Goal: Task Accomplishment & Management: Manage account settings

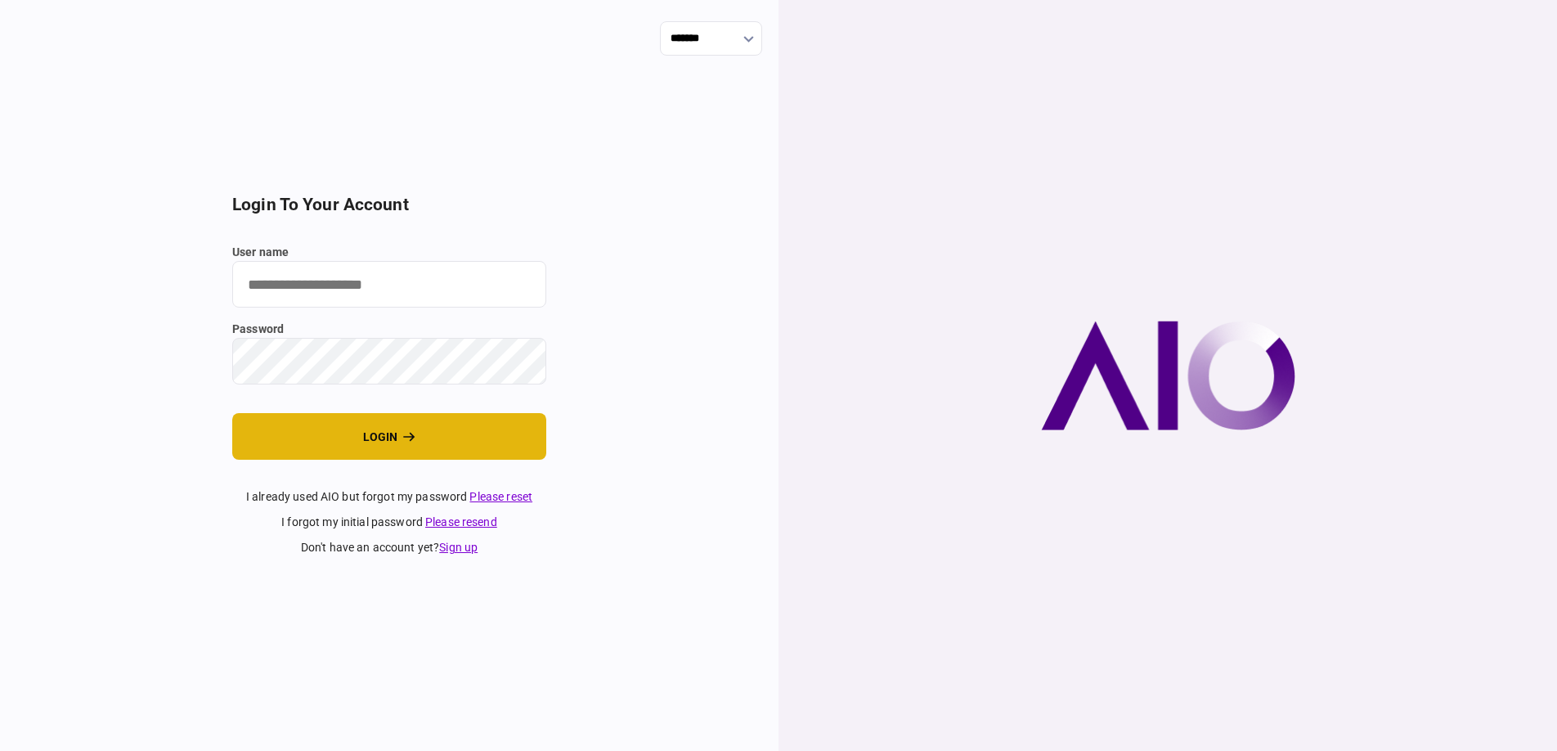
type input "*******"
click at [405, 451] on button "login" at bounding box center [389, 436] width 314 height 47
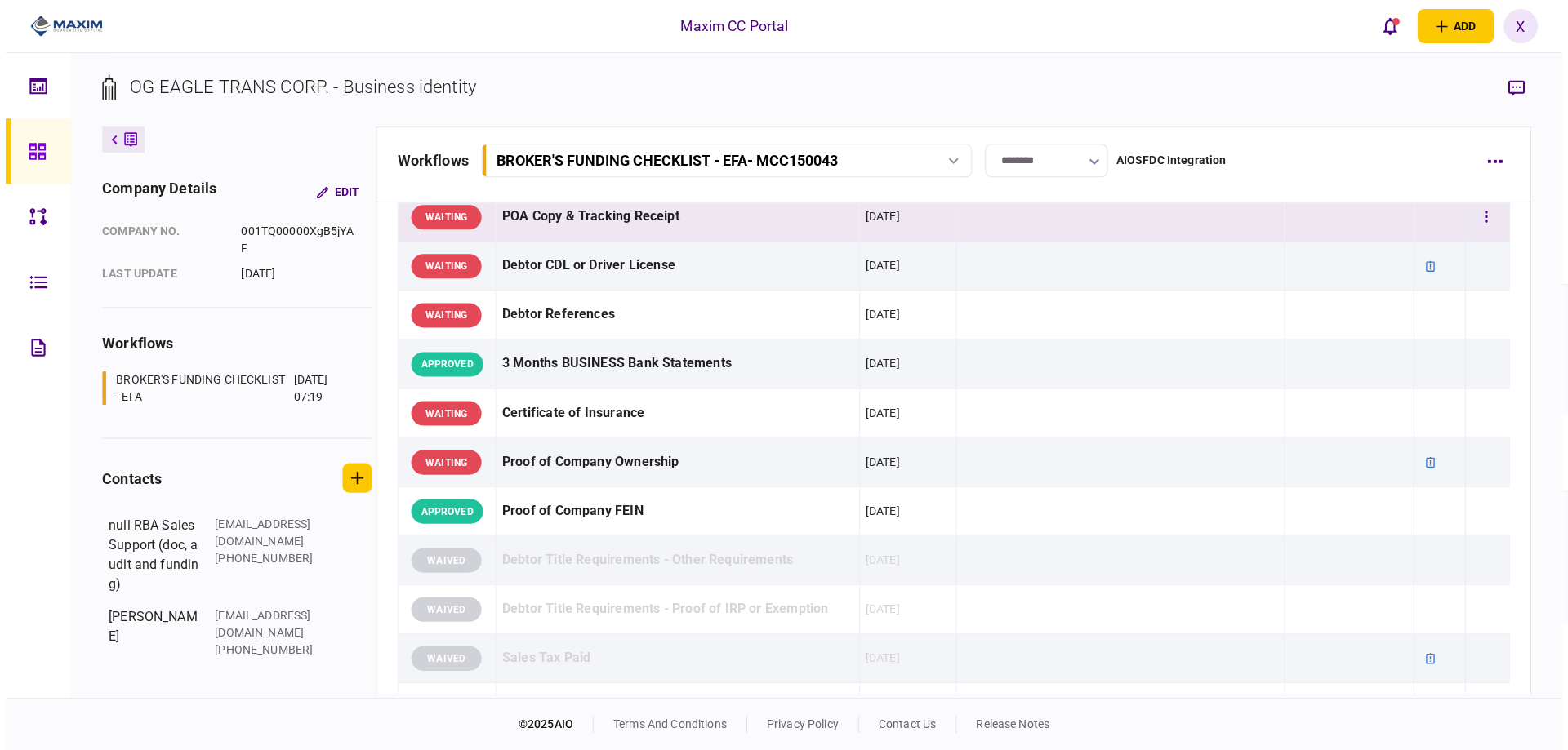
scroll to position [327, 0]
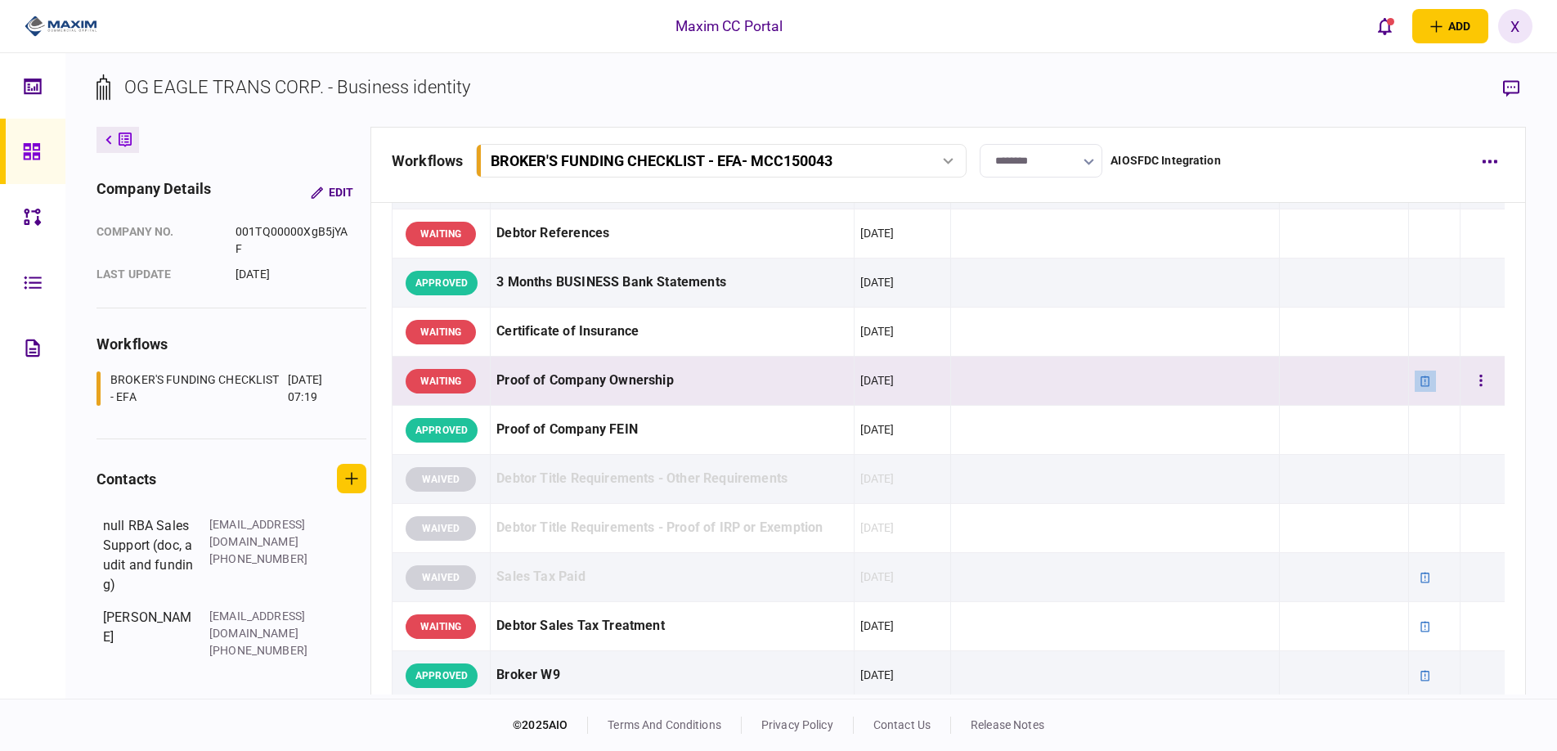
click at [1420, 377] on icon at bounding box center [1425, 380] width 11 height 11
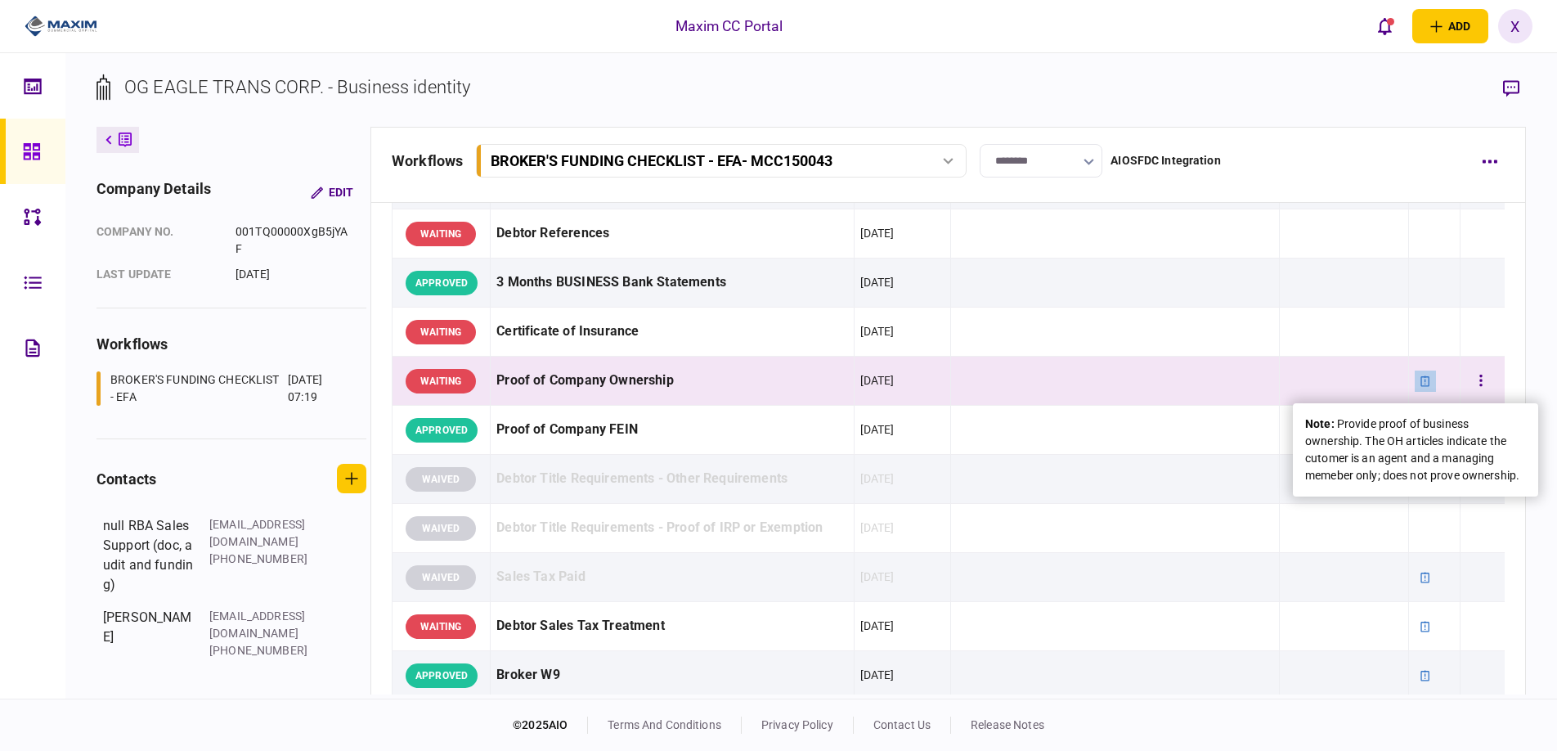
click at [1420, 377] on icon at bounding box center [1425, 380] width 11 height 11
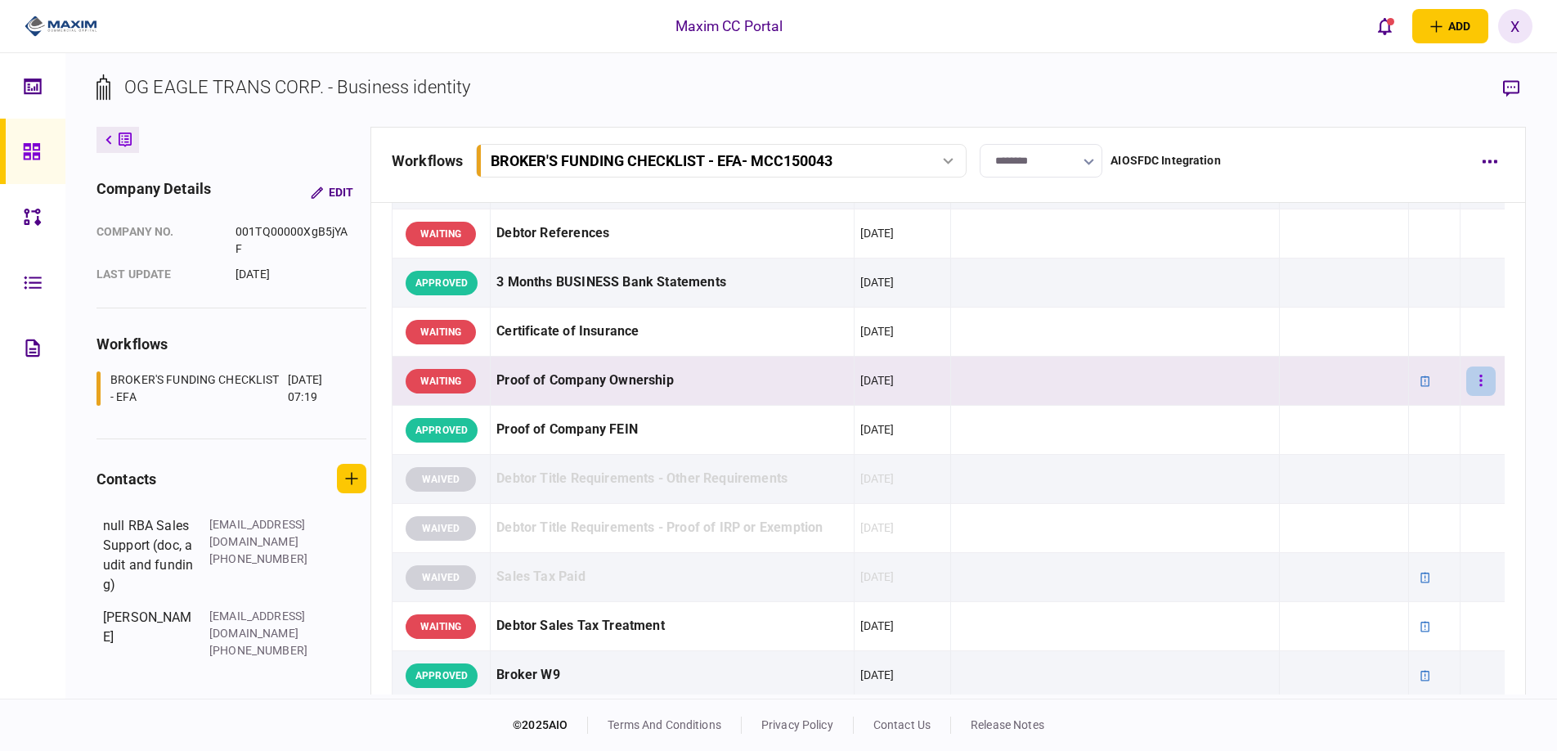
click at [1466, 378] on button "button" at bounding box center [1480, 380] width 29 height 29
click at [1464, 378] on div at bounding box center [778, 375] width 1557 height 751
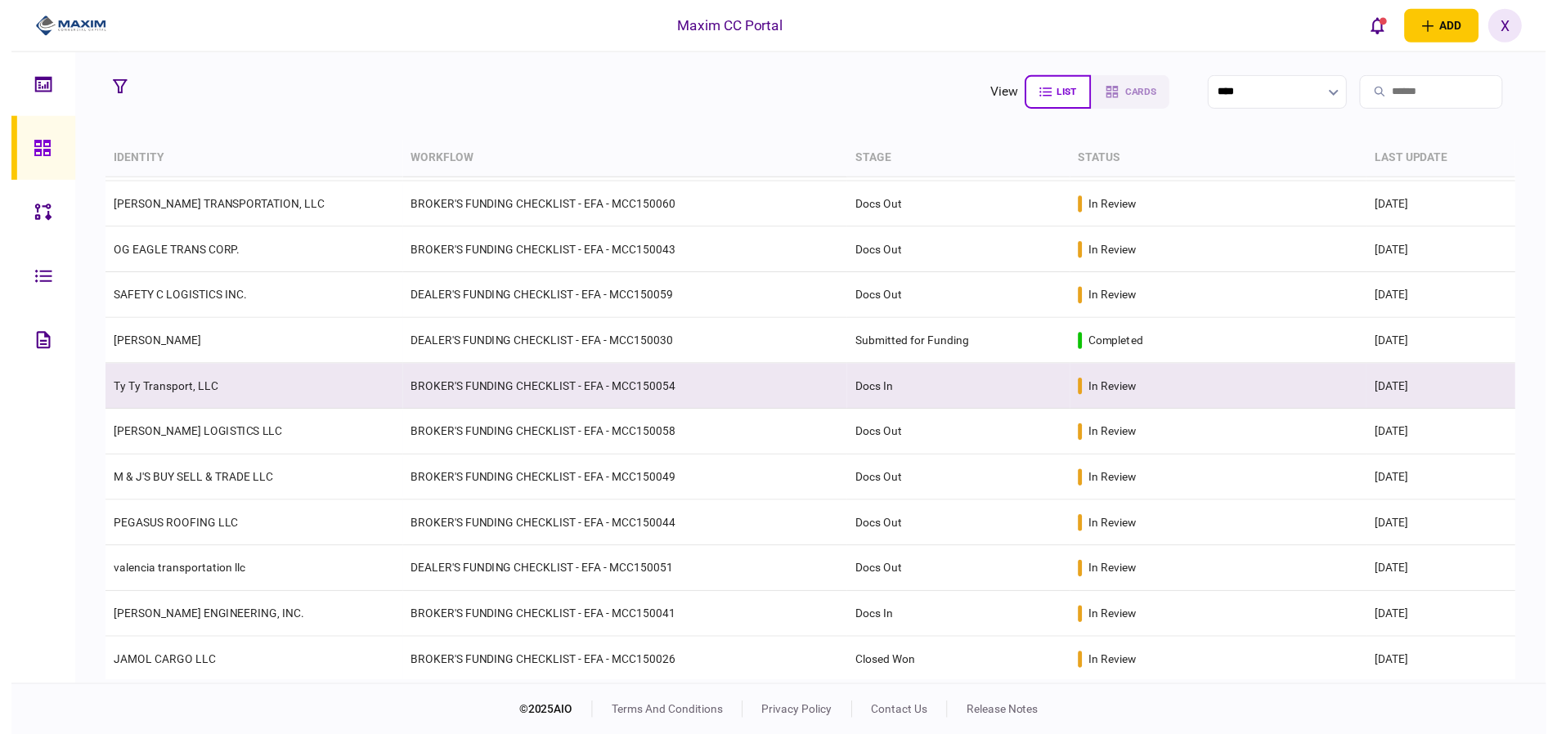
scroll to position [82, 0]
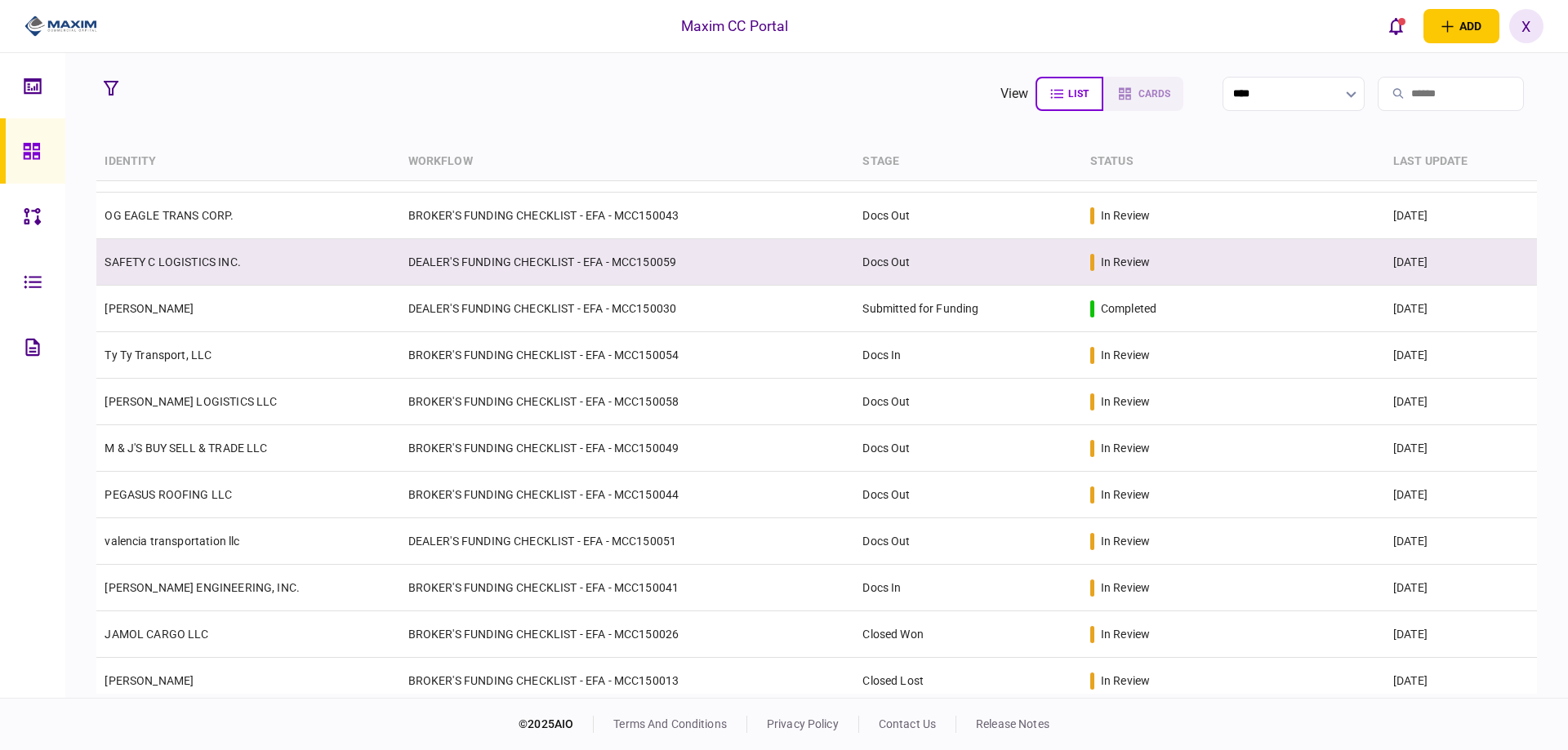
click at [156, 264] on link "SAFETY C LOGISTICS INC." at bounding box center [173, 262] width 136 height 13
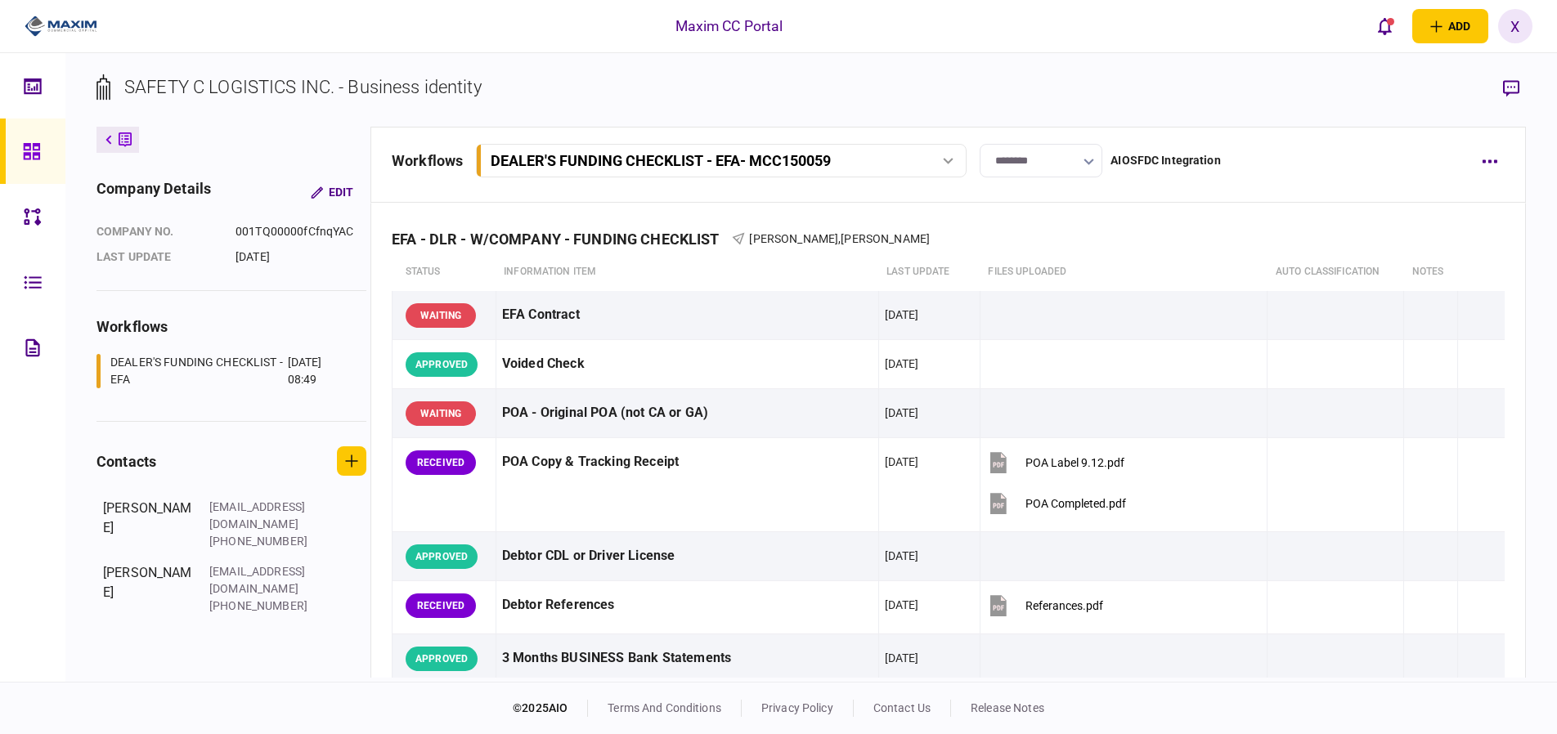
click at [1069, 168] on input "********" at bounding box center [1041, 161] width 123 height 34
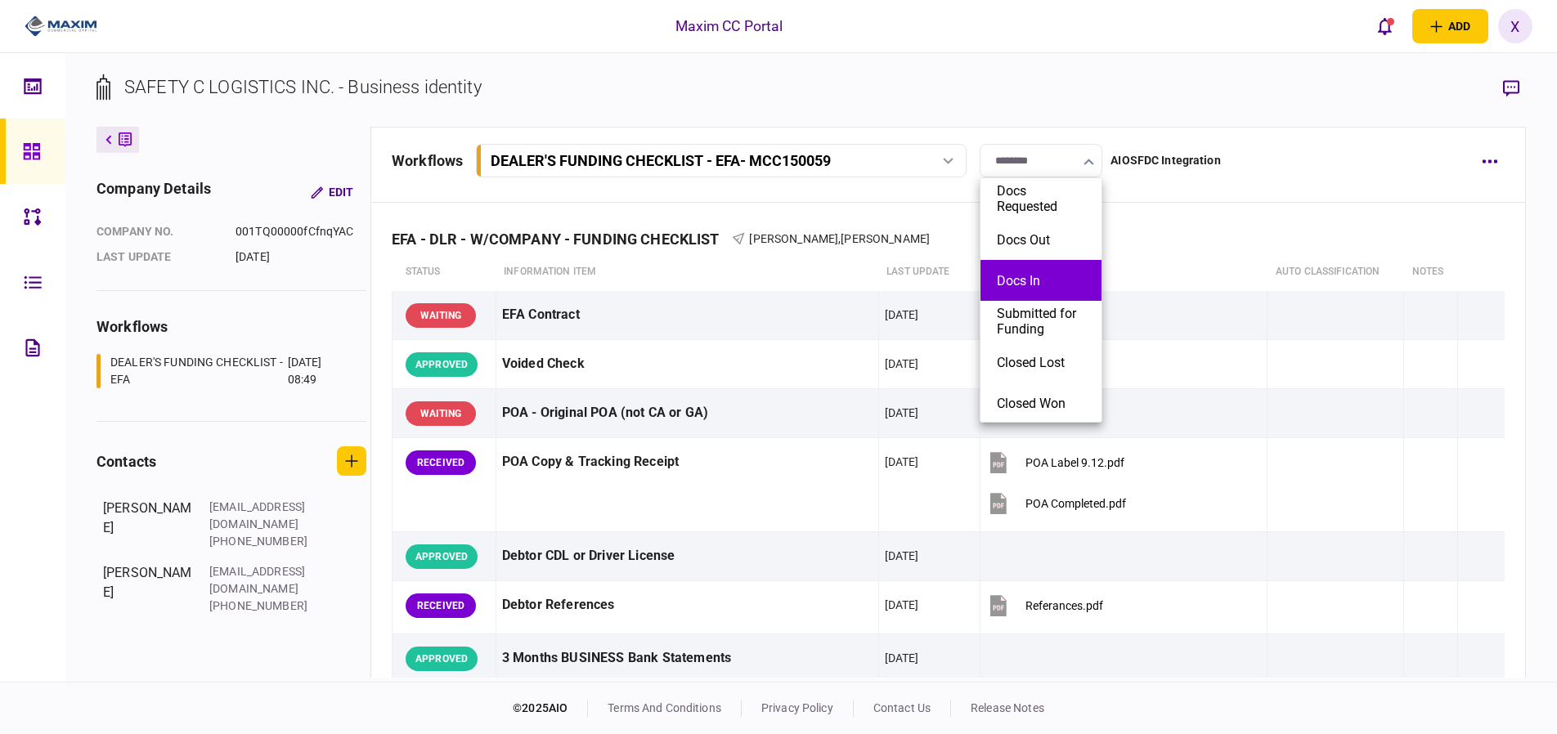
click at [1055, 273] on button "Docs In" at bounding box center [1041, 281] width 88 height 16
type input "*******"
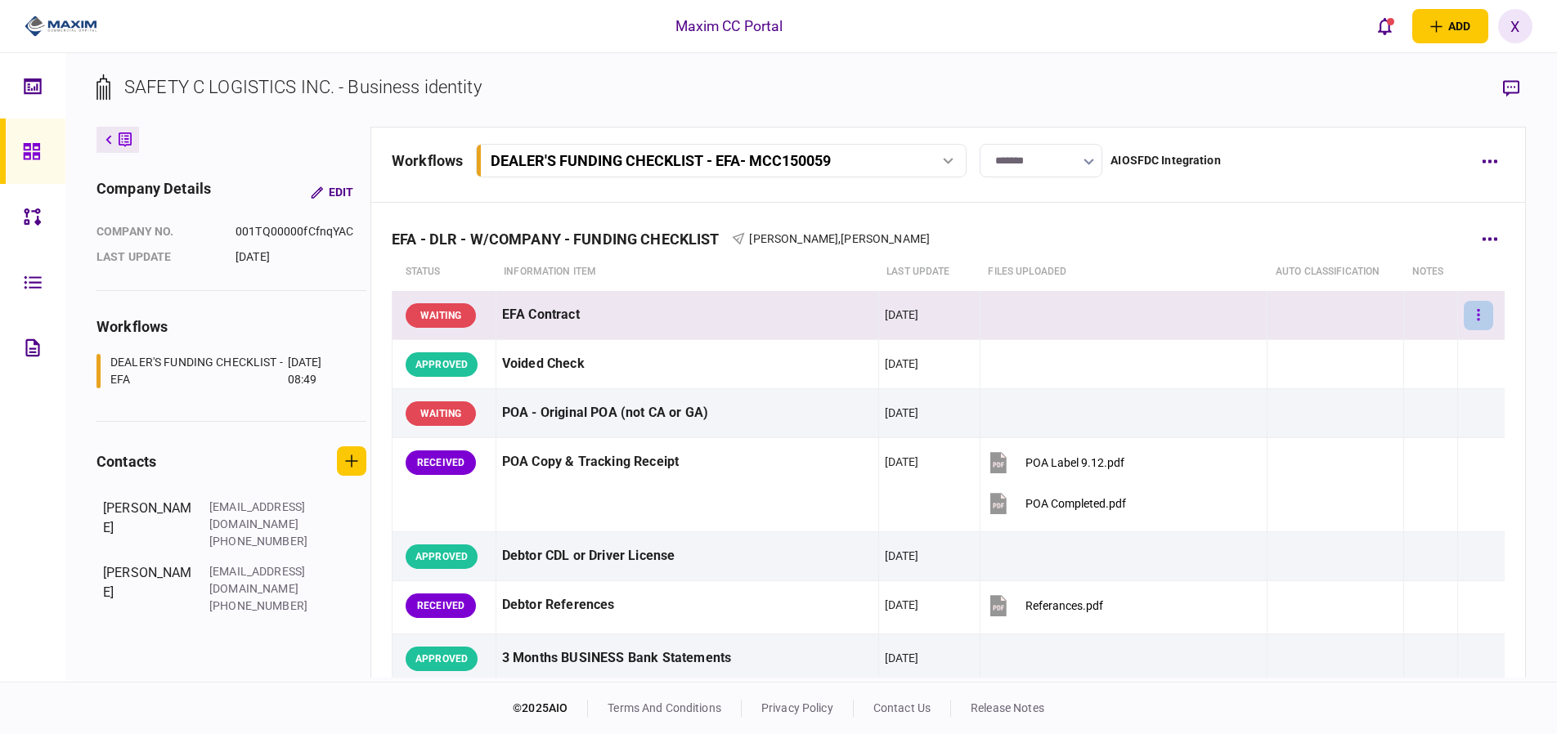
click at [1470, 321] on button "button" at bounding box center [1478, 315] width 29 height 29
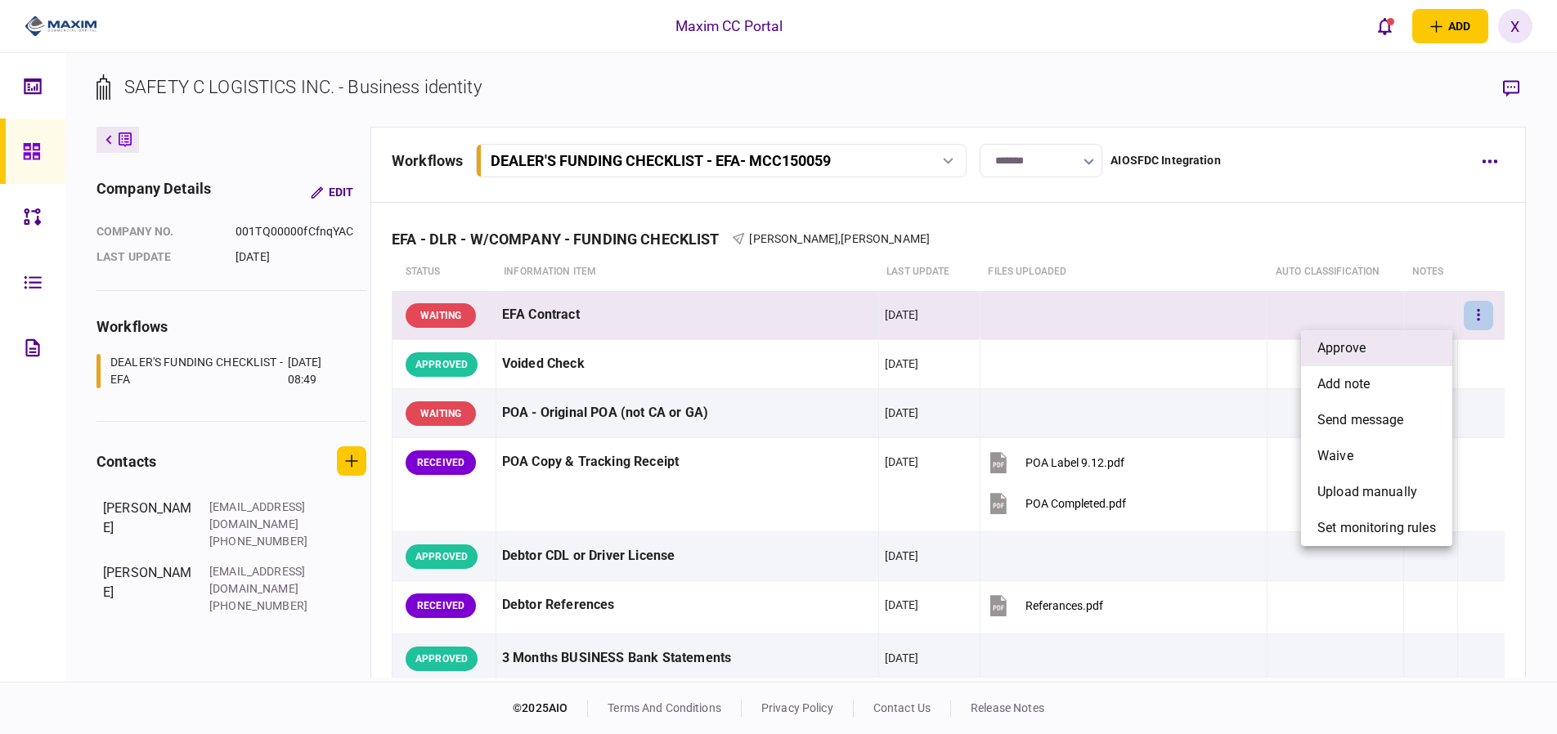
click at [1406, 360] on li "approve" at bounding box center [1376, 348] width 151 height 36
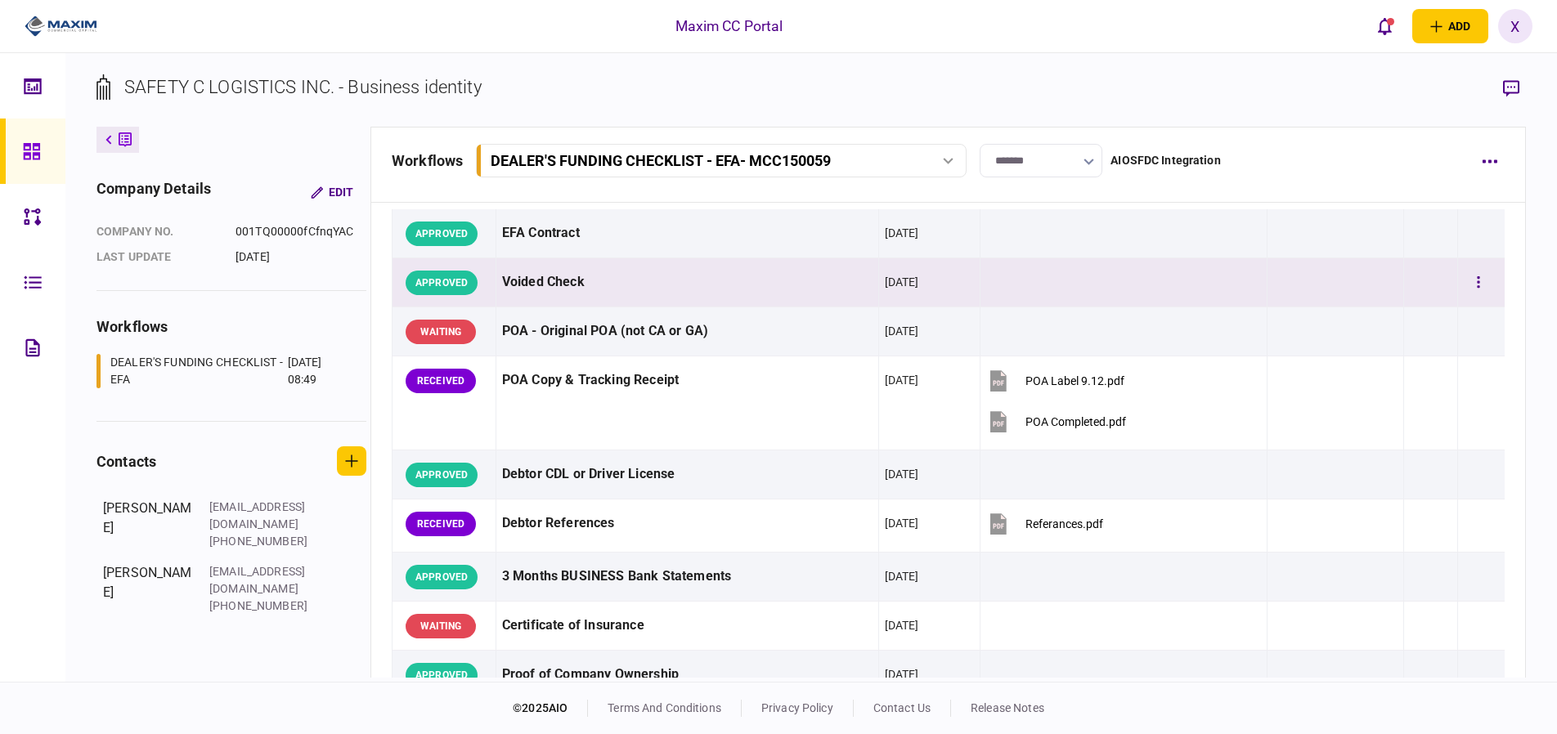
scroll to position [164, 0]
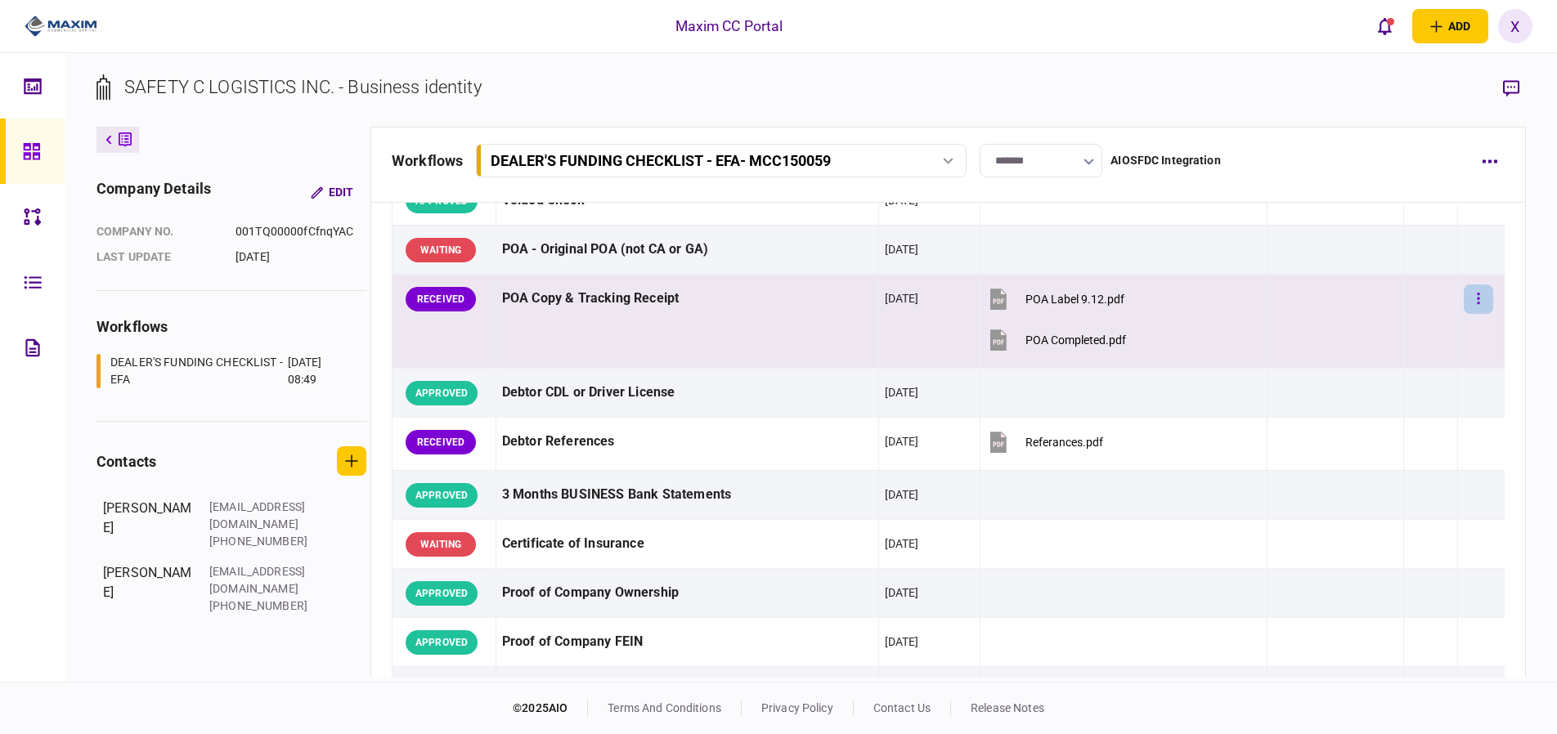
click at [1464, 302] on button "button" at bounding box center [1478, 299] width 29 height 29
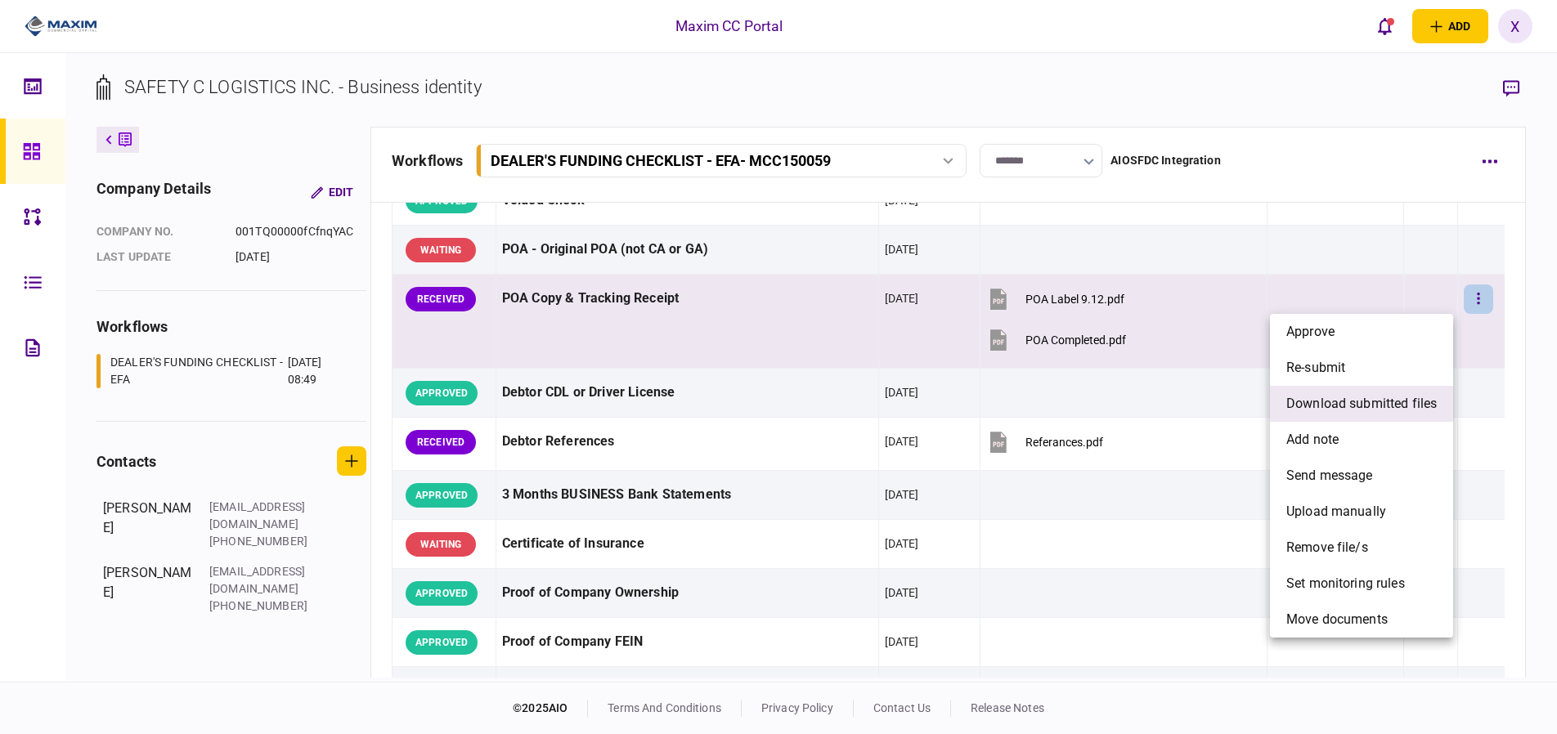
click at [1320, 410] on span "download submitted files" at bounding box center [1361, 404] width 150 height 20
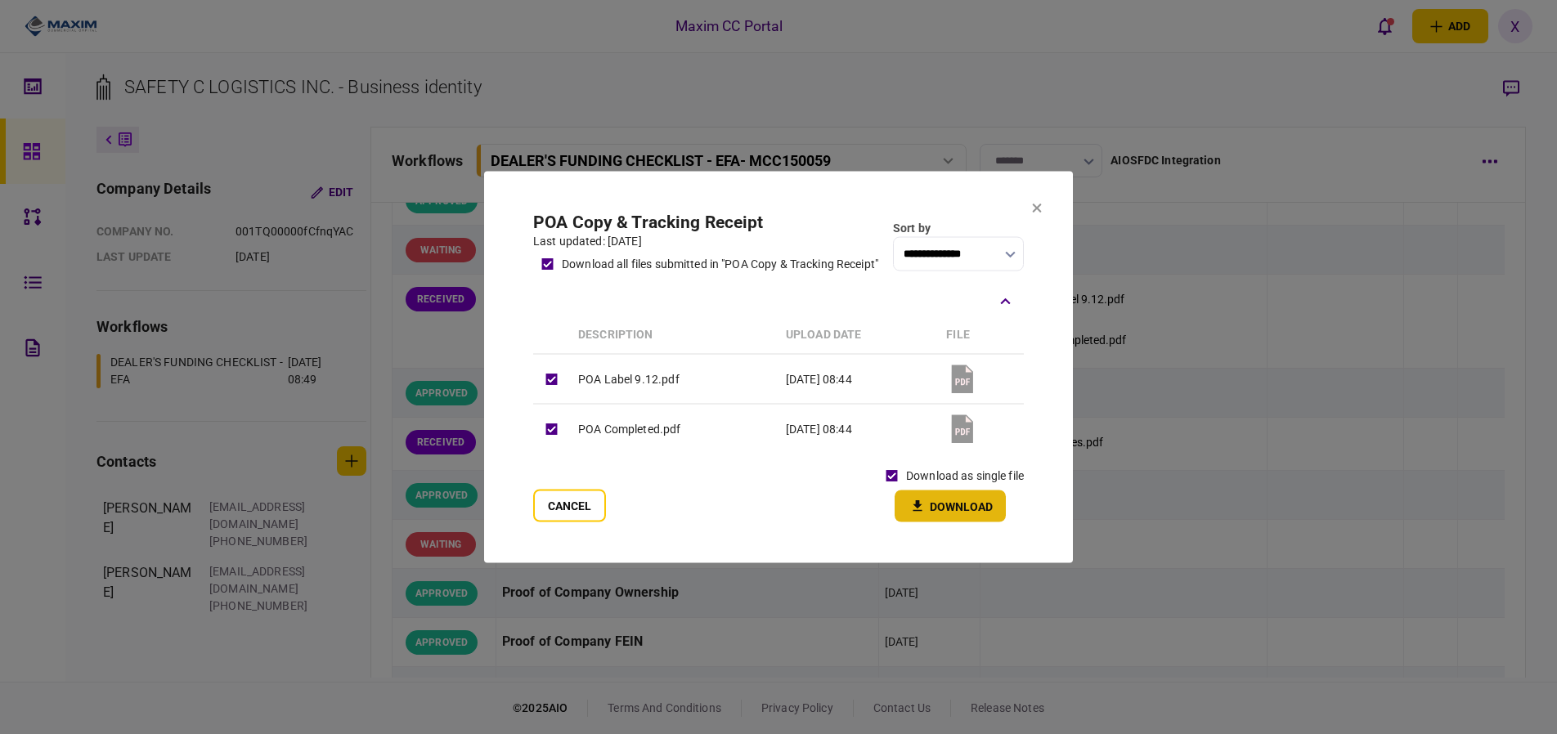
click at [940, 505] on button "Download" at bounding box center [950, 507] width 111 height 32
click at [567, 505] on button "Cancel" at bounding box center [569, 506] width 73 height 33
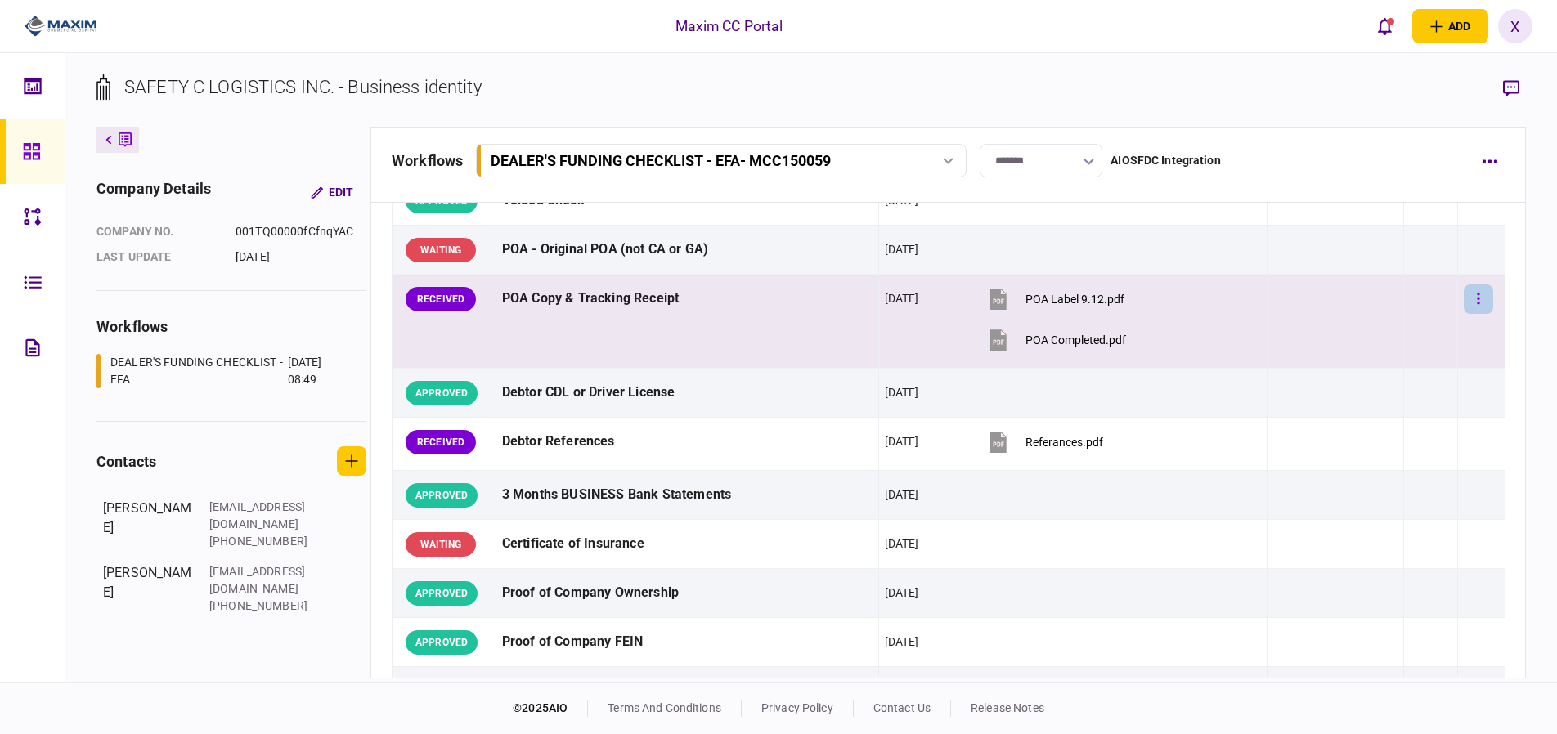
click at [1464, 295] on button "button" at bounding box center [1478, 299] width 29 height 29
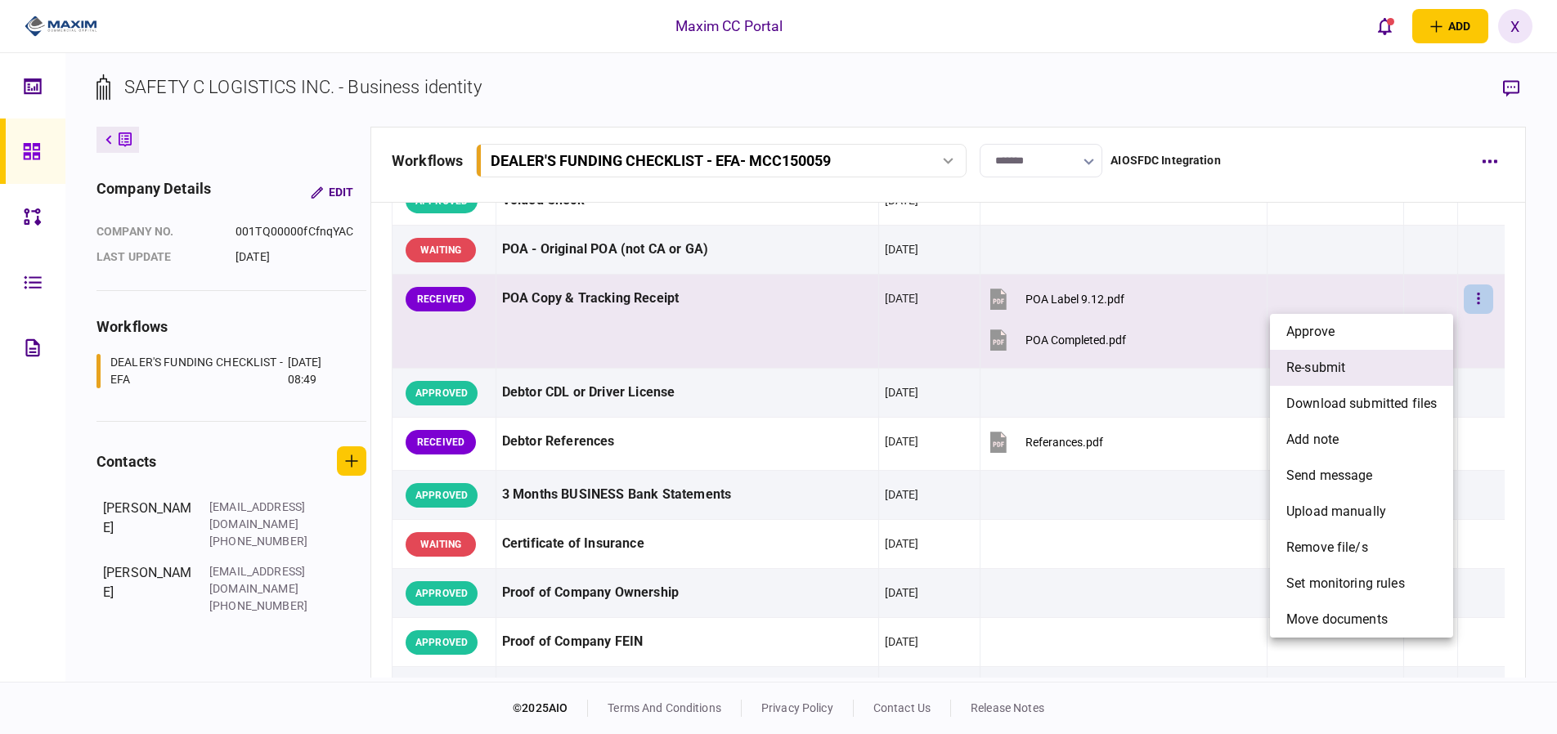
click at [1397, 355] on li "re-submit" at bounding box center [1361, 368] width 183 height 36
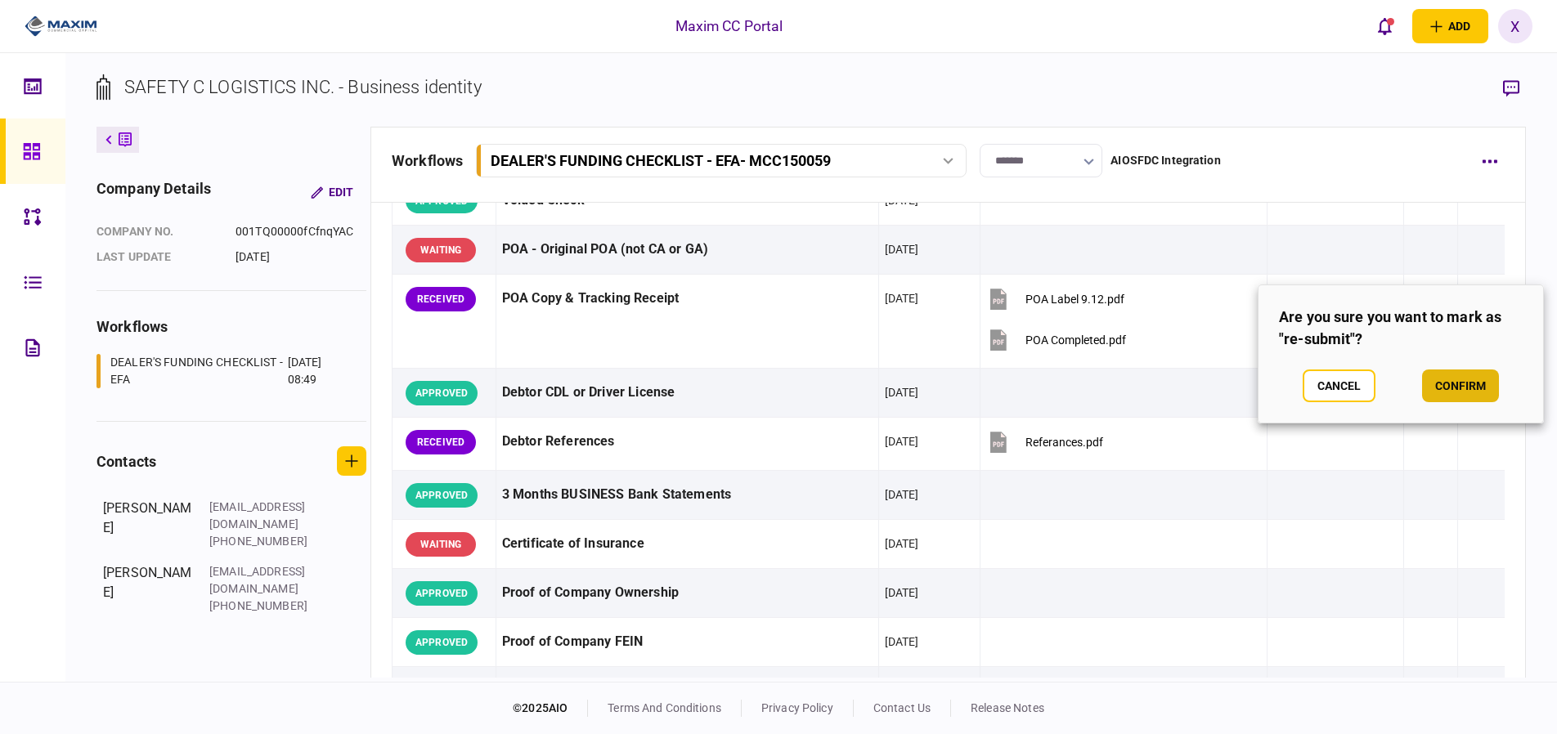
click at [1447, 386] on button "confirm" at bounding box center [1460, 386] width 77 height 33
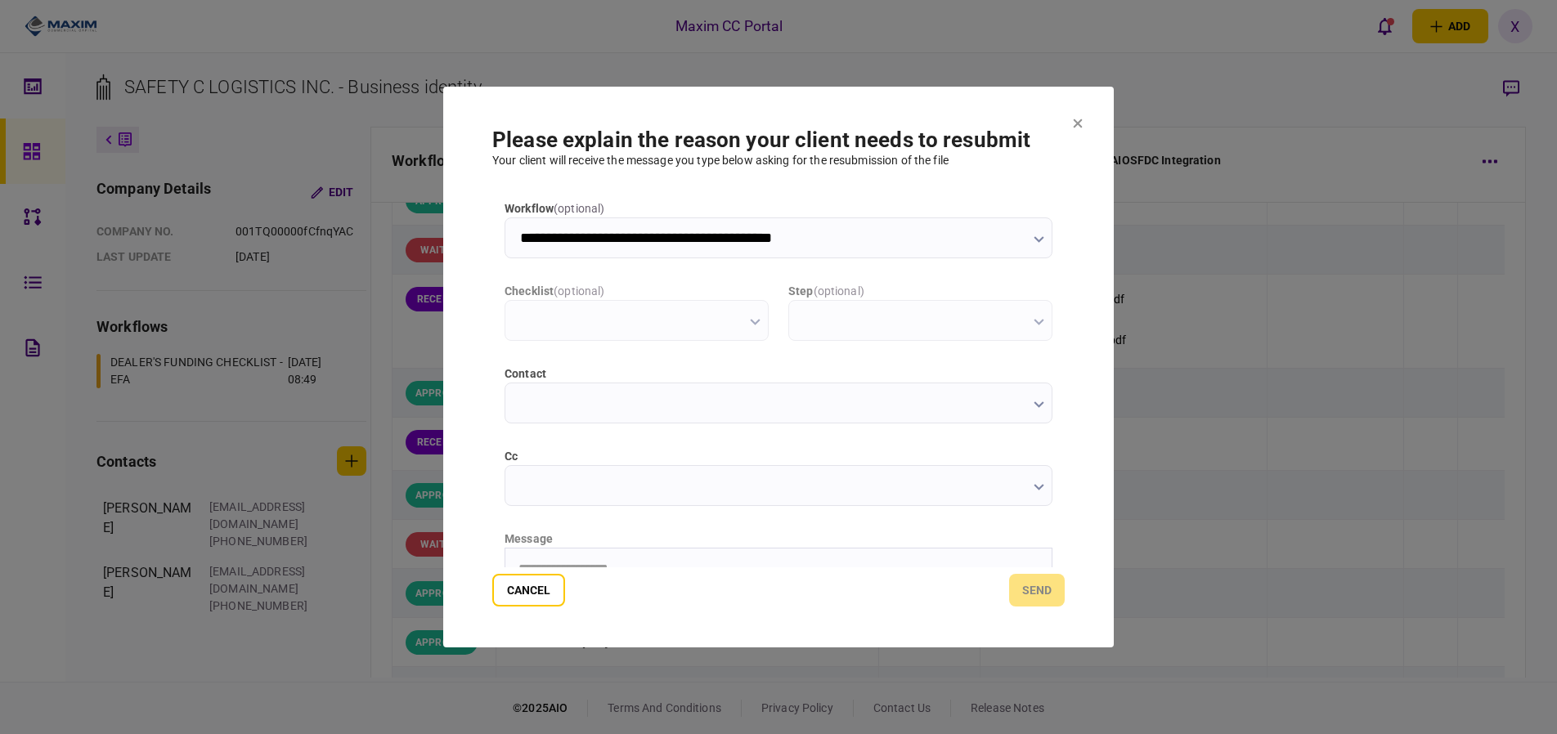
scroll to position [0, 0]
type input "**********"
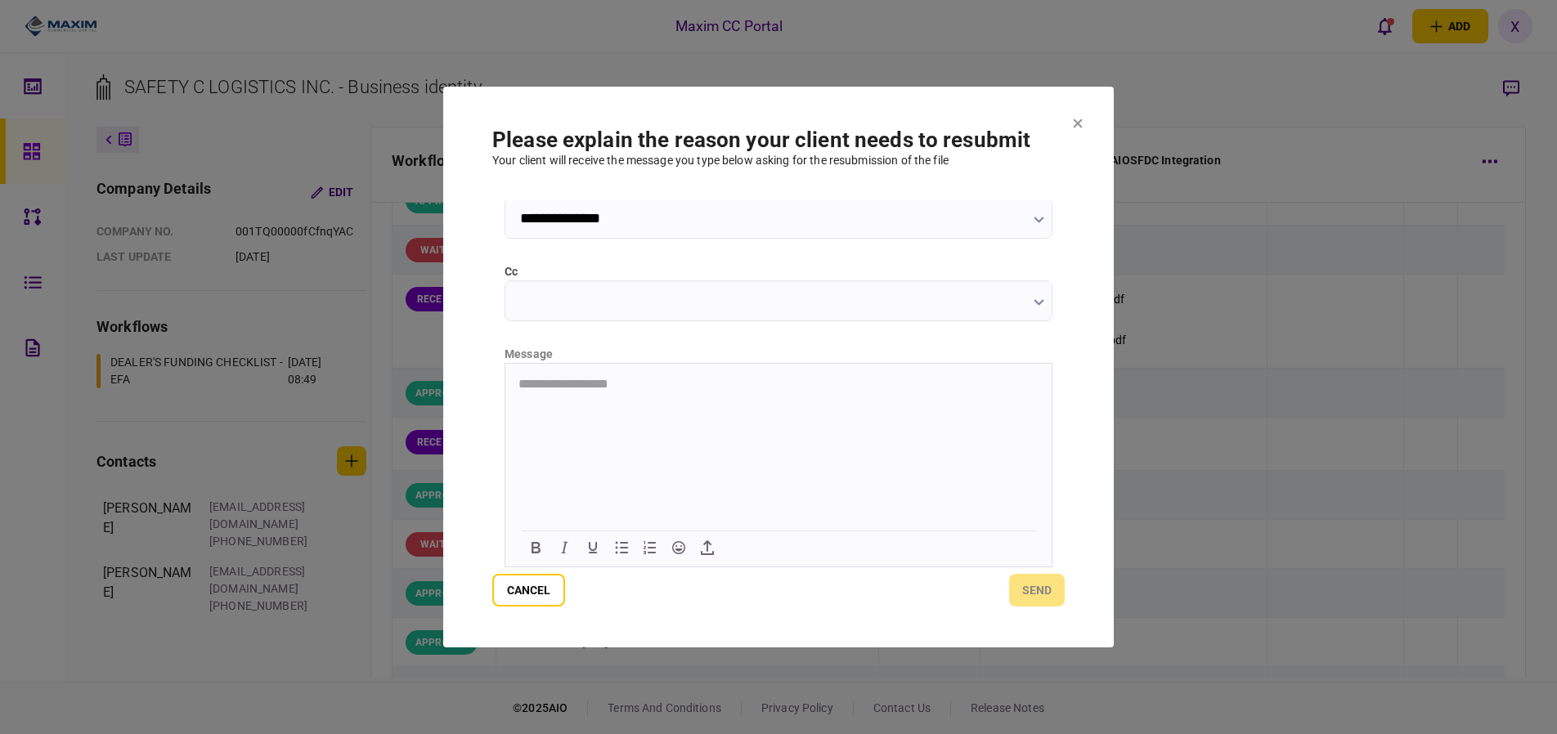
click at [596, 405] on html "**********" at bounding box center [778, 384] width 546 height 41
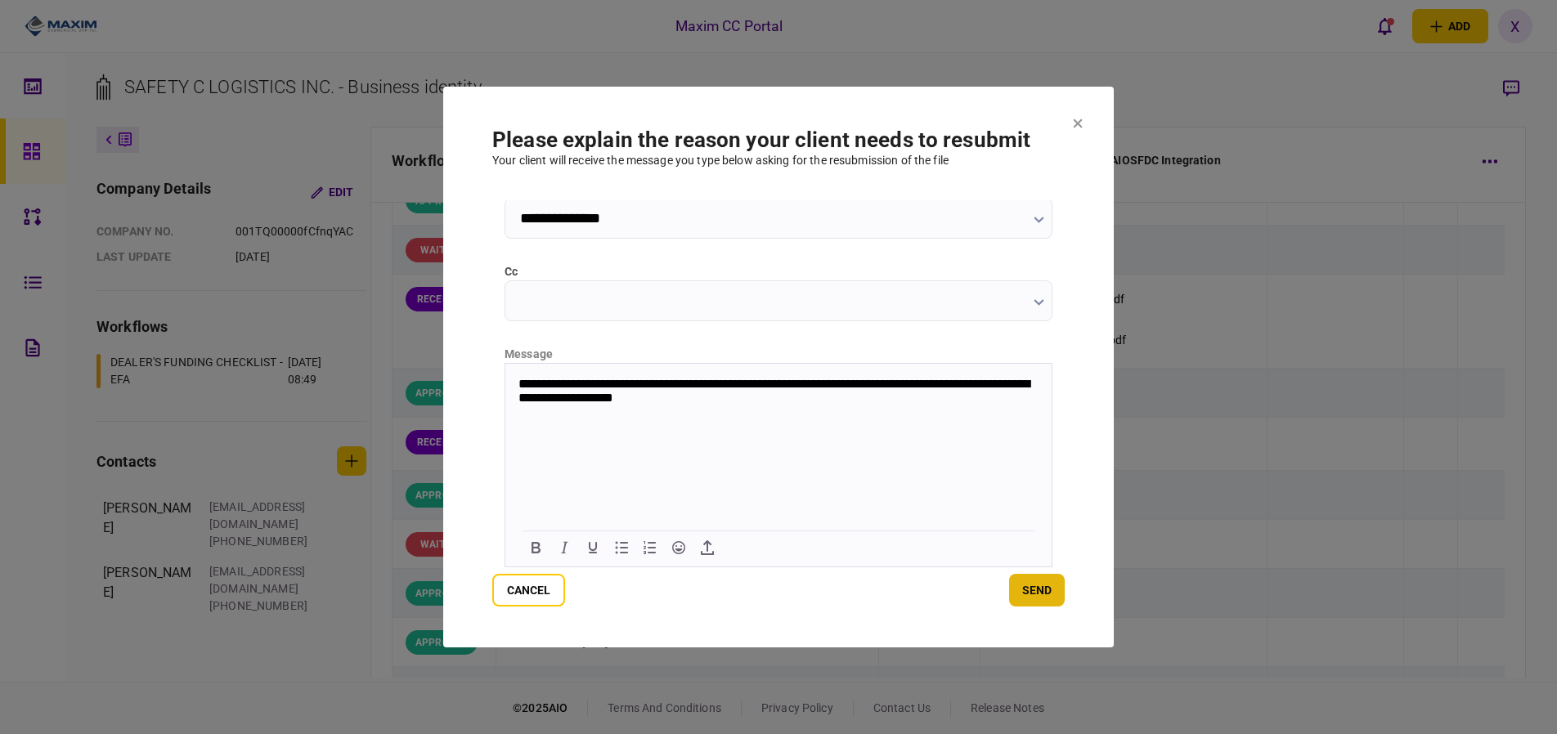
click at [1043, 590] on button "send" at bounding box center [1037, 590] width 56 height 33
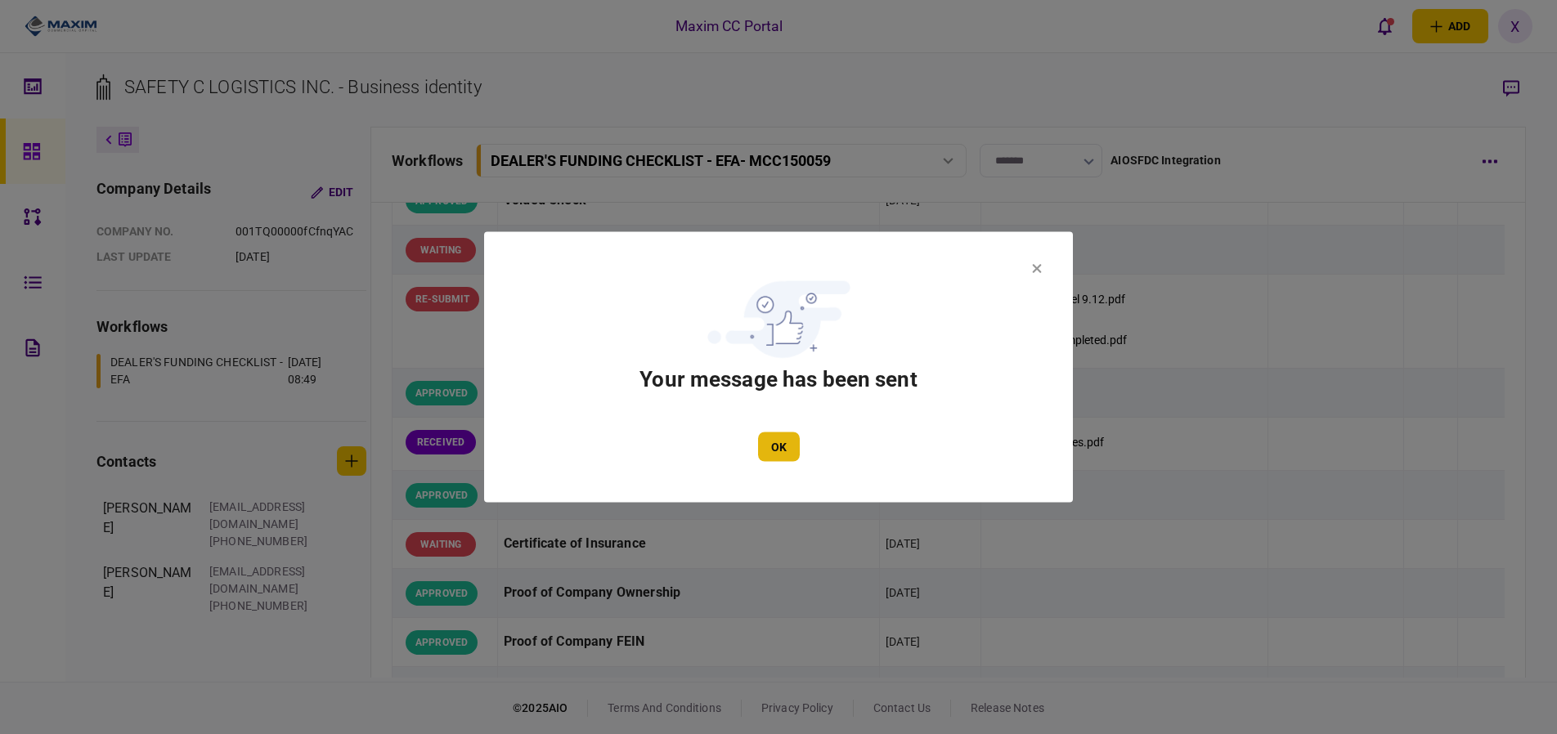
click at [783, 443] on button "OK" at bounding box center [779, 447] width 42 height 29
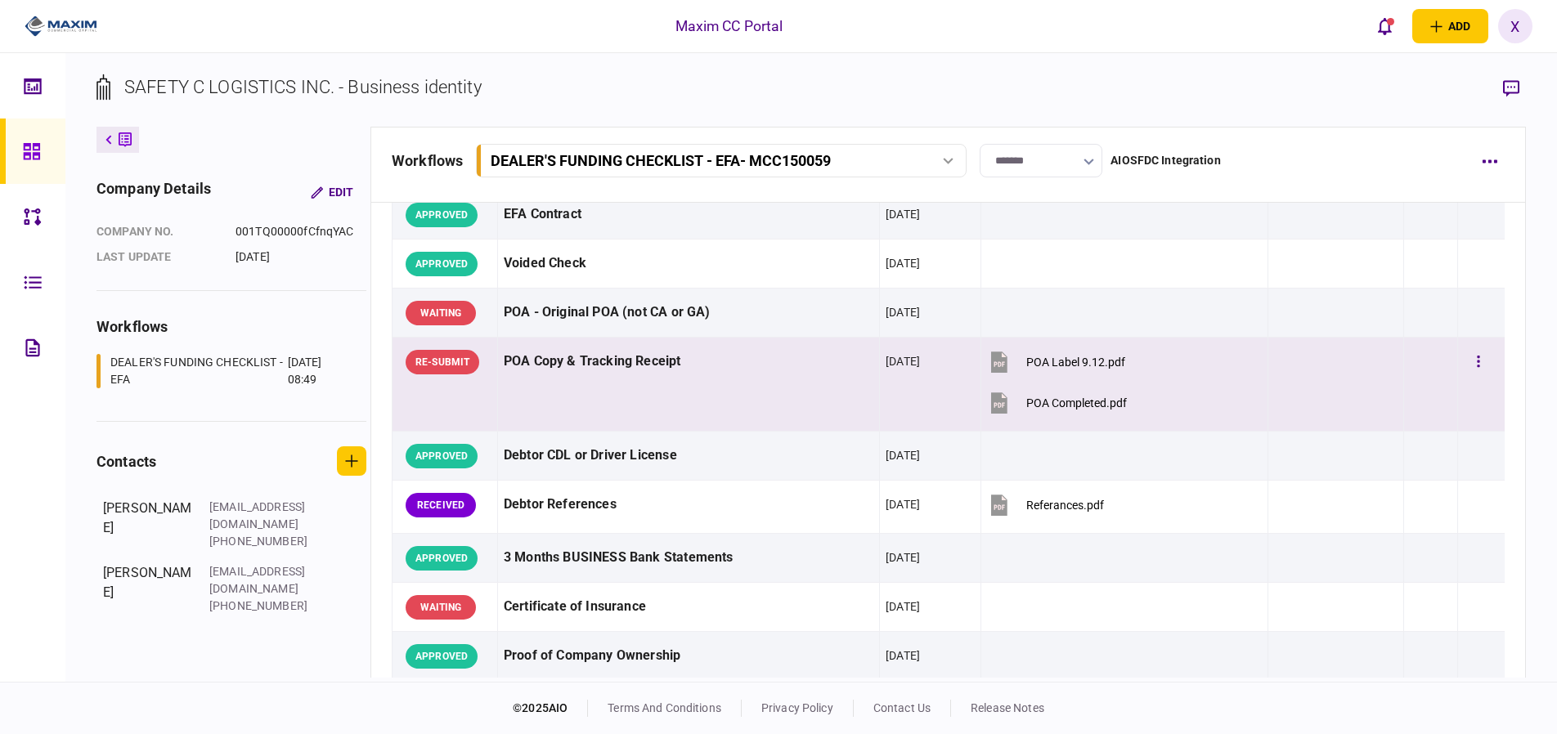
scroll to position [245, 0]
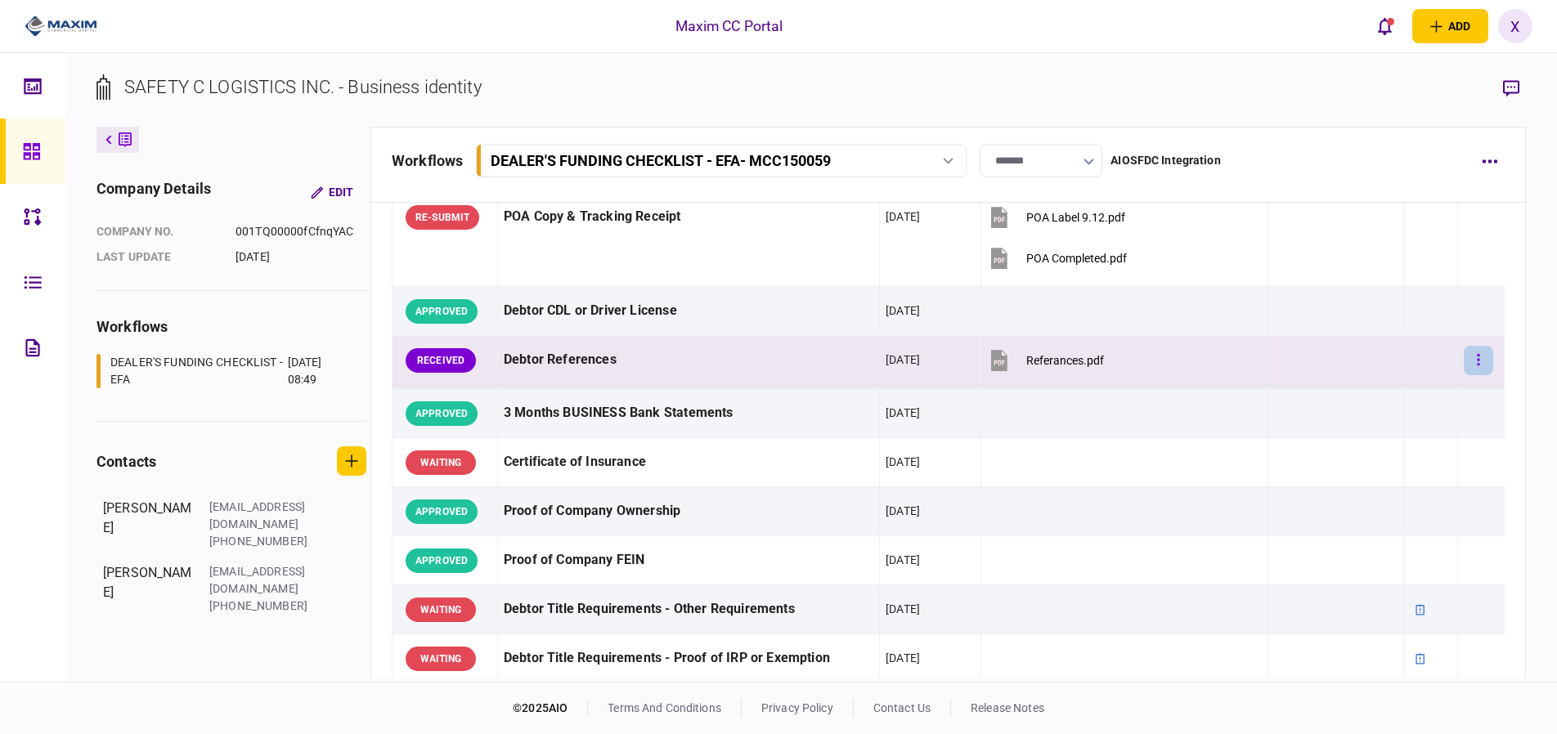
click at [1465, 357] on button "button" at bounding box center [1478, 360] width 29 height 29
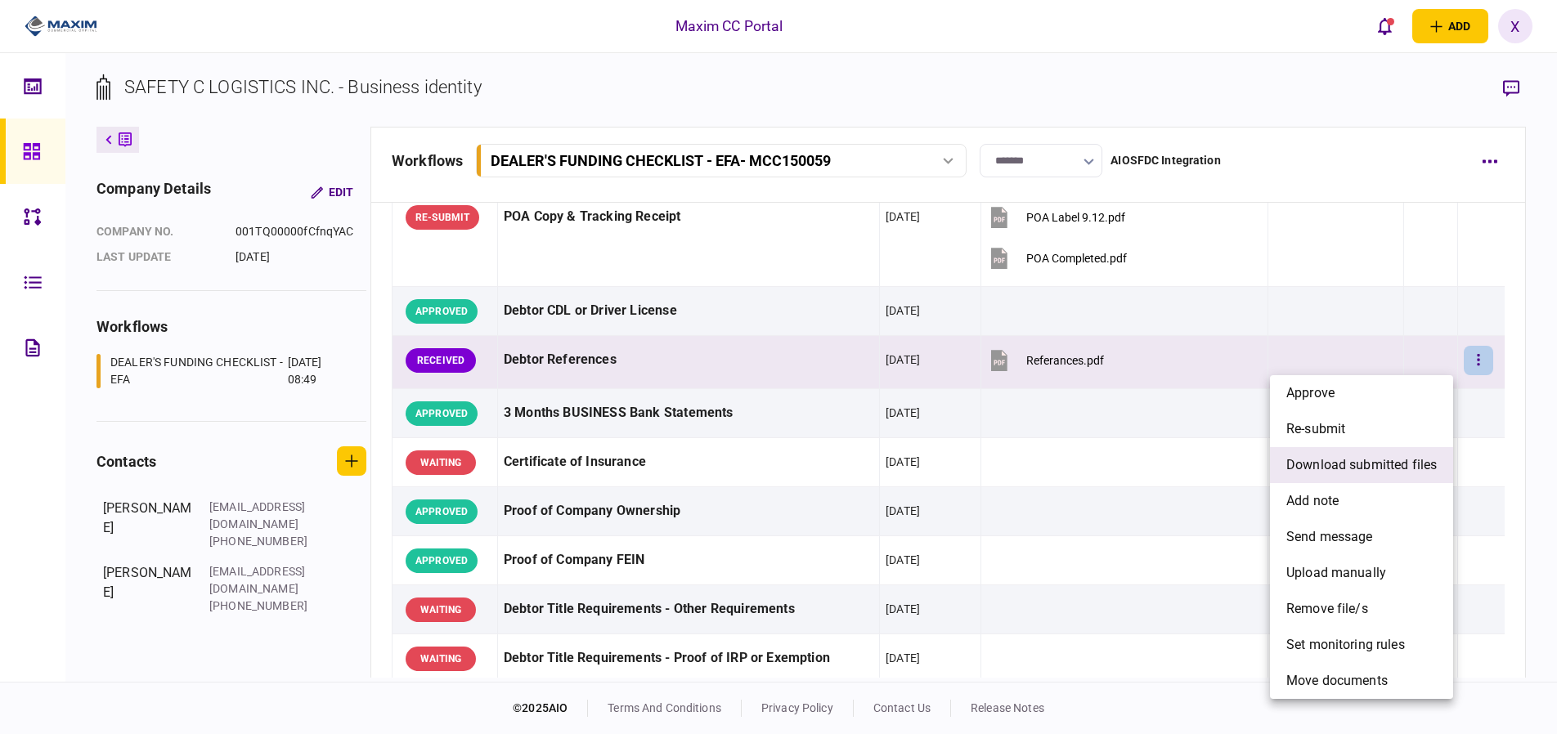
click at [1353, 469] on span "download submitted files" at bounding box center [1361, 465] width 150 height 20
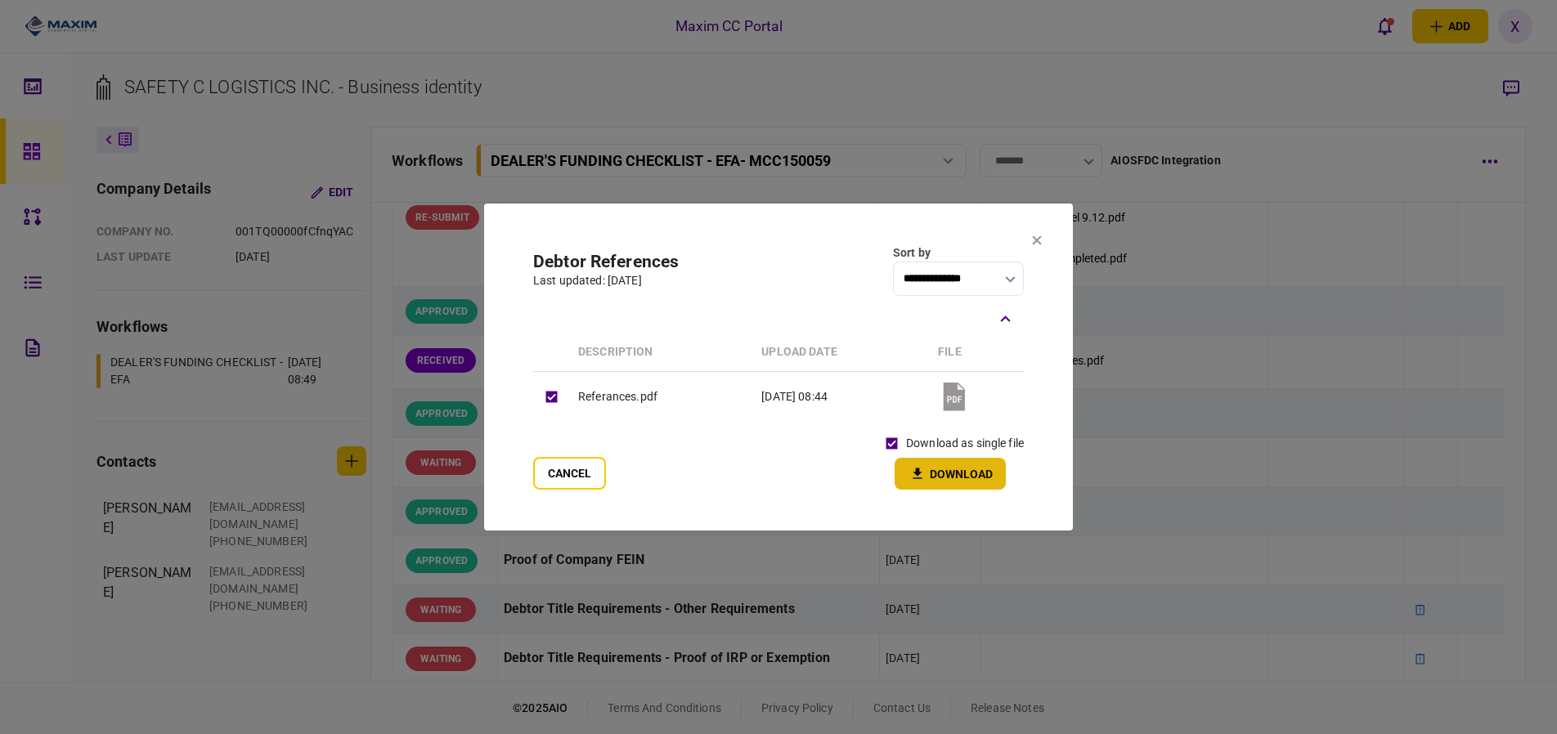
click at [941, 474] on button "Download" at bounding box center [950, 474] width 111 height 32
click at [593, 473] on button "Cancel" at bounding box center [569, 473] width 73 height 33
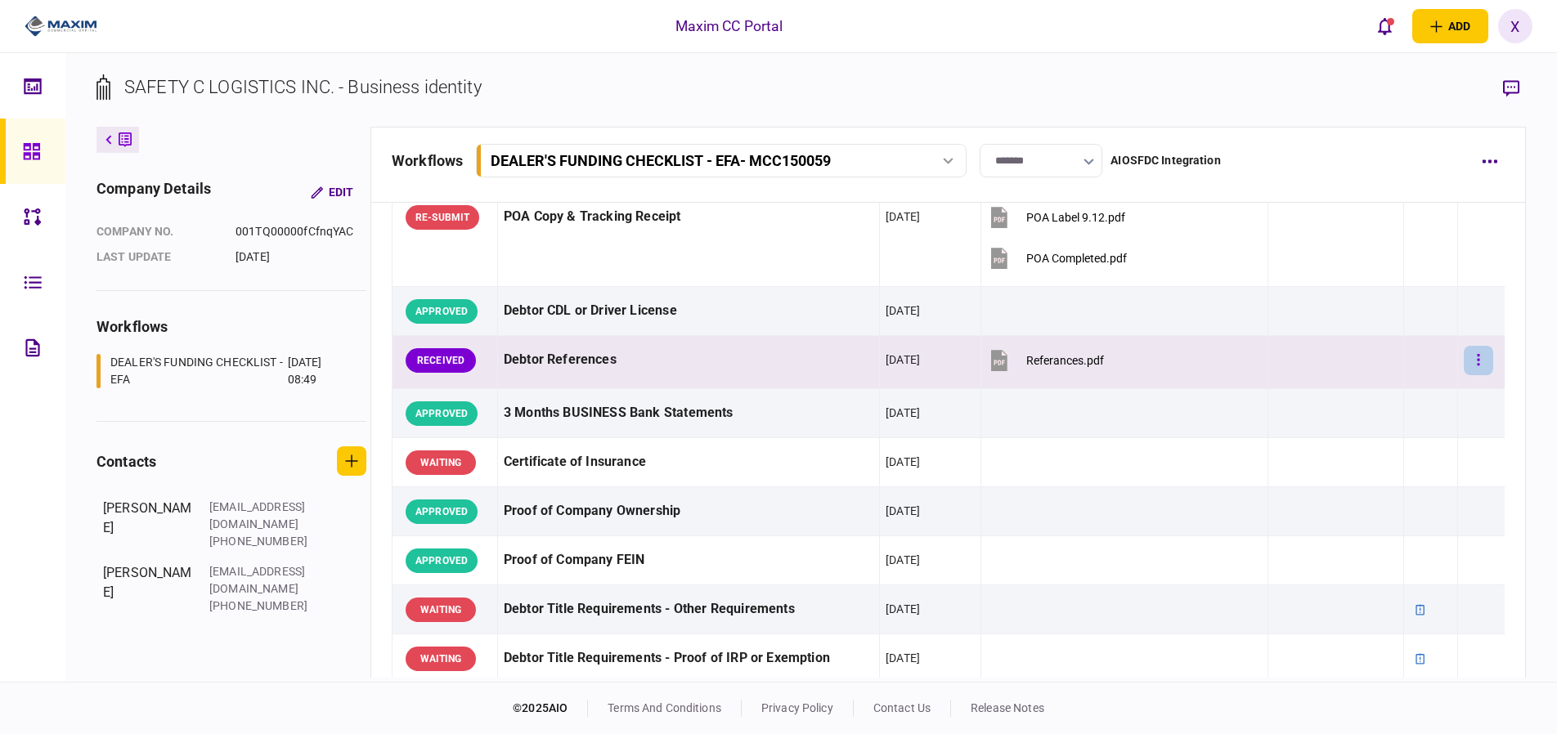
click at [1465, 358] on button "button" at bounding box center [1478, 360] width 29 height 29
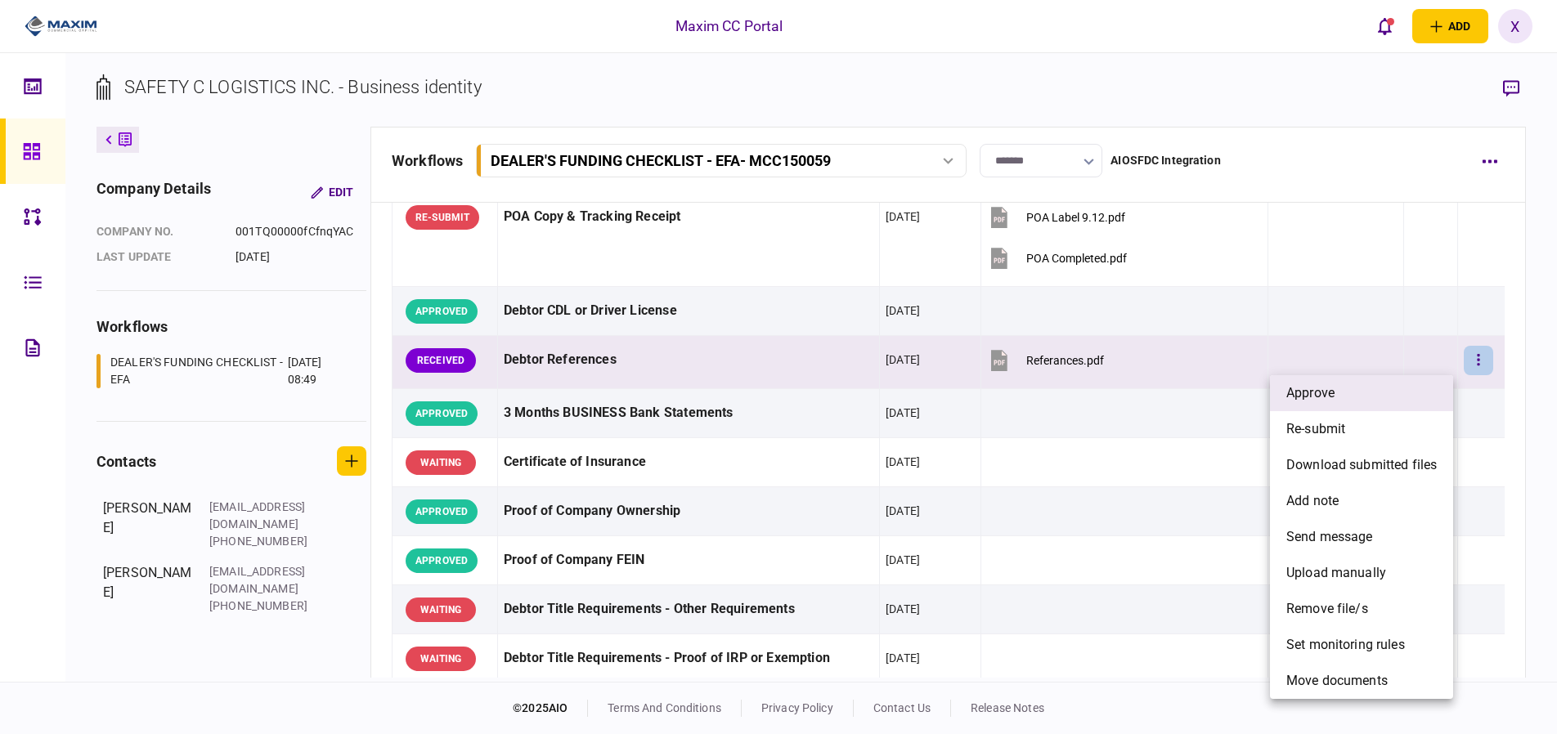
click at [1406, 397] on li "approve" at bounding box center [1361, 393] width 183 height 36
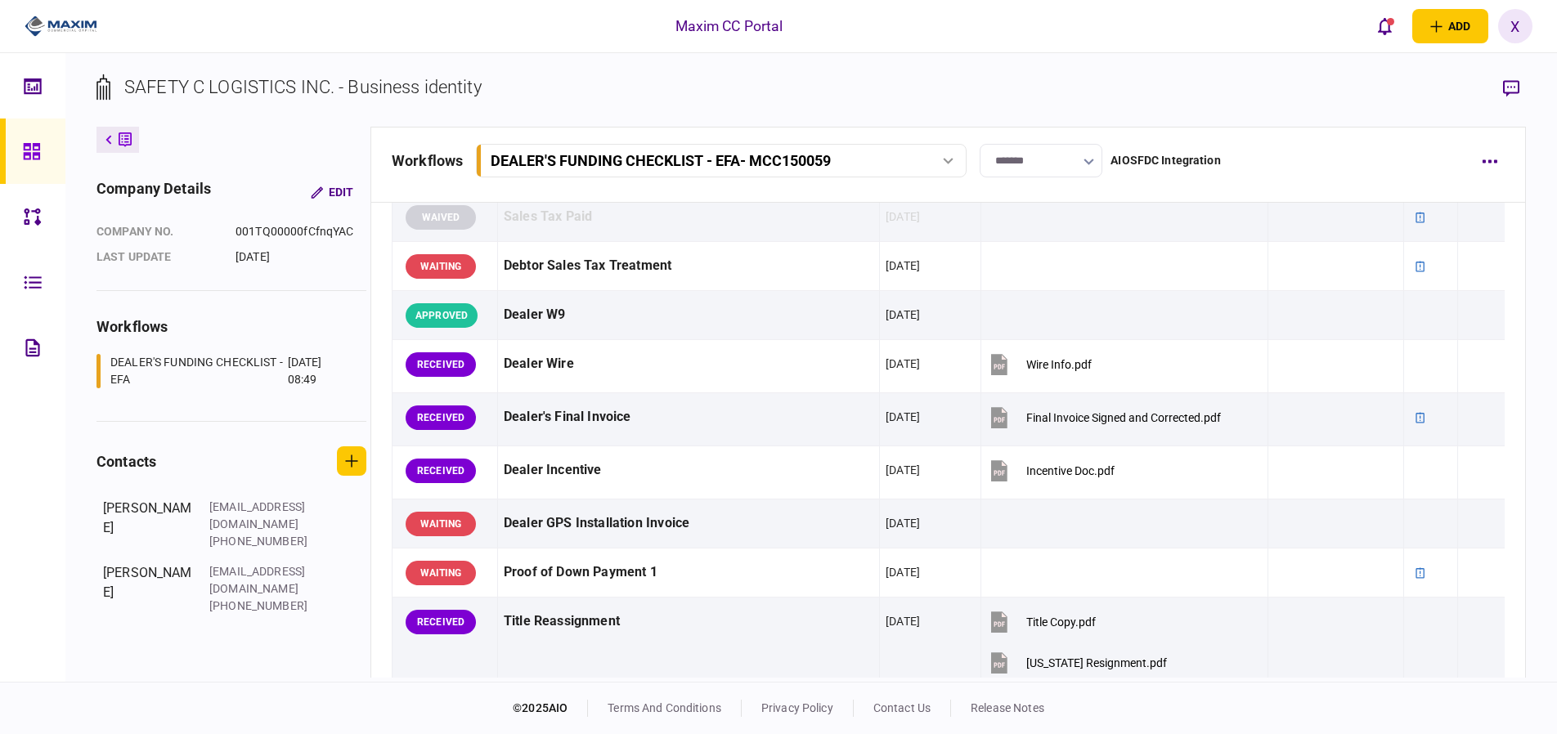
scroll to position [818, 0]
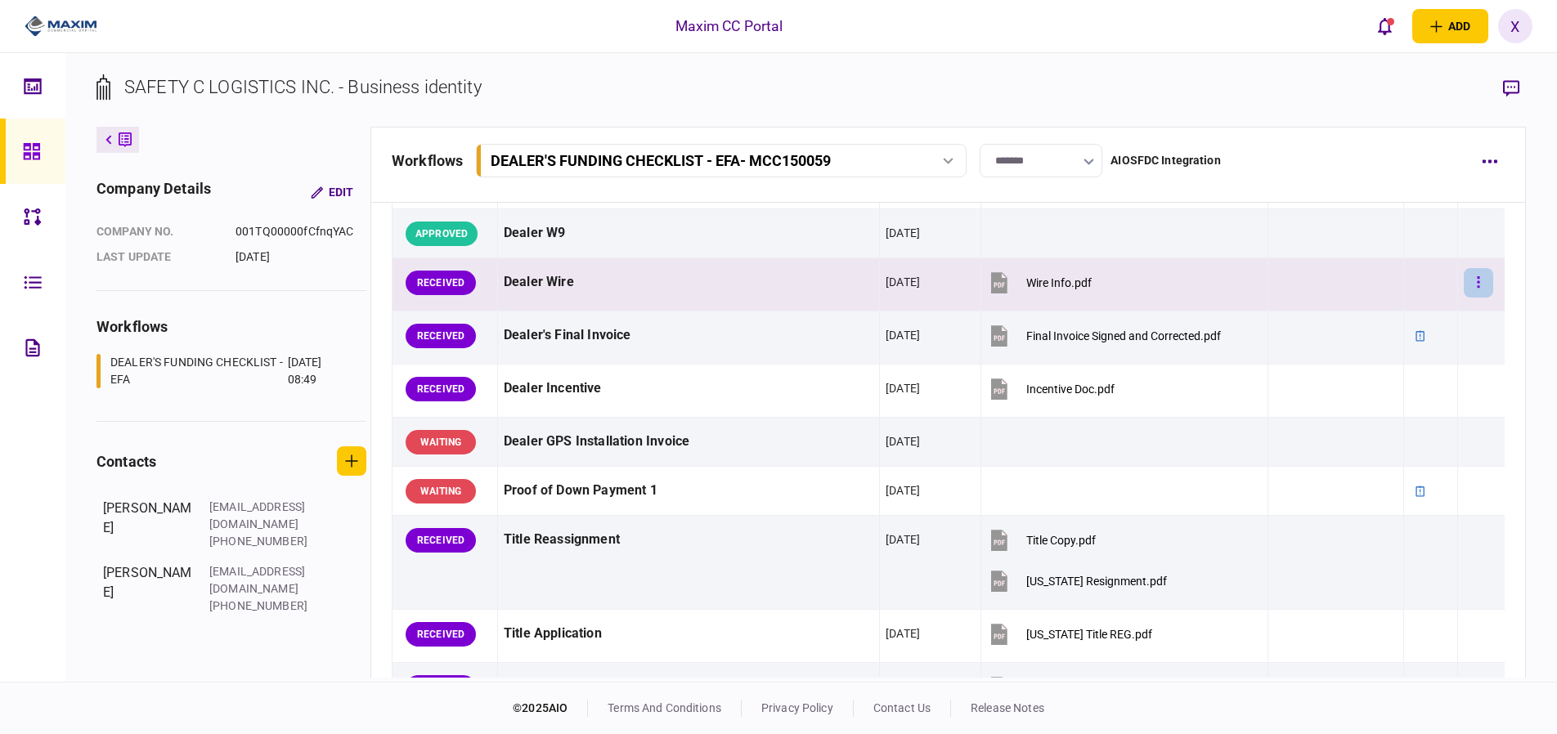
click at [1478, 287] on button "button" at bounding box center [1478, 282] width 29 height 29
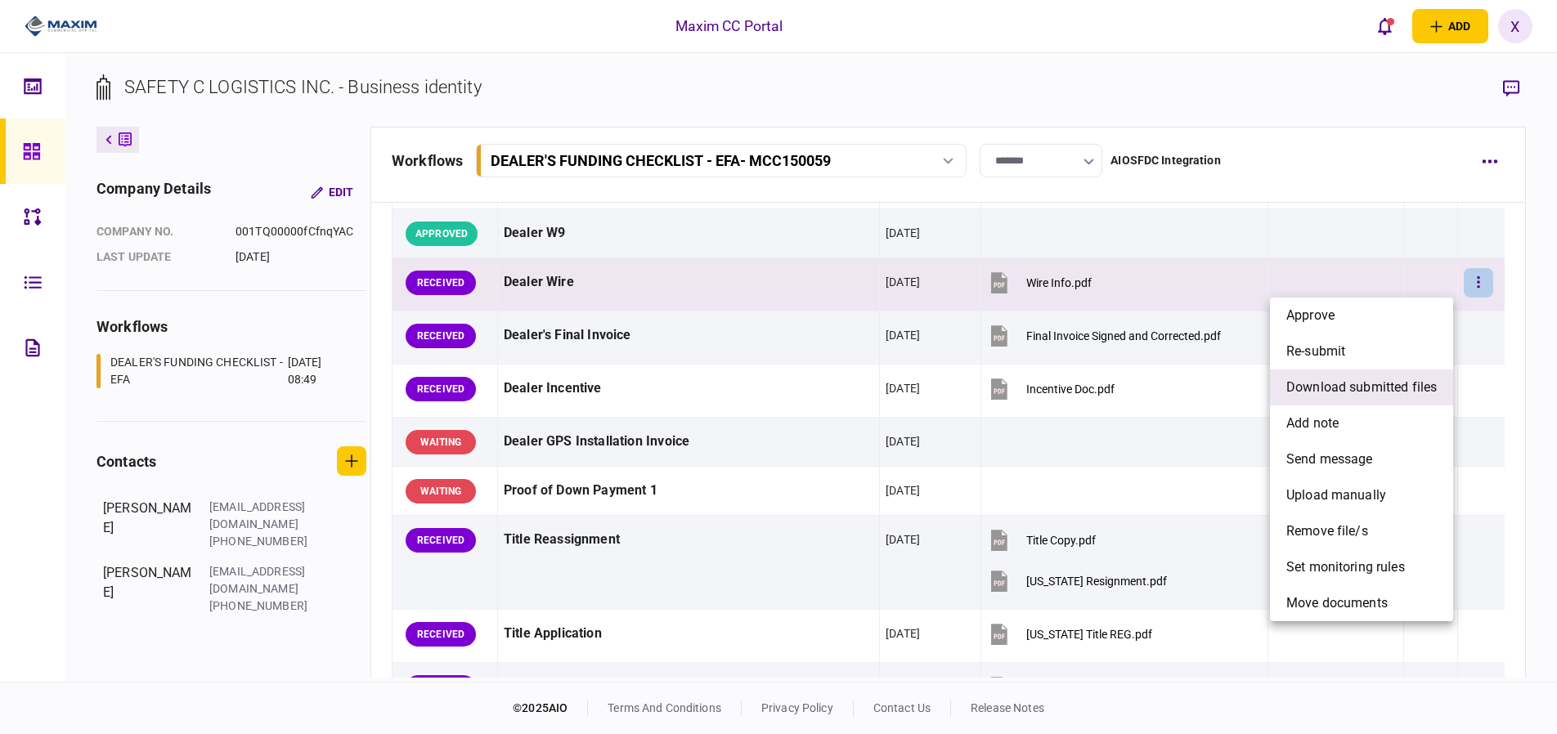
click at [1410, 377] on li "download submitted files" at bounding box center [1361, 388] width 183 height 36
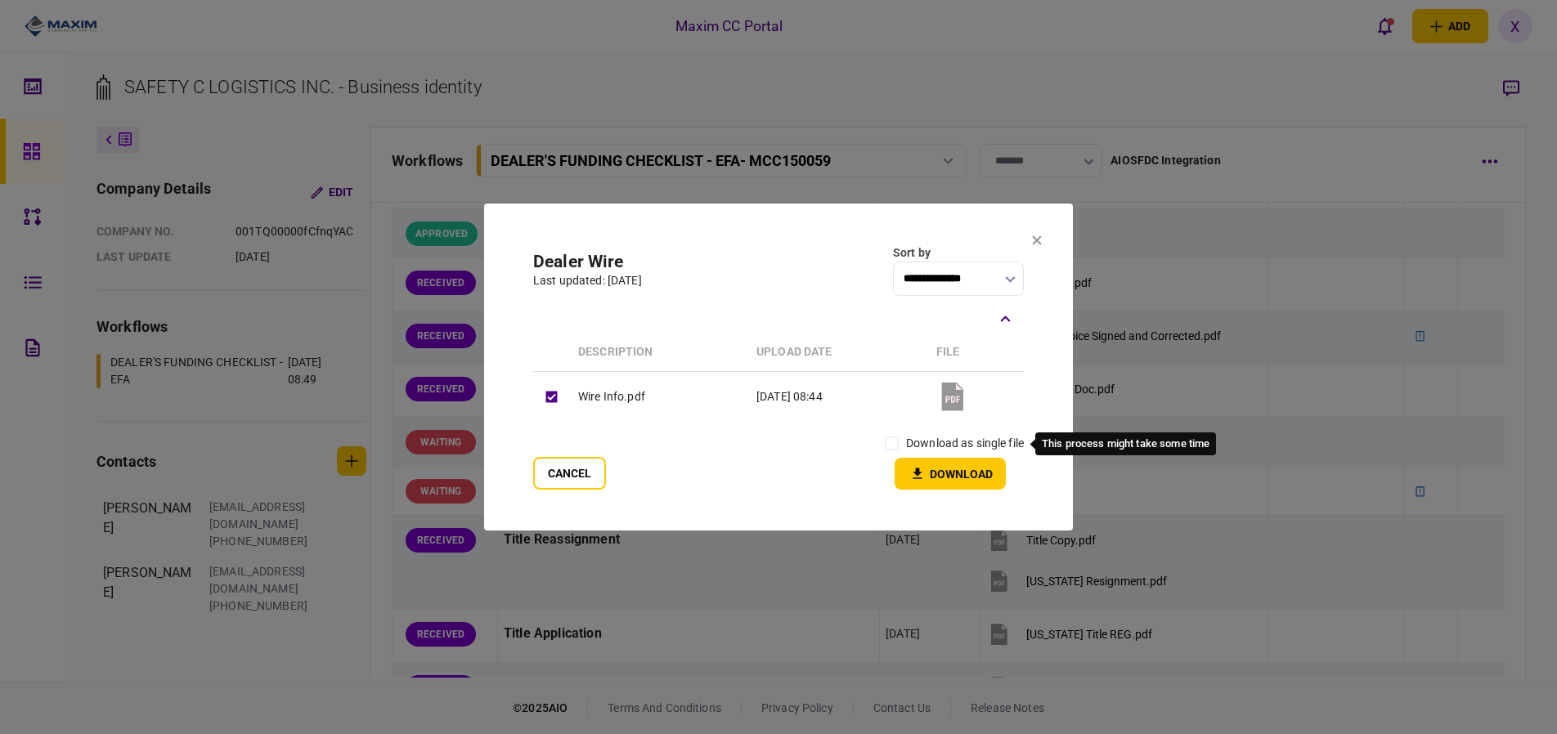
click at [907, 435] on label "download as single file" at bounding box center [965, 443] width 118 height 17
click at [927, 460] on button "Download" at bounding box center [950, 474] width 111 height 32
click at [551, 489] on button "Cancel" at bounding box center [569, 473] width 73 height 33
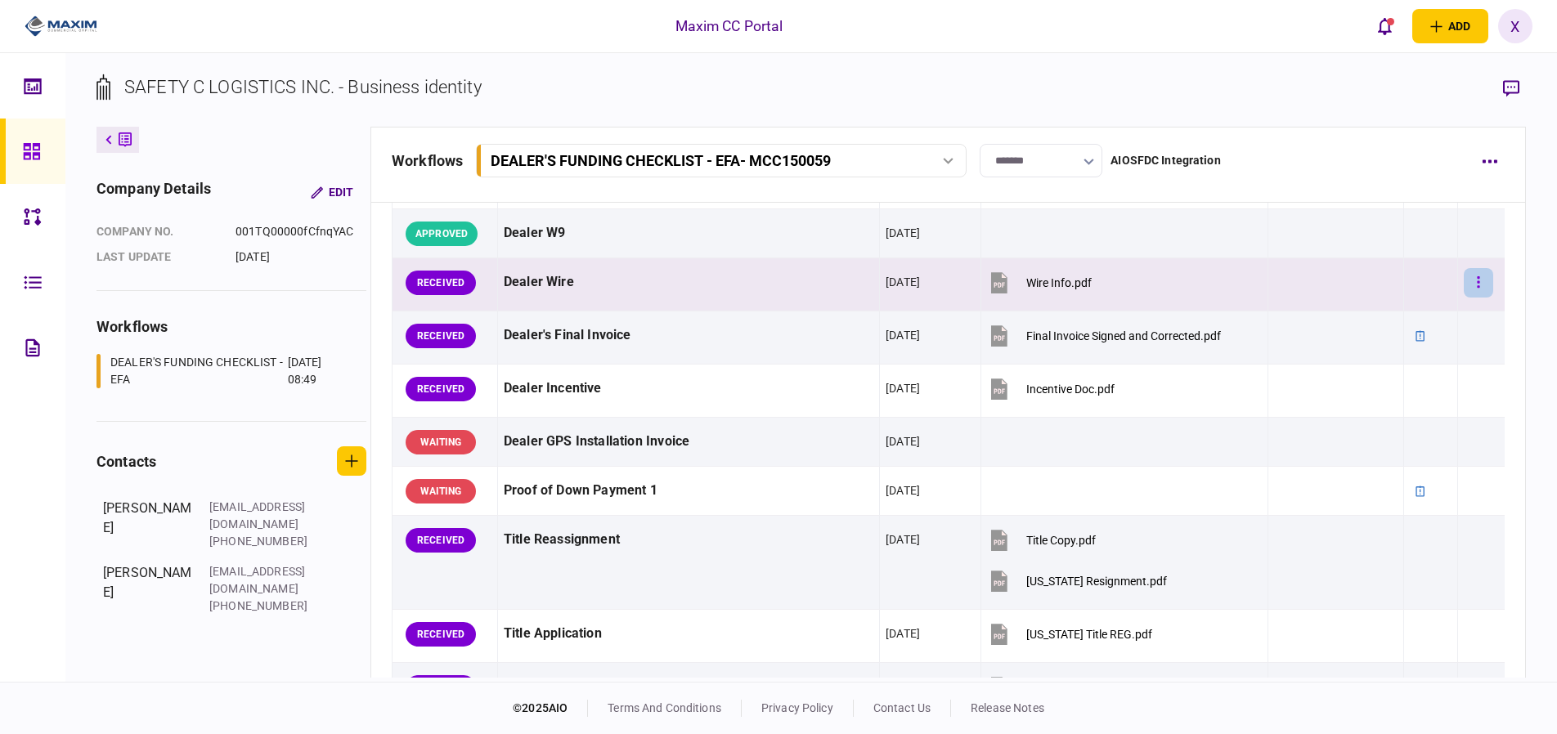
click at [1474, 282] on button "button" at bounding box center [1478, 282] width 29 height 29
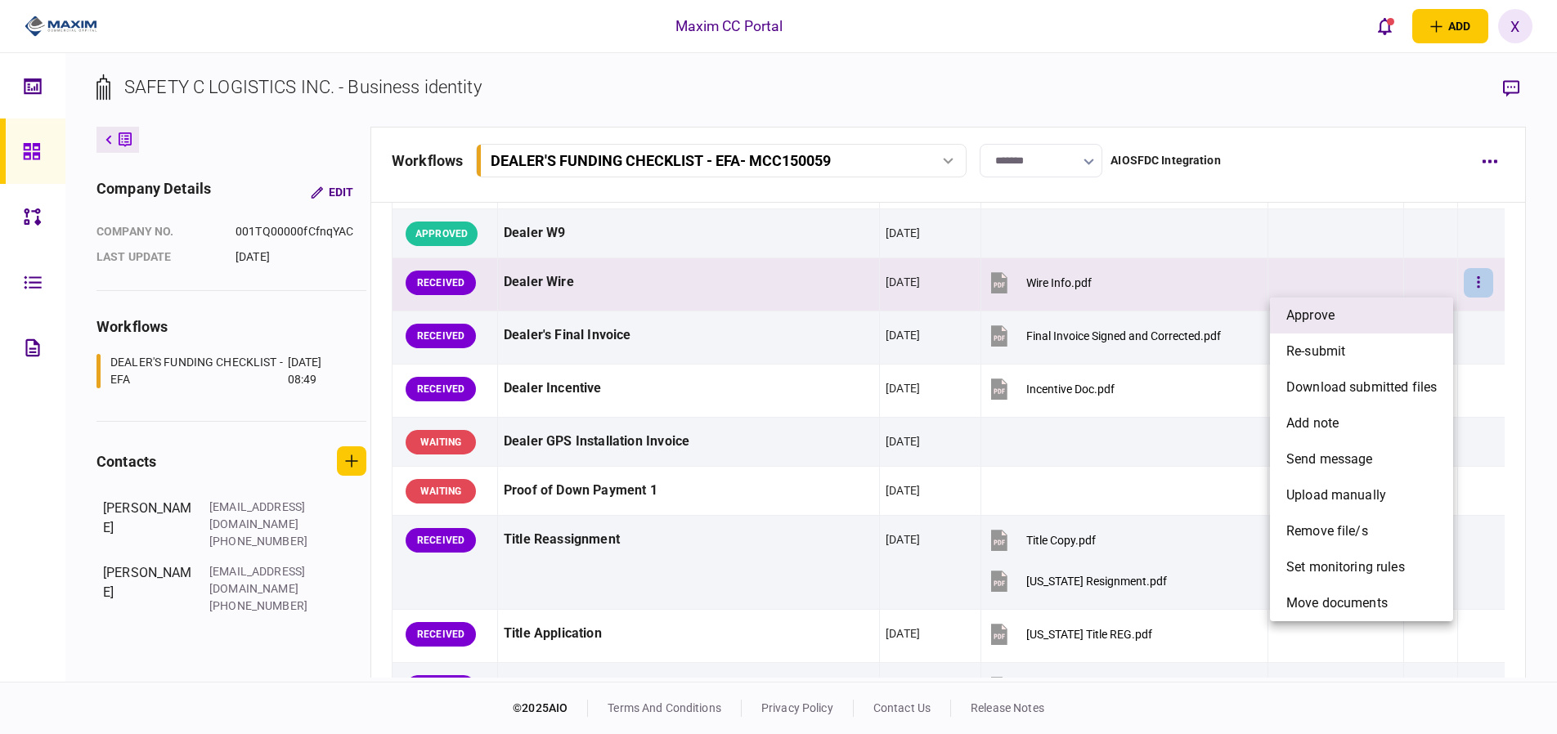
click at [1407, 321] on li "approve" at bounding box center [1361, 316] width 183 height 36
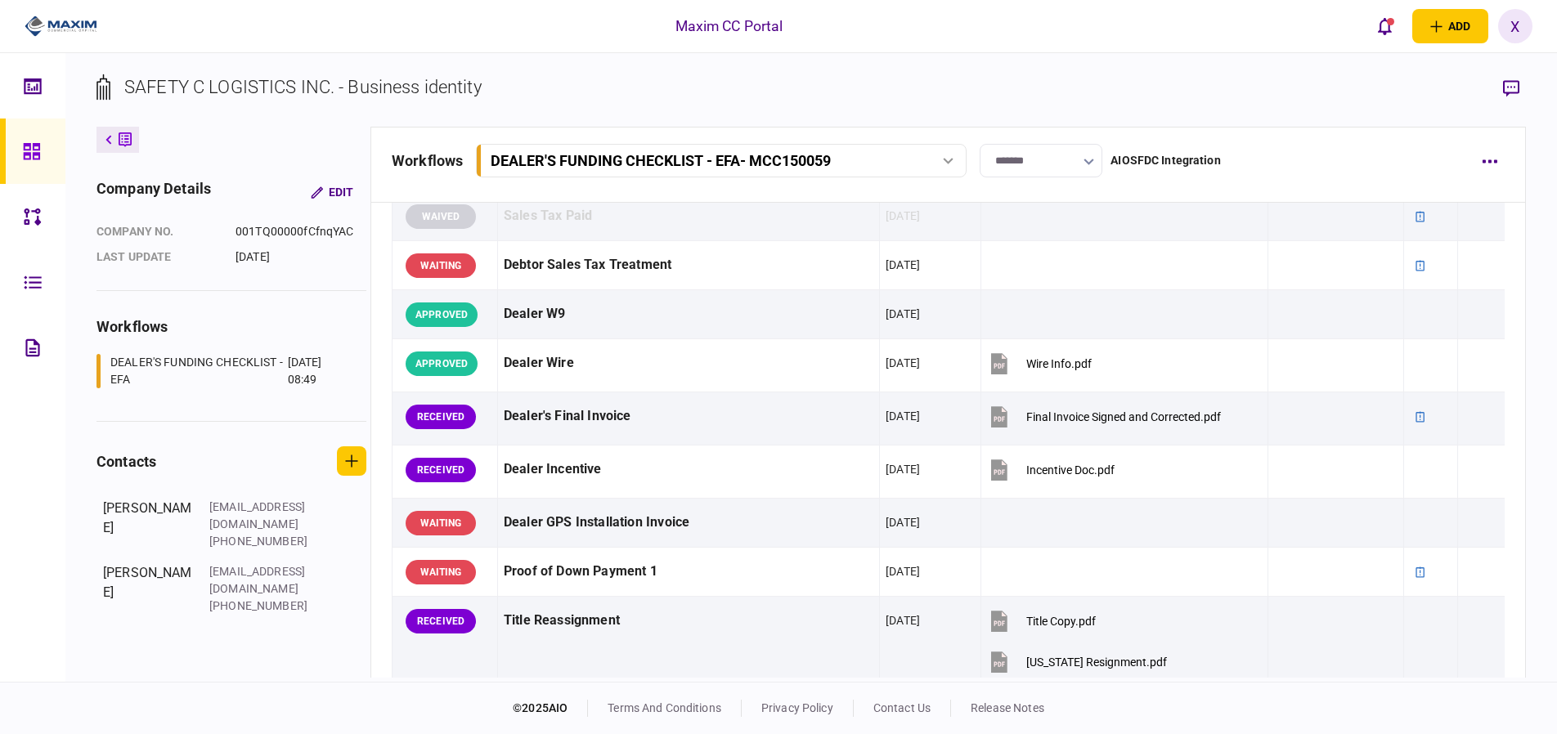
scroll to position [736, 0]
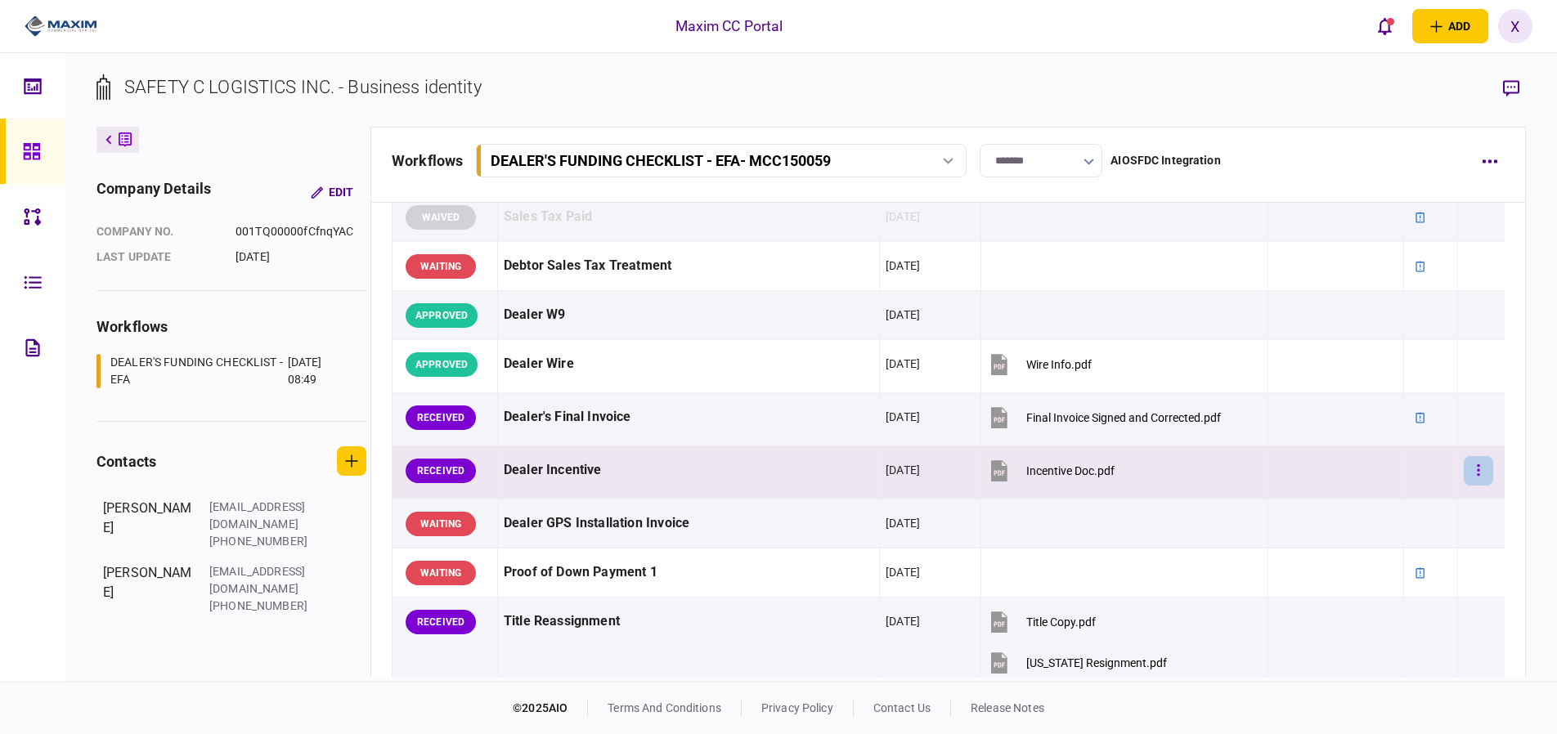
click at [1471, 476] on button "button" at bounding box center [1478, 470] width 29 height 29
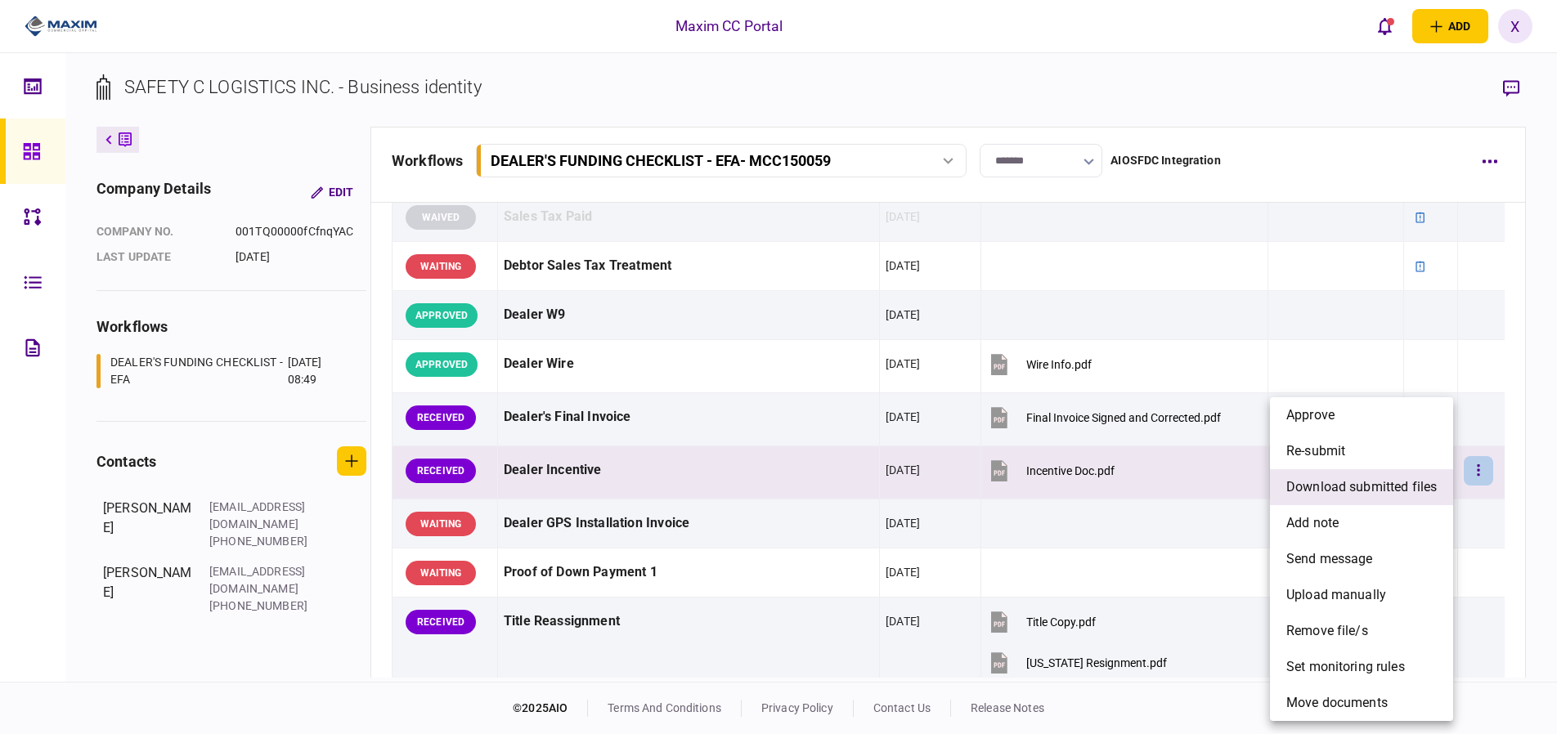
click at [1406, 489] on span "download submitted files" at bounding box center [1361, 488] width 150 height 20
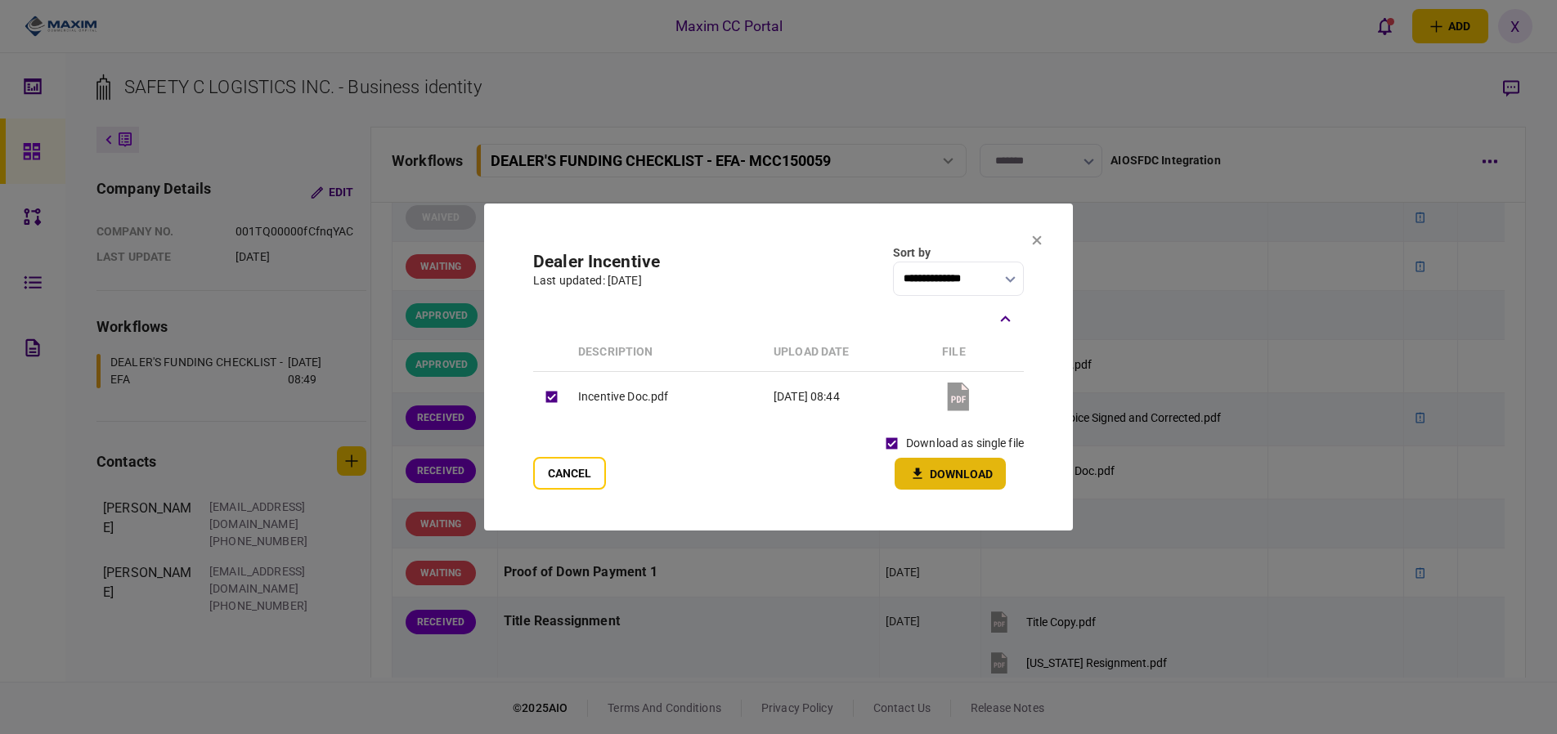
click at [941, 478] on button "Download" at bounding box center [950, 474] width 111 height 32
click at [543, 475] on button "Cancel" at bounding box center [569, 473] width 73 height 33
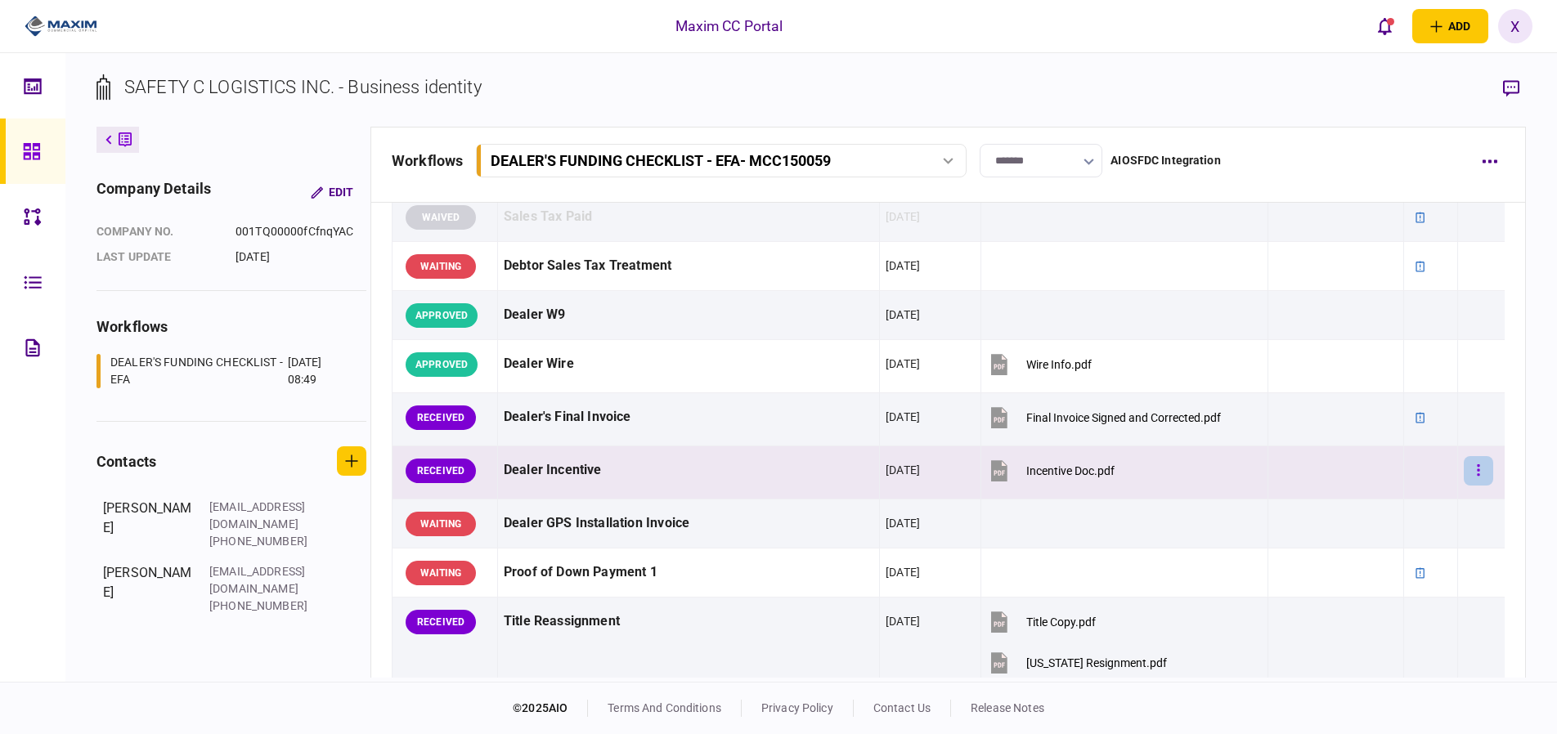
click at [1477, 468] on icon "button" at bounding box center [1478, 471] width 3 height 16
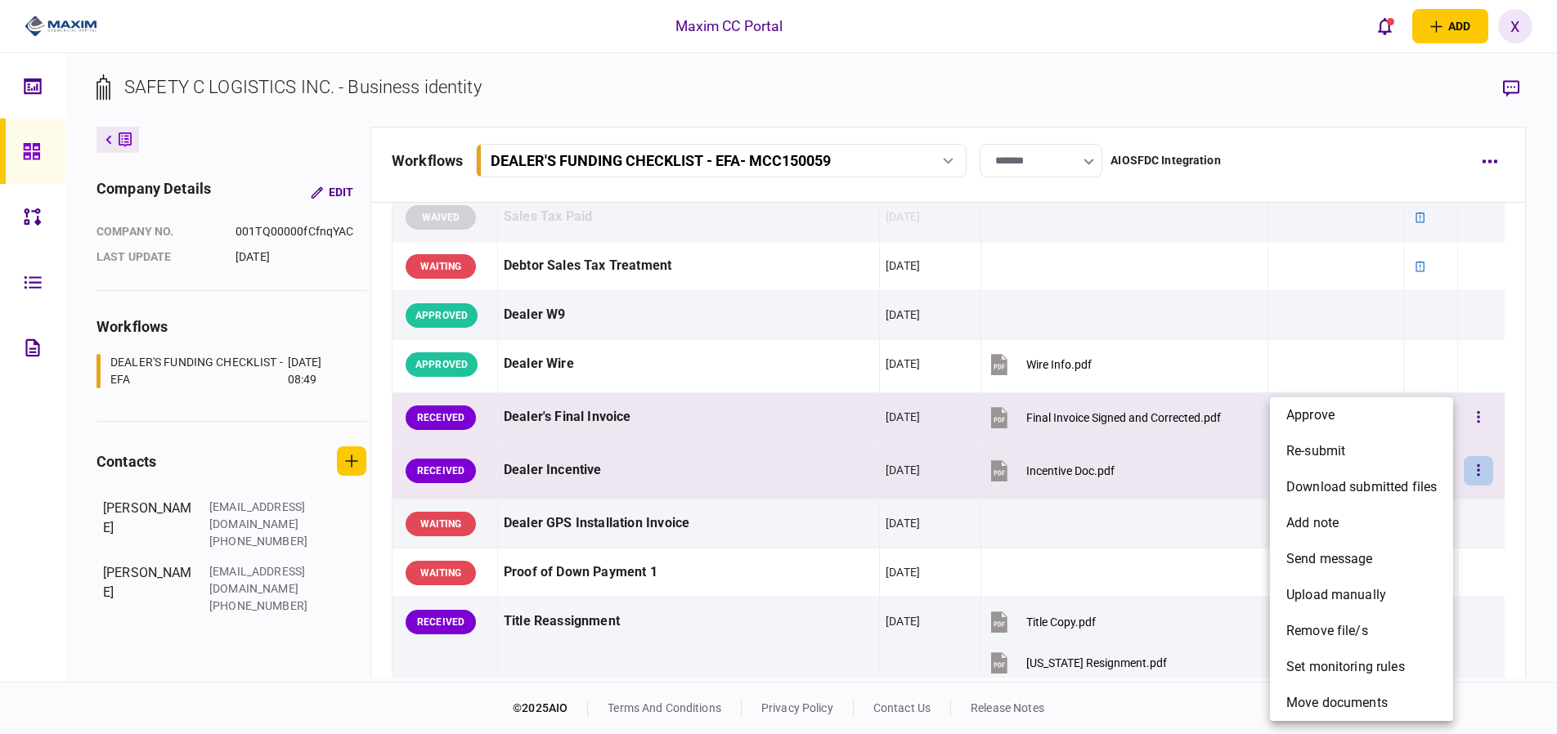
click at [1347, 410] on li "approve" at bounding box center [1361, 415] width 183 height 36
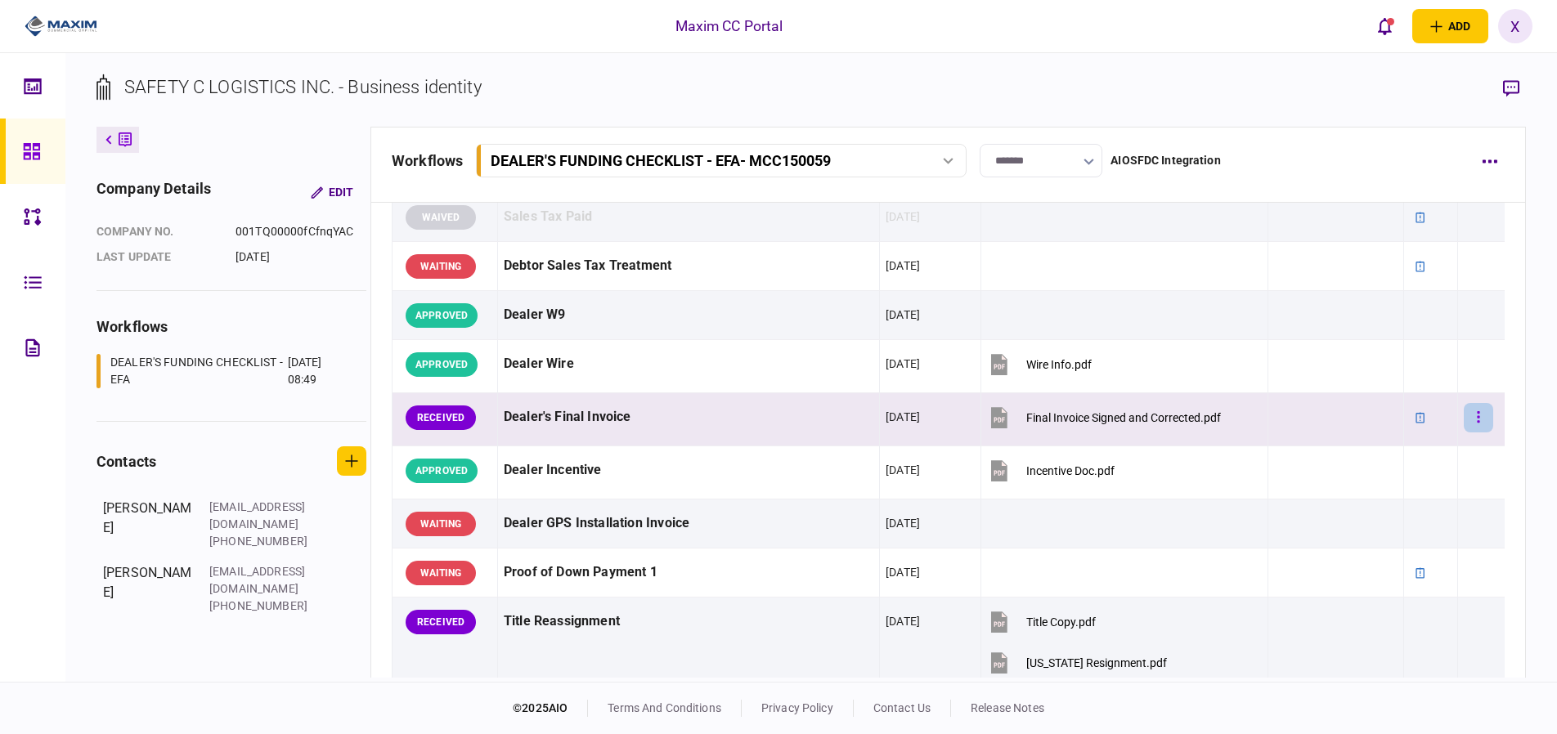
click at [1470, 420] on button "button" at bounding box center [1478, 417] width 29 height 29
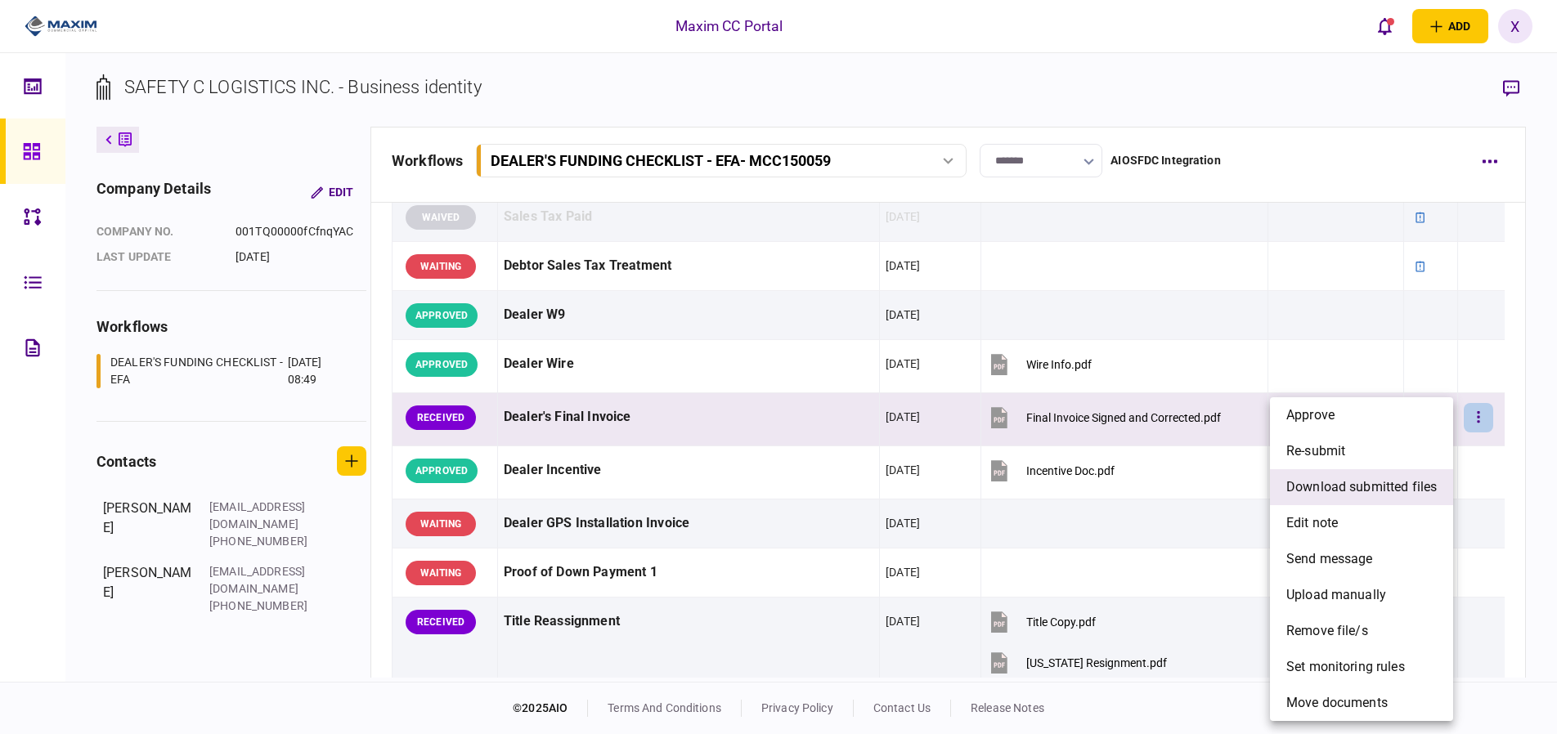
click at [1392, 483] on span "download submitted files" at bounding box center [1361, 488] width 150 height 20
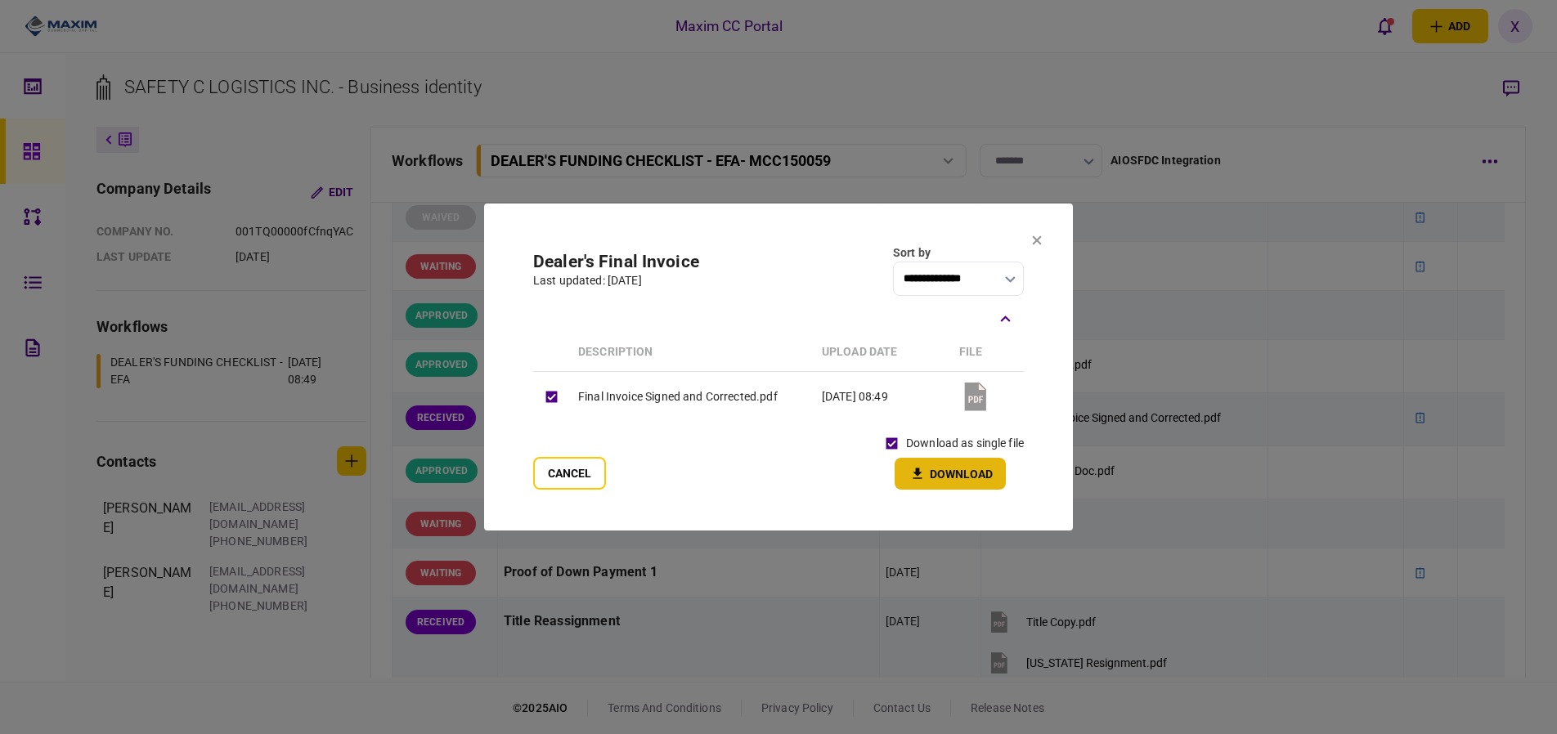
click at [920, 476] on icon "button" at bounding box center [918, 474] width 20 height 16
click at [538, 471] on button "Cancel" at bounding box center [569, 473] width 73 height 33
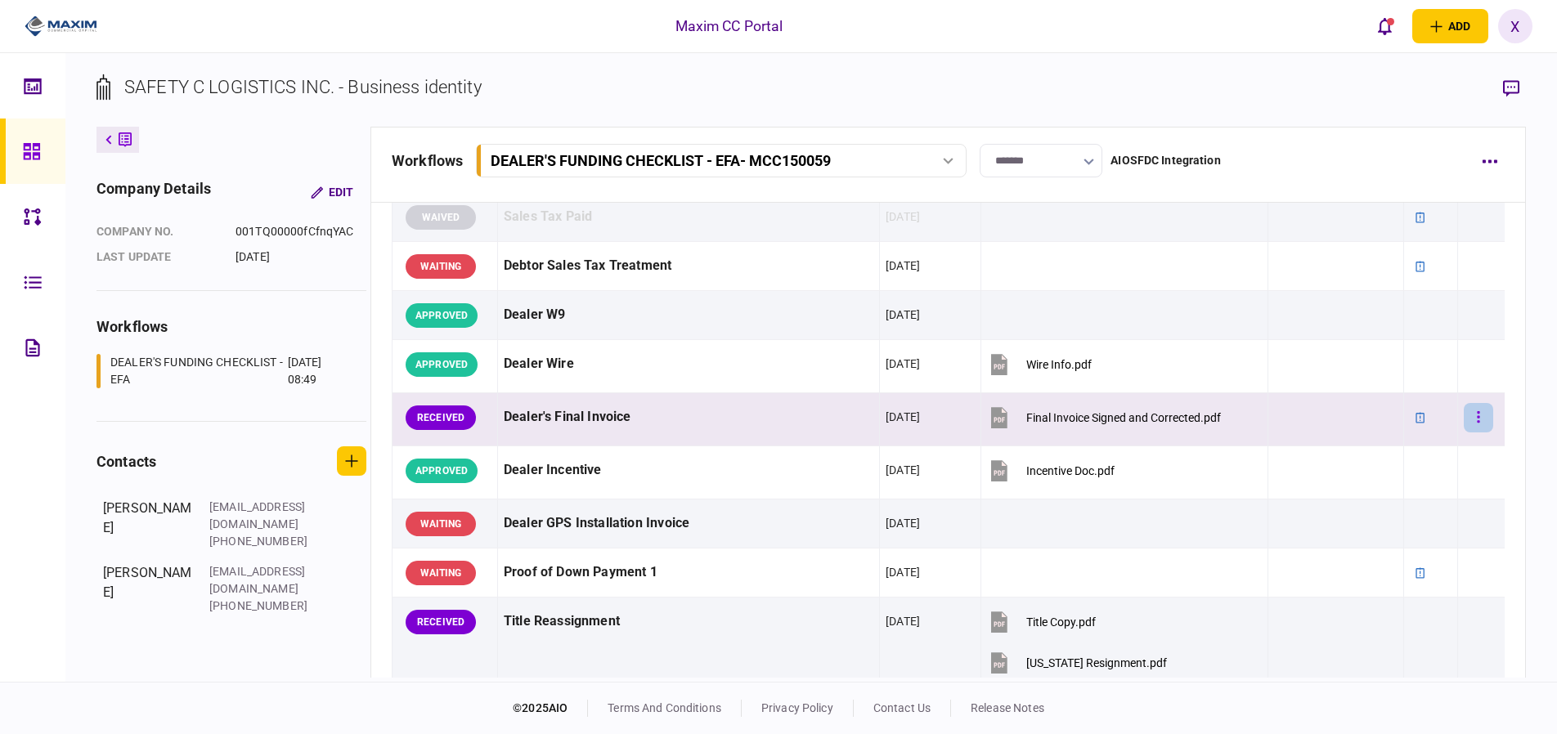
click at [1467, 428] on button "button" at bounding box center [1478, 417] width 29 height 29
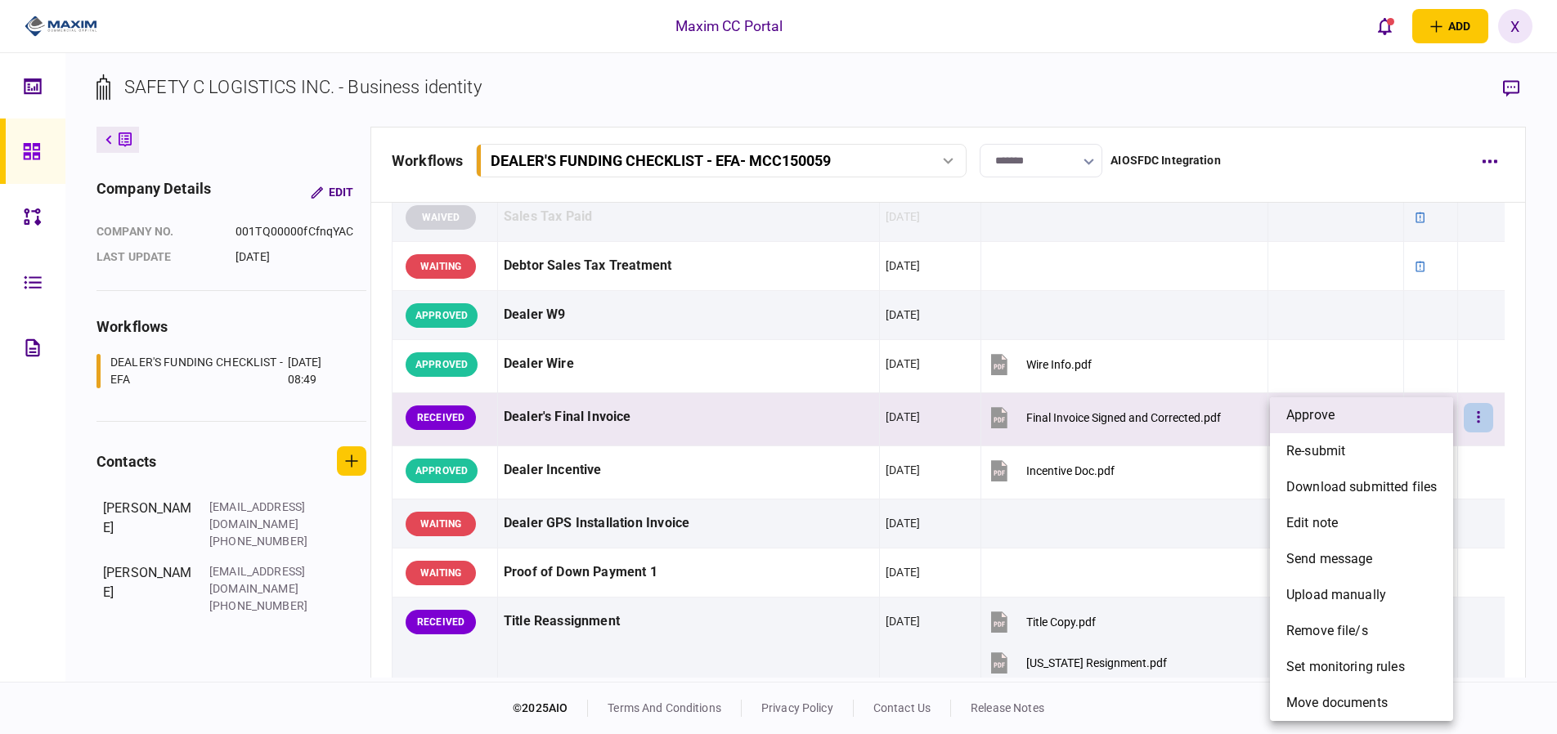
click at [1395, 419] on li "approve" at bounding box center [1361, 415] width 183 height 36
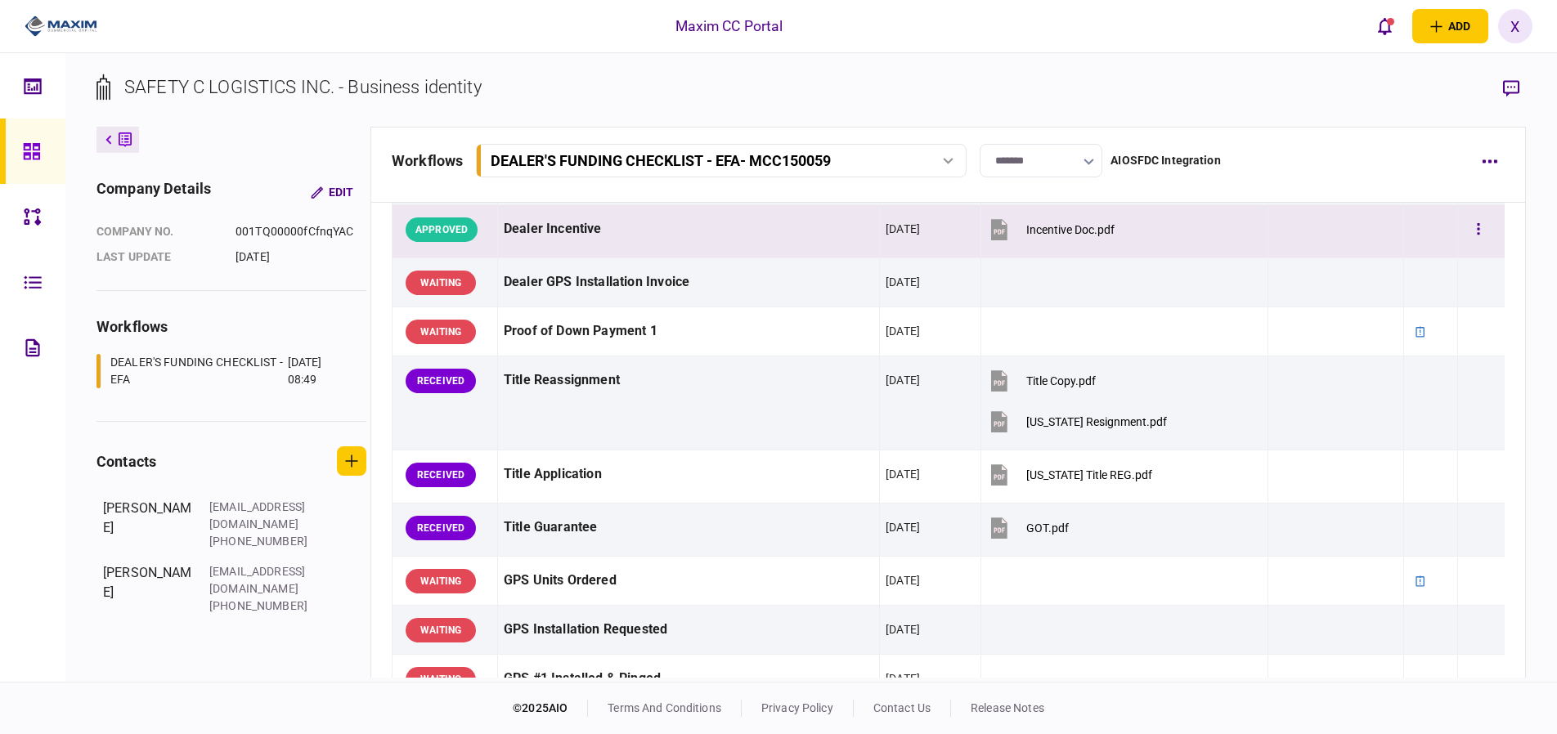
scroll to position [981, 0]
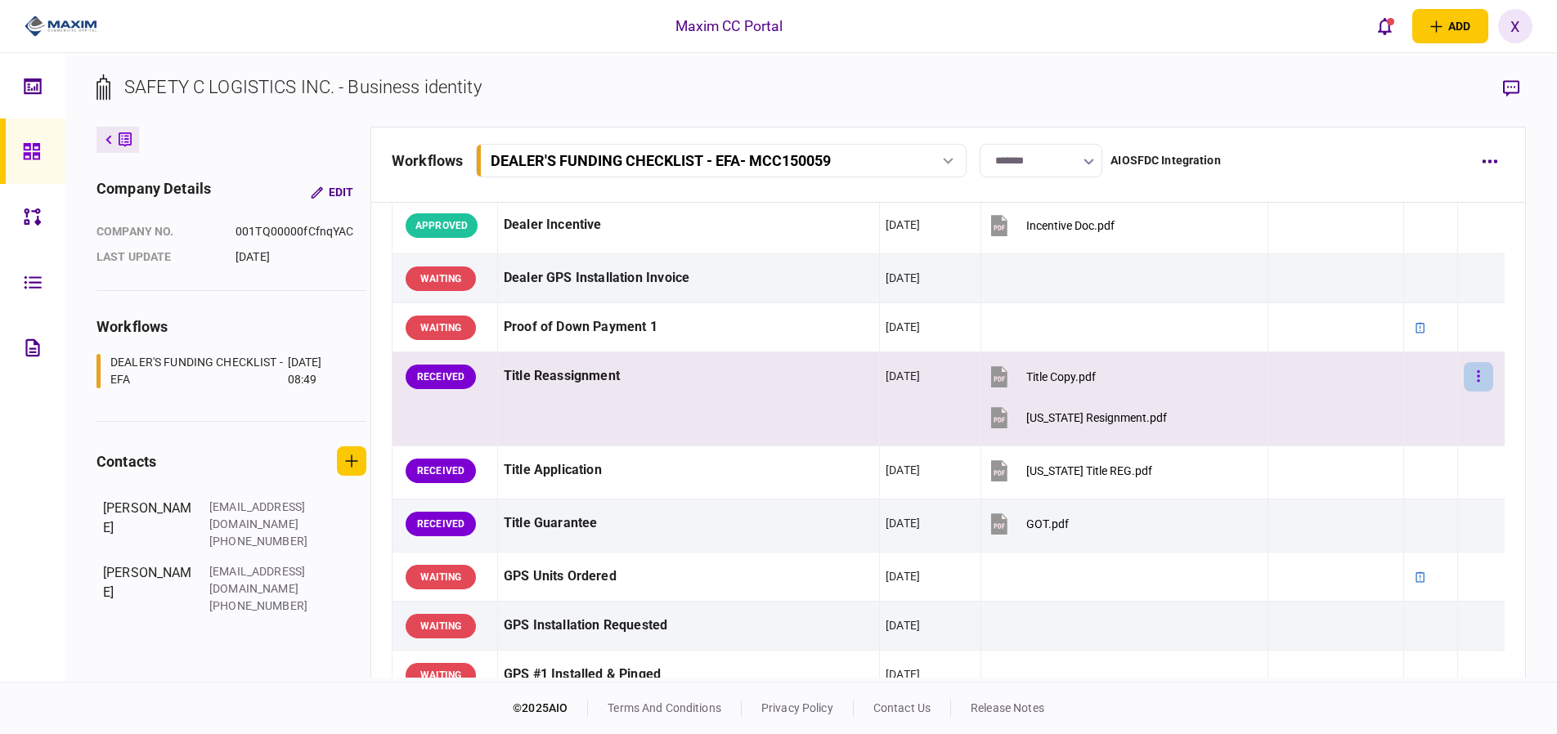
click at [1474, 381] on button "button" at bounding box center [1478, 376] width 29 height 29
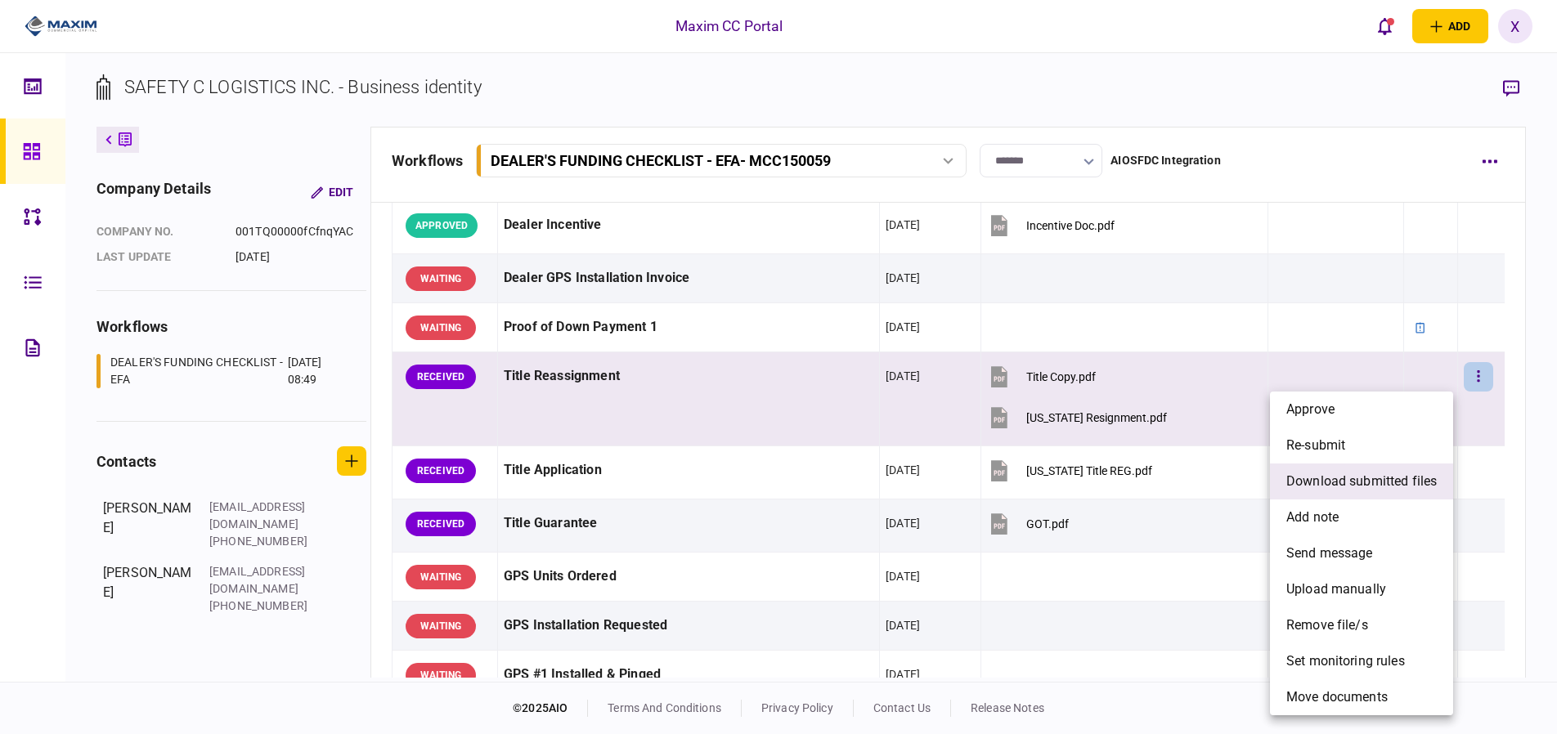
click at [1412, 468] on li "download submitted files" at bounding box center [1361, 482] width 183 height 36
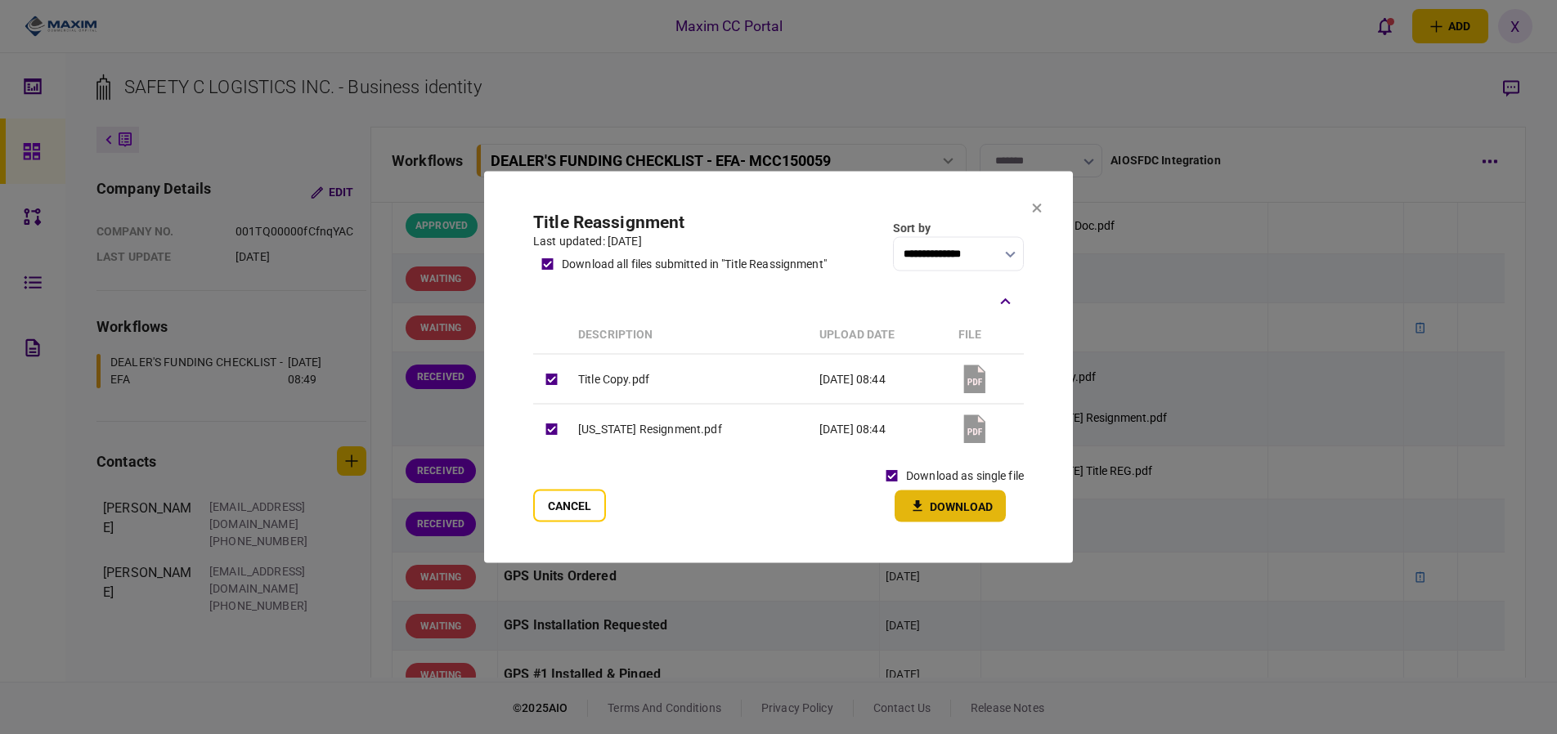
click at [938, 509] on button "Download" at bounding box center [950, 507] width 111 height 32
click at [1021, 210] on section "**********" at bounding box center [778, 368] width 589 height 392
click at [1038, 208] on icon at bounding box center [1037, 208] width 9 height 9
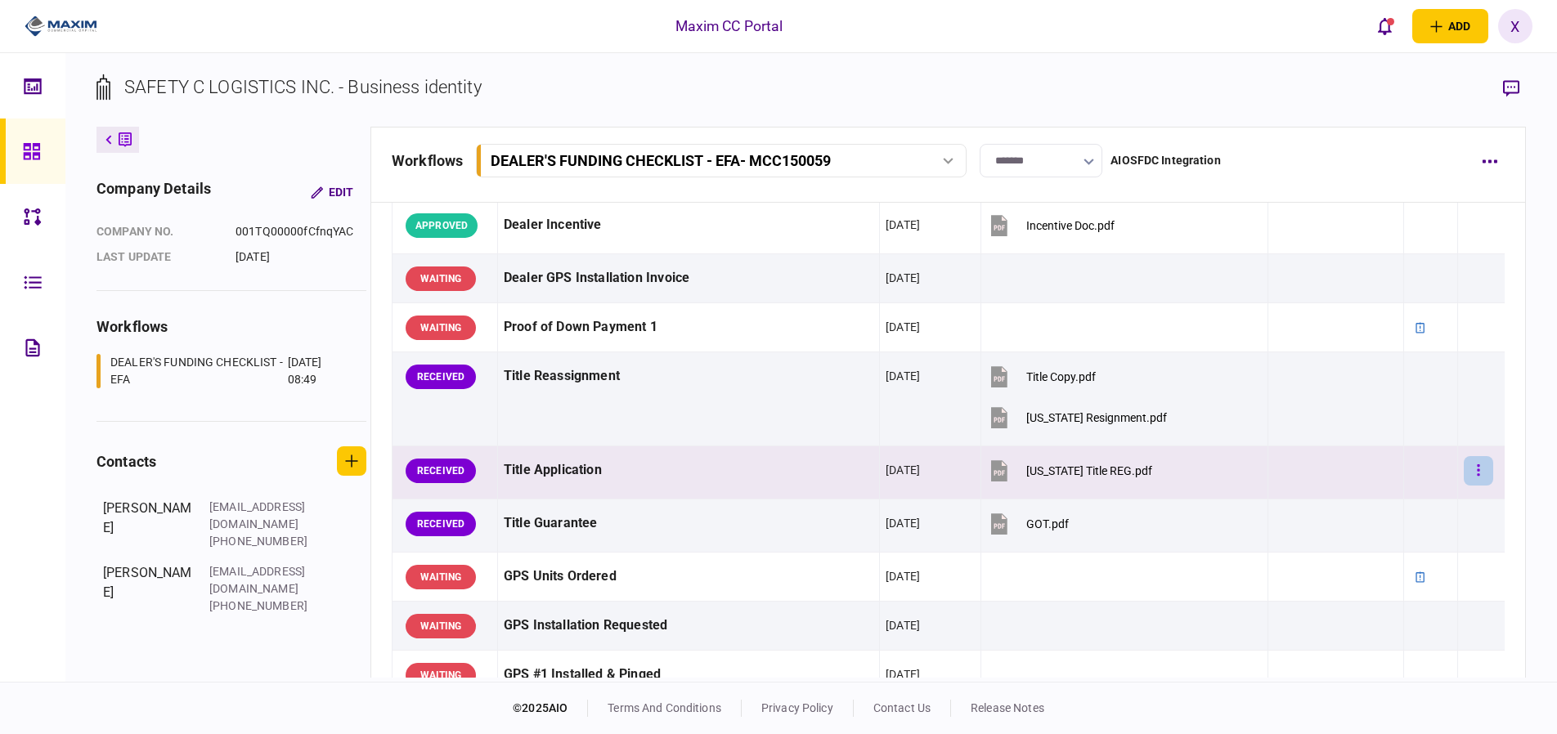
click at [1477, 473] on icon "button" at bounding box center [1478, 471] width 3 height 16
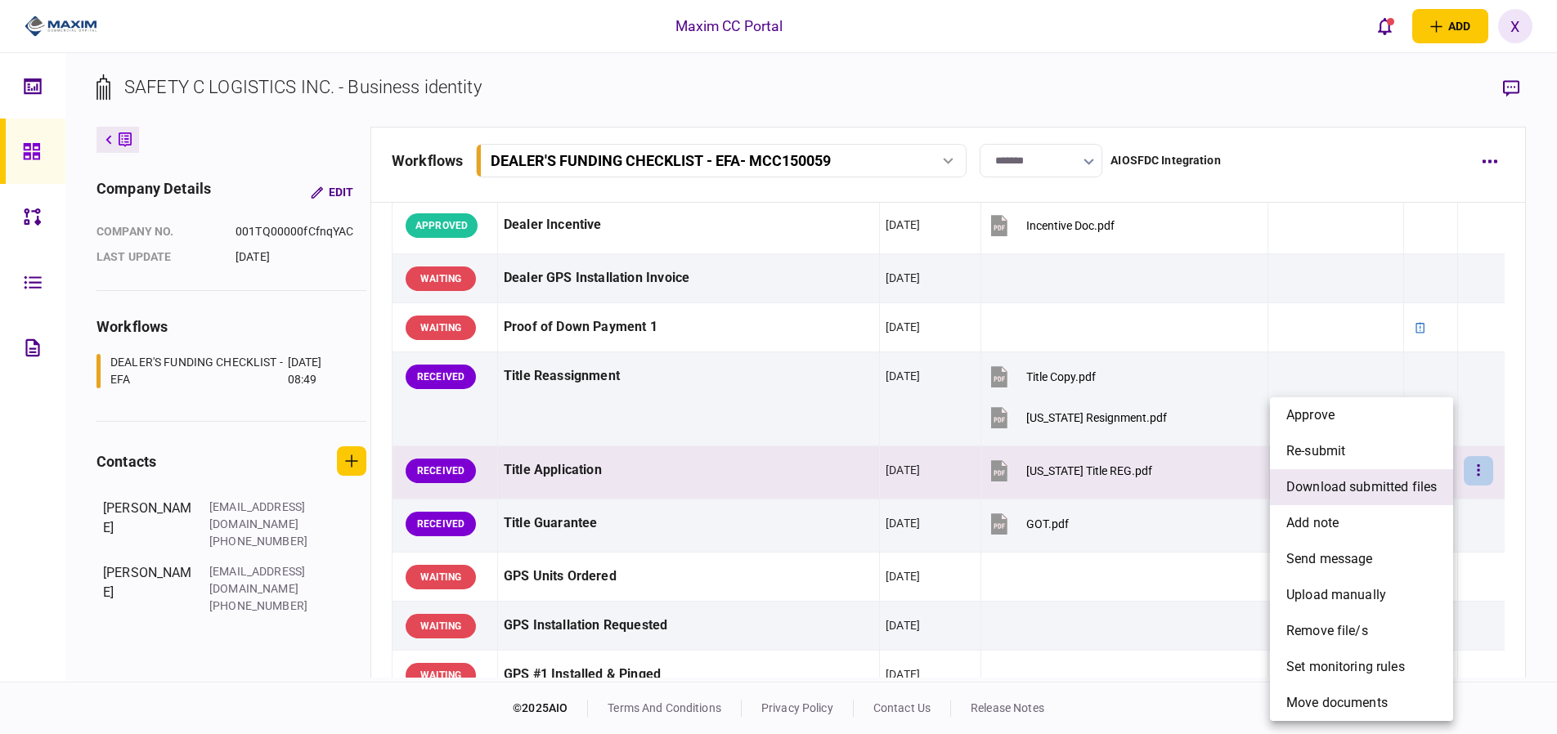
click at [1393, 497] on li "download submitted files" at bounding box center [1361, 487] width 183 height 36
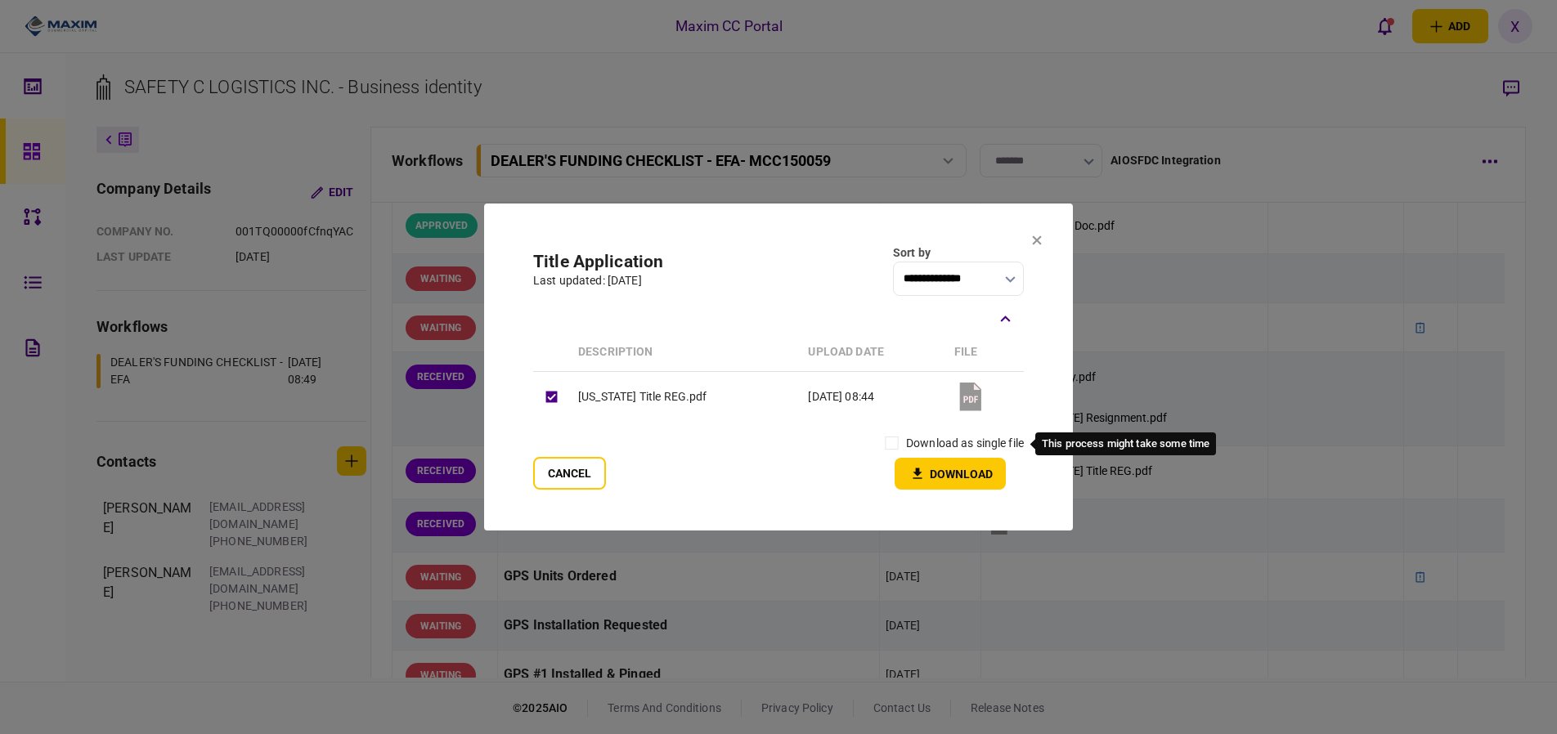
click at [946, 445] on label "download as single file" at bounding box center [965, 443] width 118 height 17
click at [931, 474] on button "Download" at bounding box center [950, 474] width 111 height 32
click at [1029, 236] on section "**********" at bounding box center [778, 367] width 589 height 327
click at [1035, 236] on icon at bounding box center [1037, 240] width 10 height 10
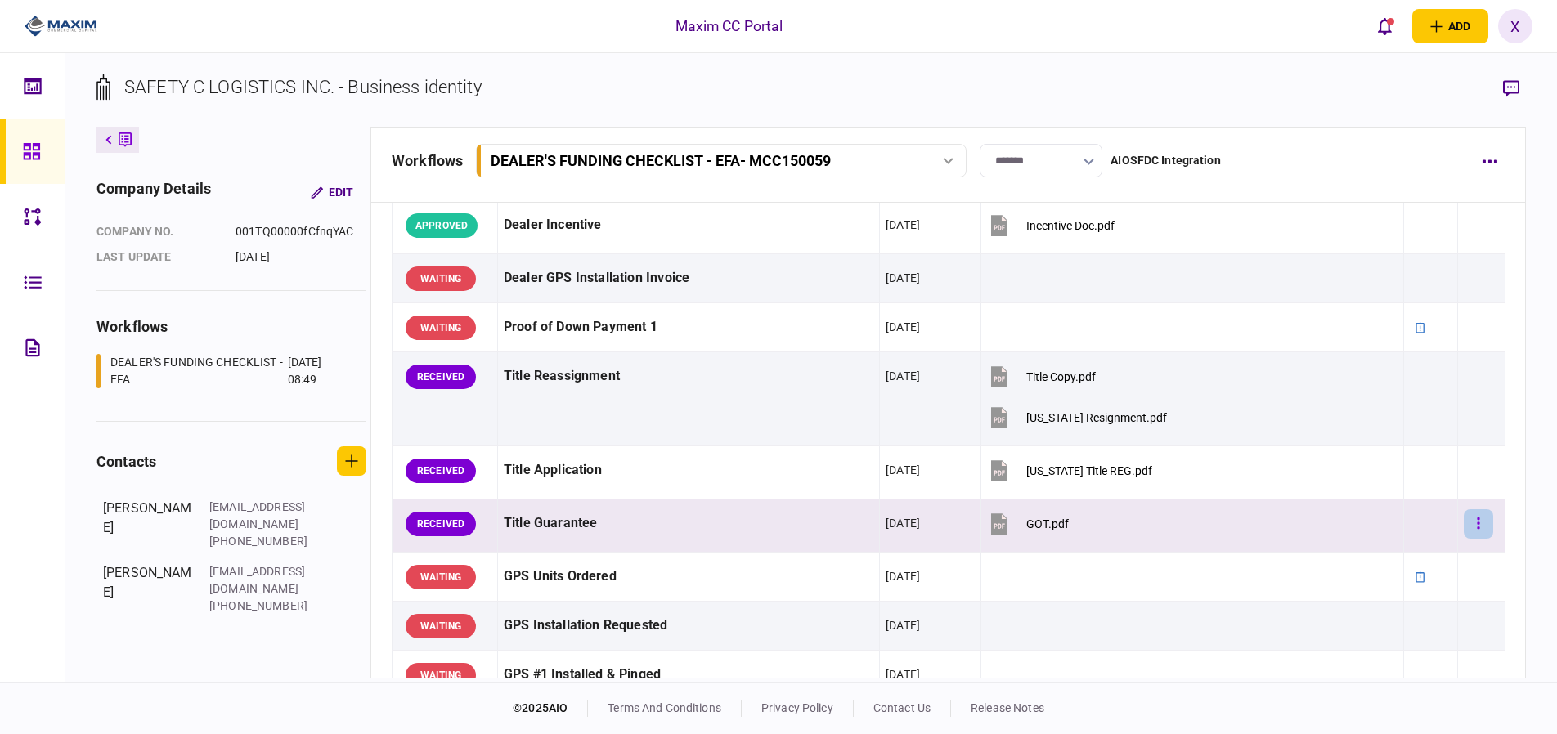
click at [1468, 511] on button "button" at bounding box center [1478, 523] width 29 height 29
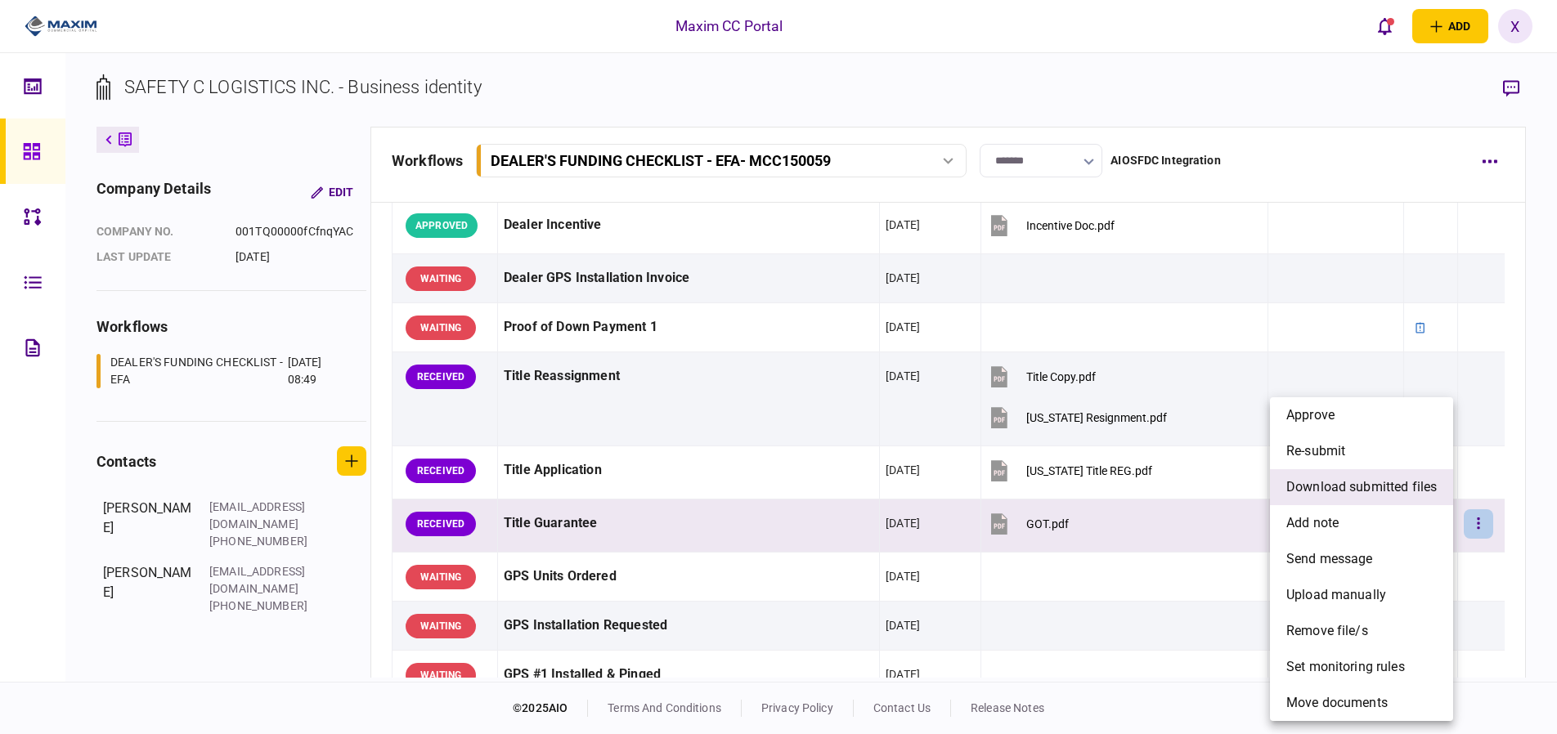
click at [1380, 491] on span "download submitted files" at bounding box center [1361, 488] width 150 height 20
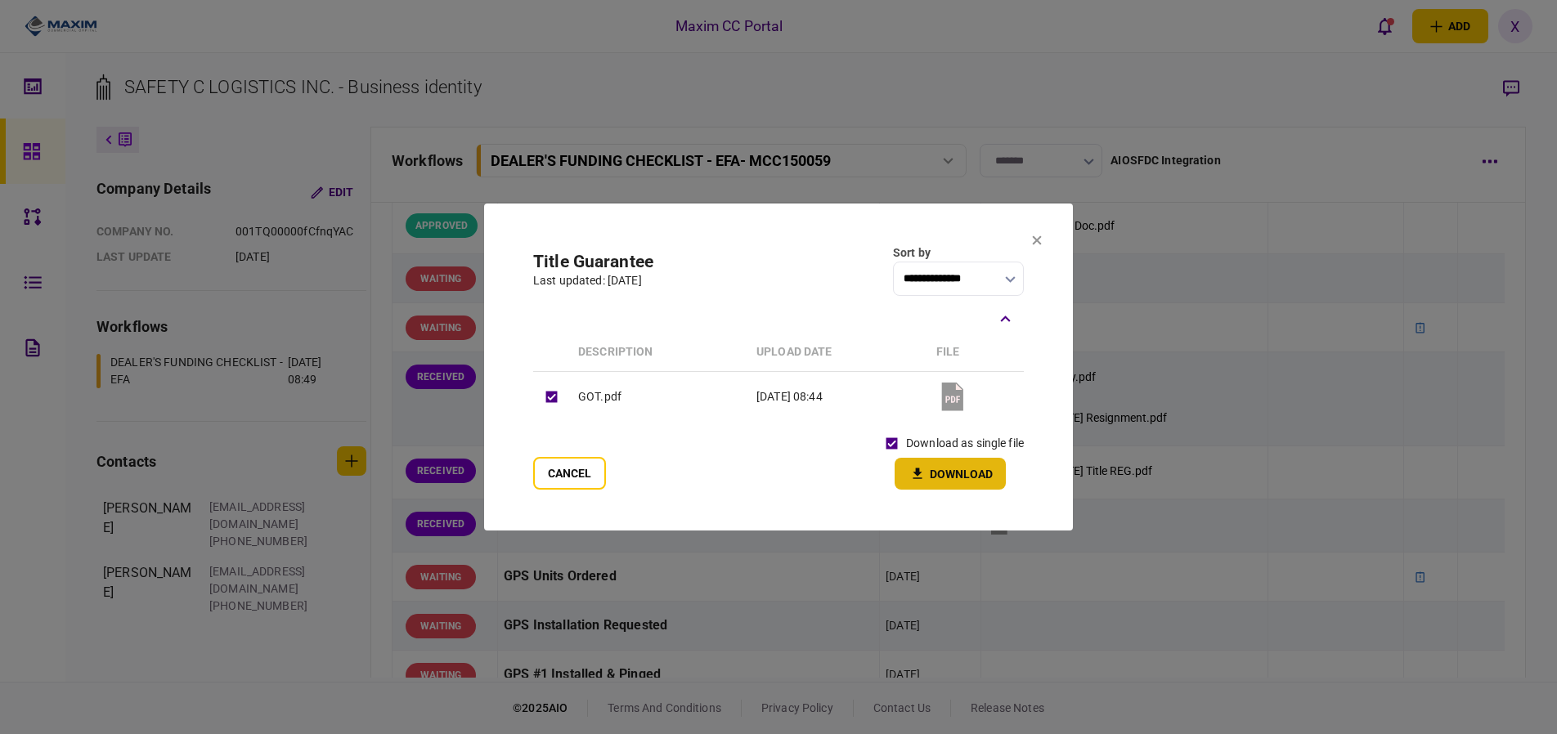
click at [932, 467] on button "Download" at bounding box center [950, 474] width 111 height 32
click at [1027, 246] on section "**********" at bounding box center [778, 367] width 589 height 327
click at [1038, 238] on icon at bounding box center [1037, 240] width 9 height 9
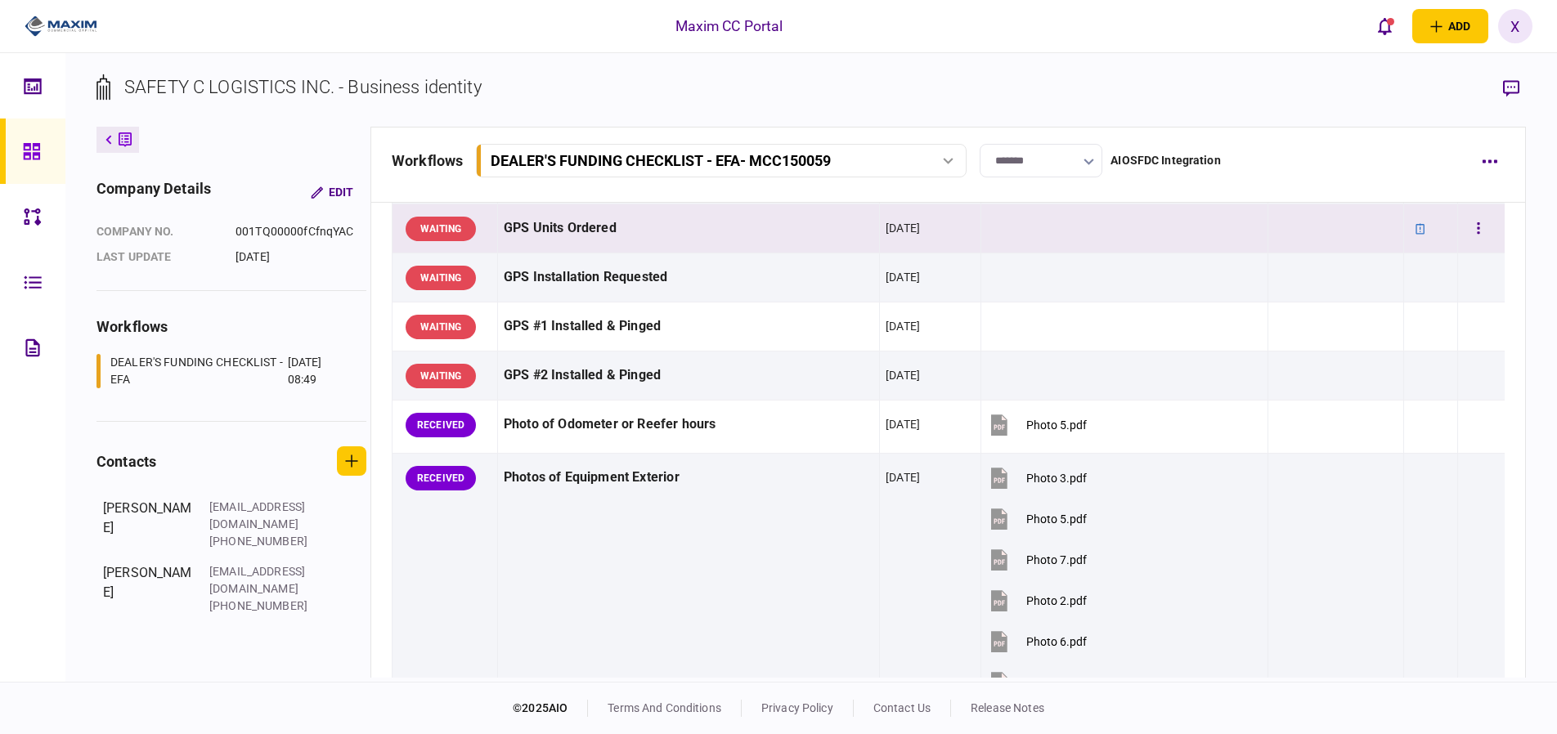
scroll to position [1390, 0]
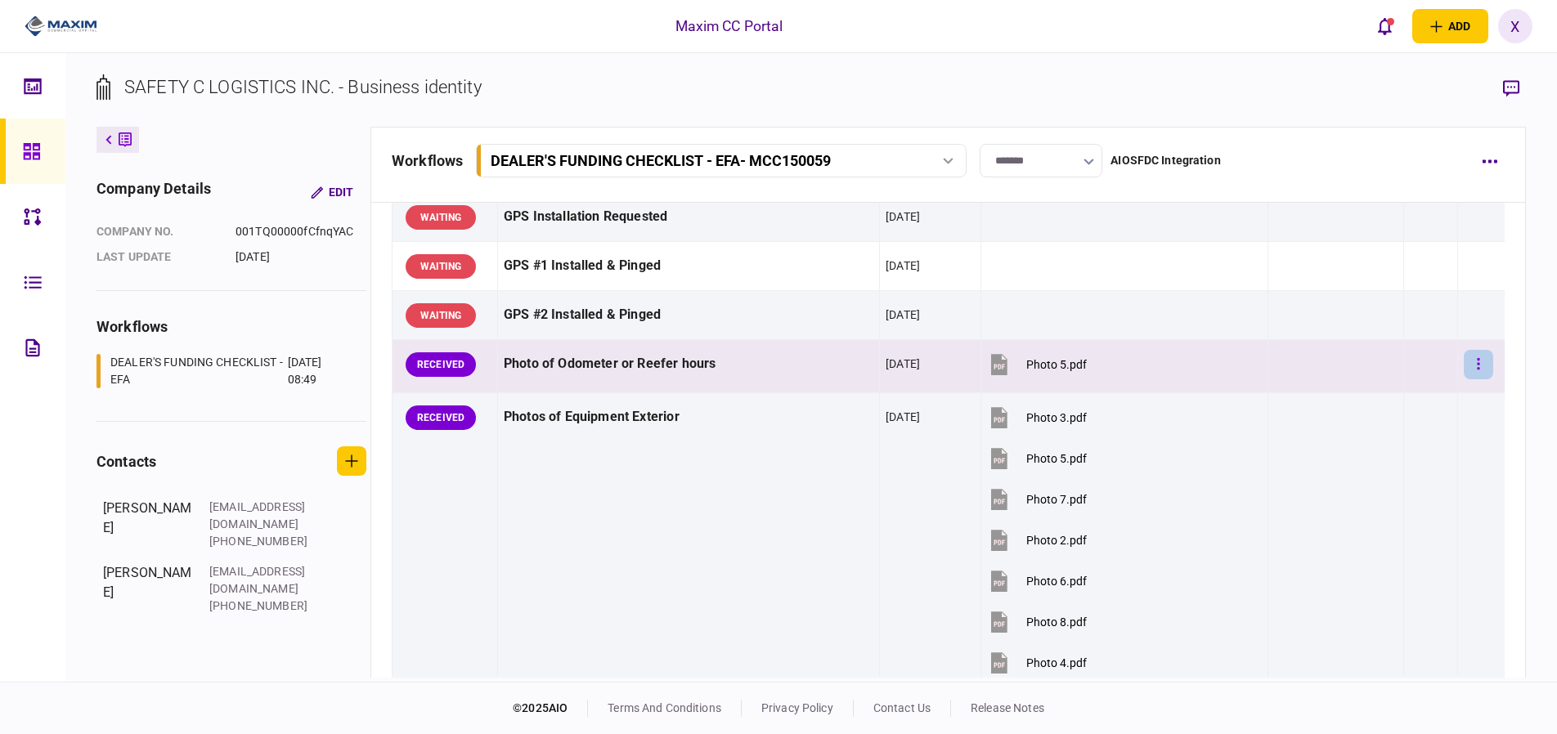
click at [1469, 377] on button "button" at bounding box center [1478, 364] width 29 height 29
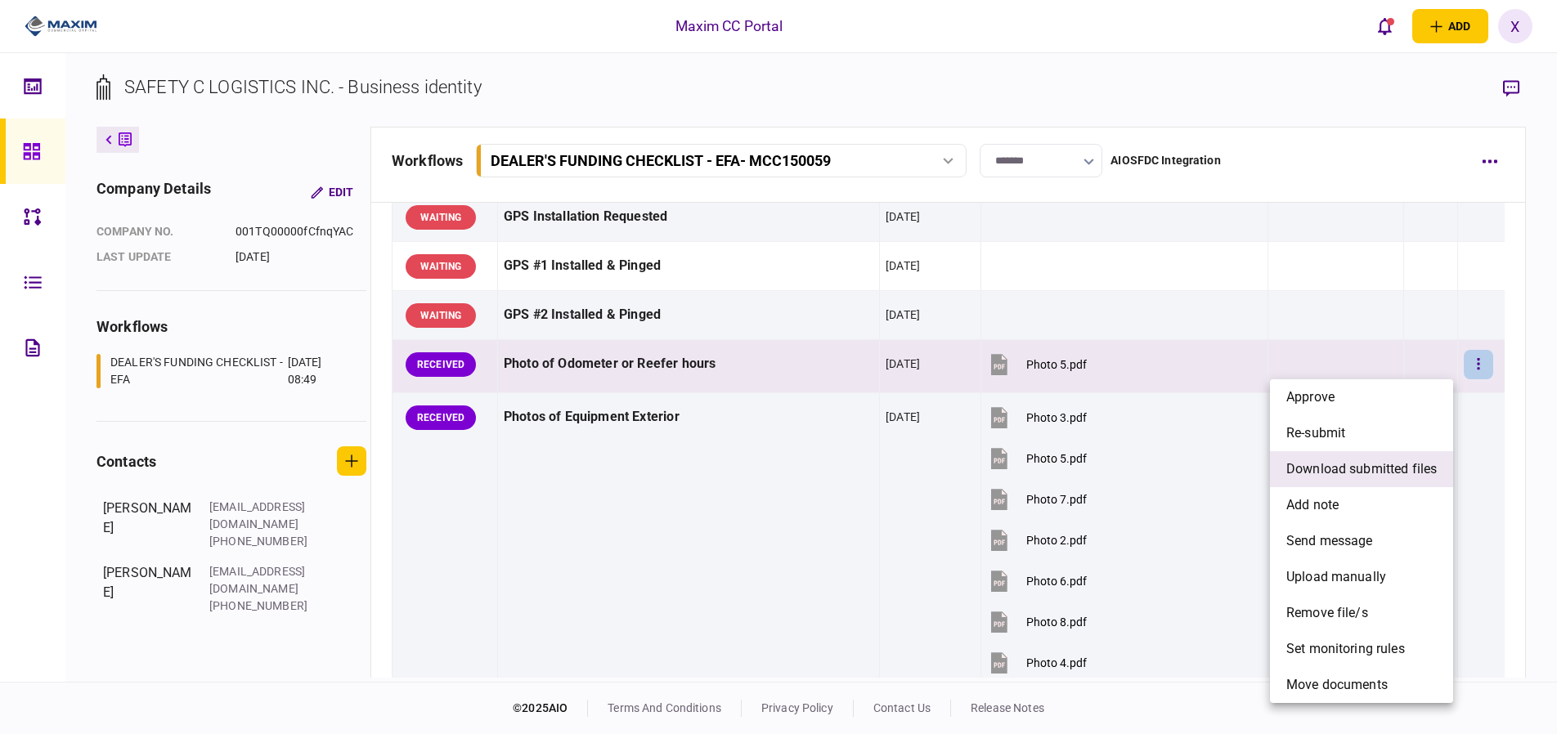
click at [1402, 469] on span "download submitted files" at bounding box center [1361, 470] width 150 height 20
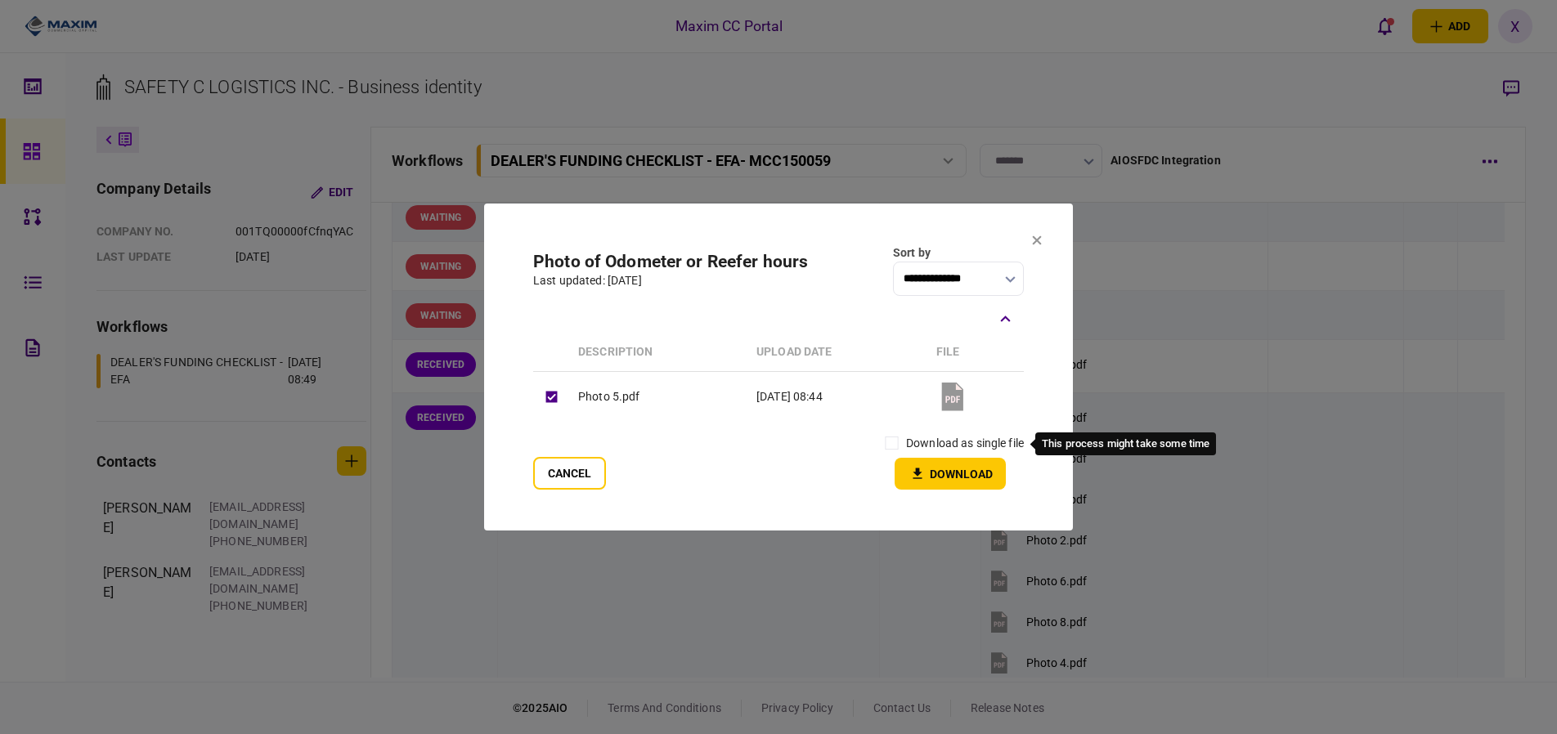
click at [962, 430] on div "download as single file" at bounding box center [950, 443] width 146 height 29
click at [922, 436] on label "download as single file" at bounding box center [965, 443] width 118 height 17
click at [908, 442] on label "download as single file" at bounding box center [965, 443] width 118 height 17
click at [921, 465] on button "Download" at bounding box center [950, 474] width 111 height 32
click at [1035, 244] on icon at bounding box center [1037, 240] width 10 height 10
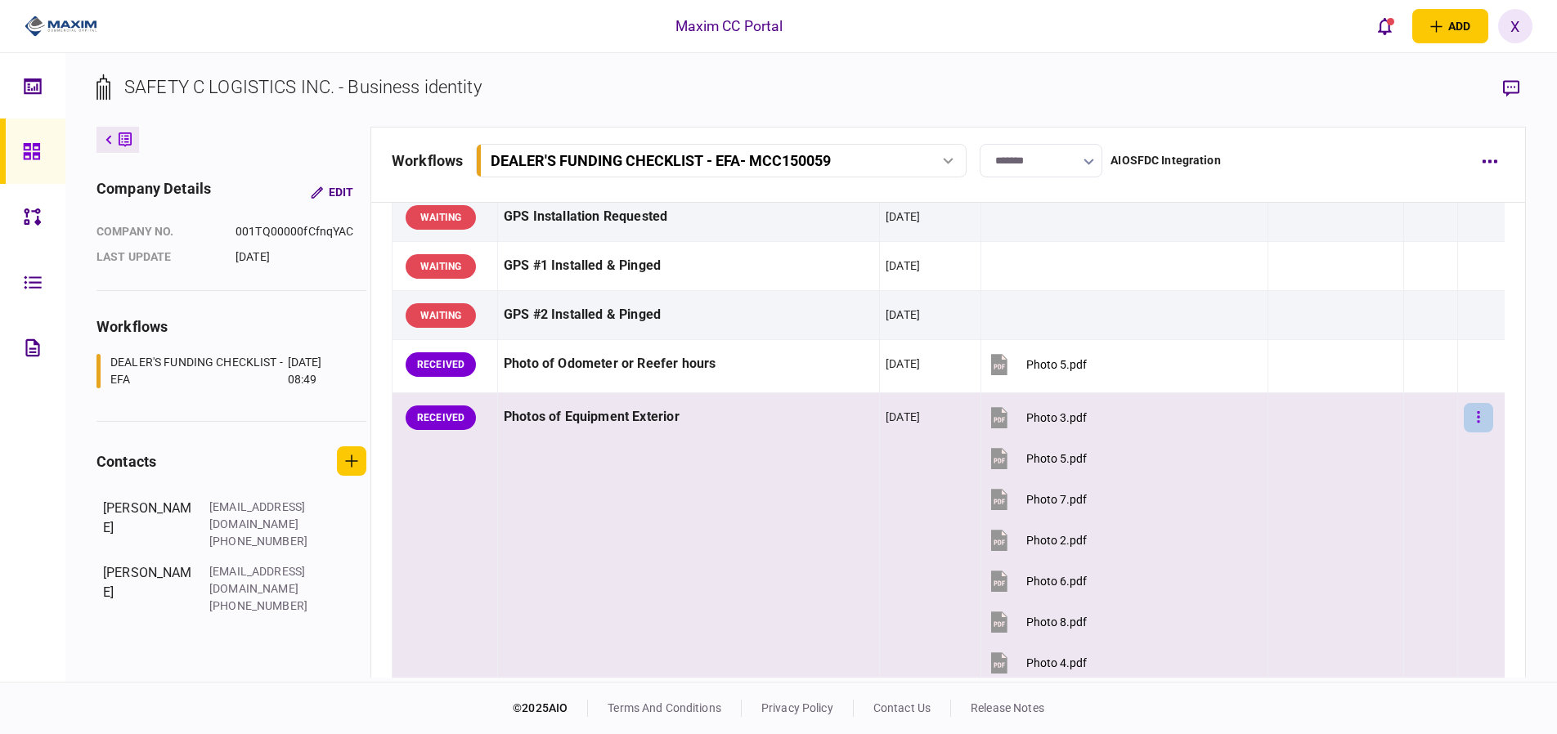
click at [1464, 411] on button "button" at bounding box center [1478, 417] width 29 height 29
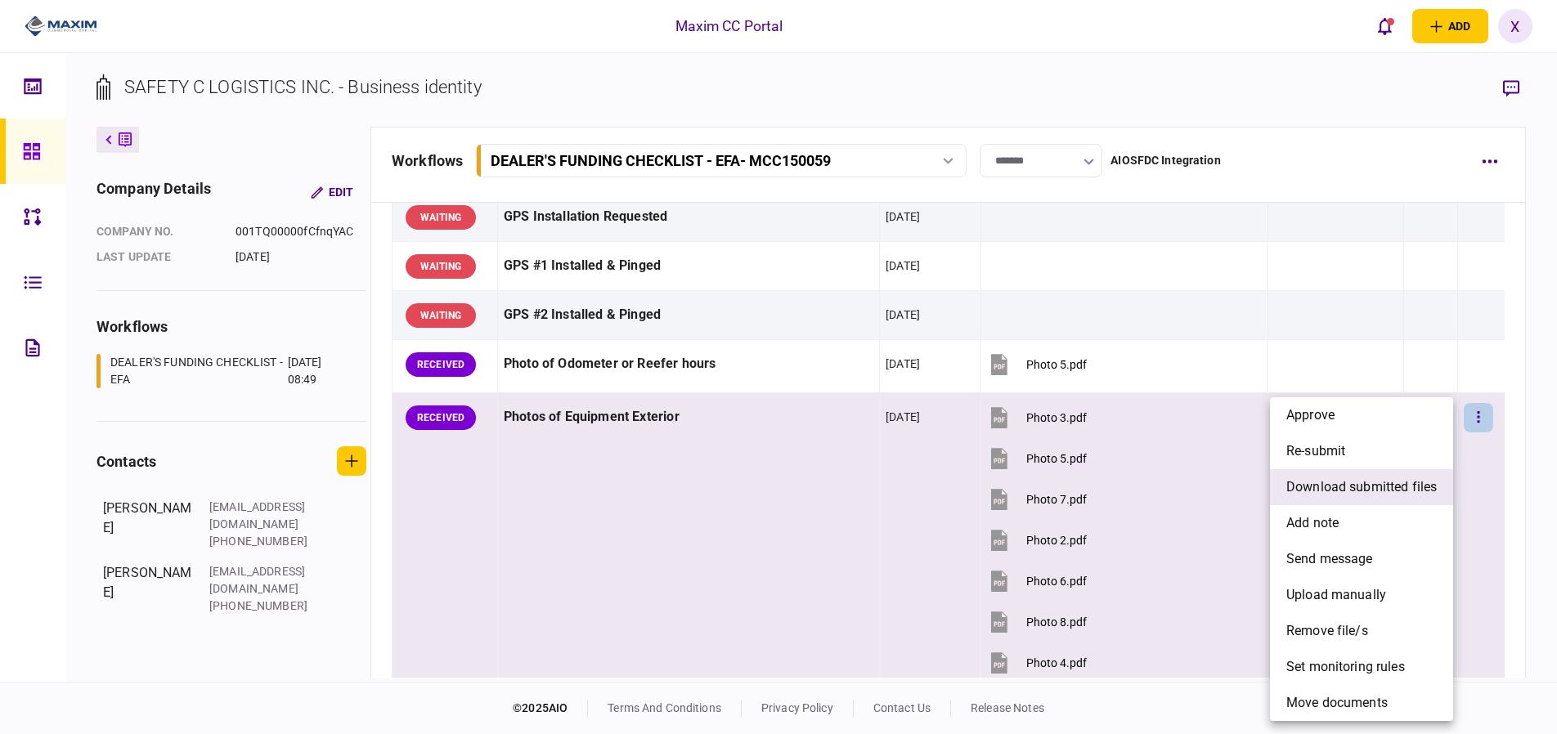
click at [1346, 486] on span "download submitted files" at bounding box center [1361, 488] width 150 height 20
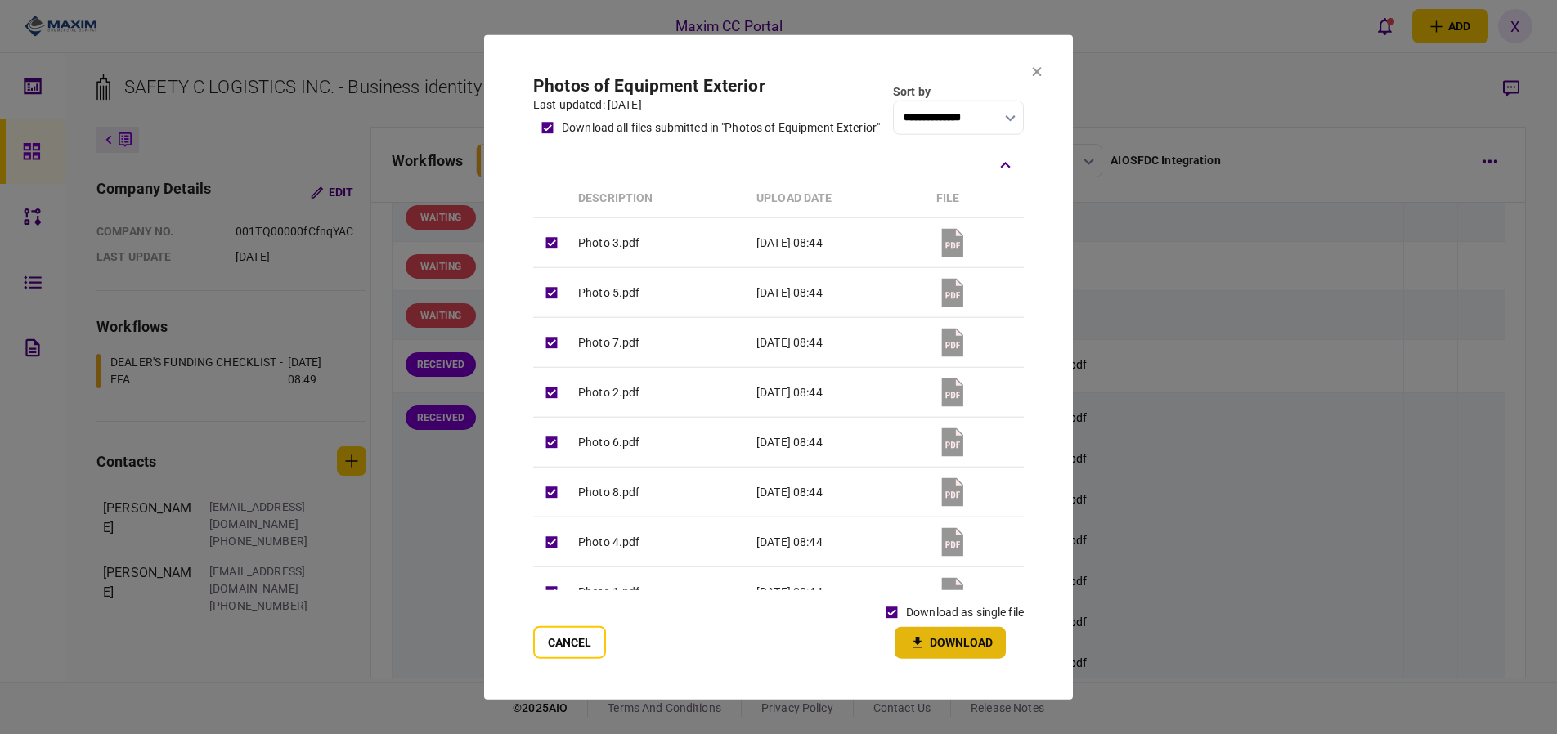
click at [954, 641] on button "Download" at bounding box center [950, 642] width 111 height 32
click at [1038, 74] on icon at bounding box center [1037, 71] width 9 height 9
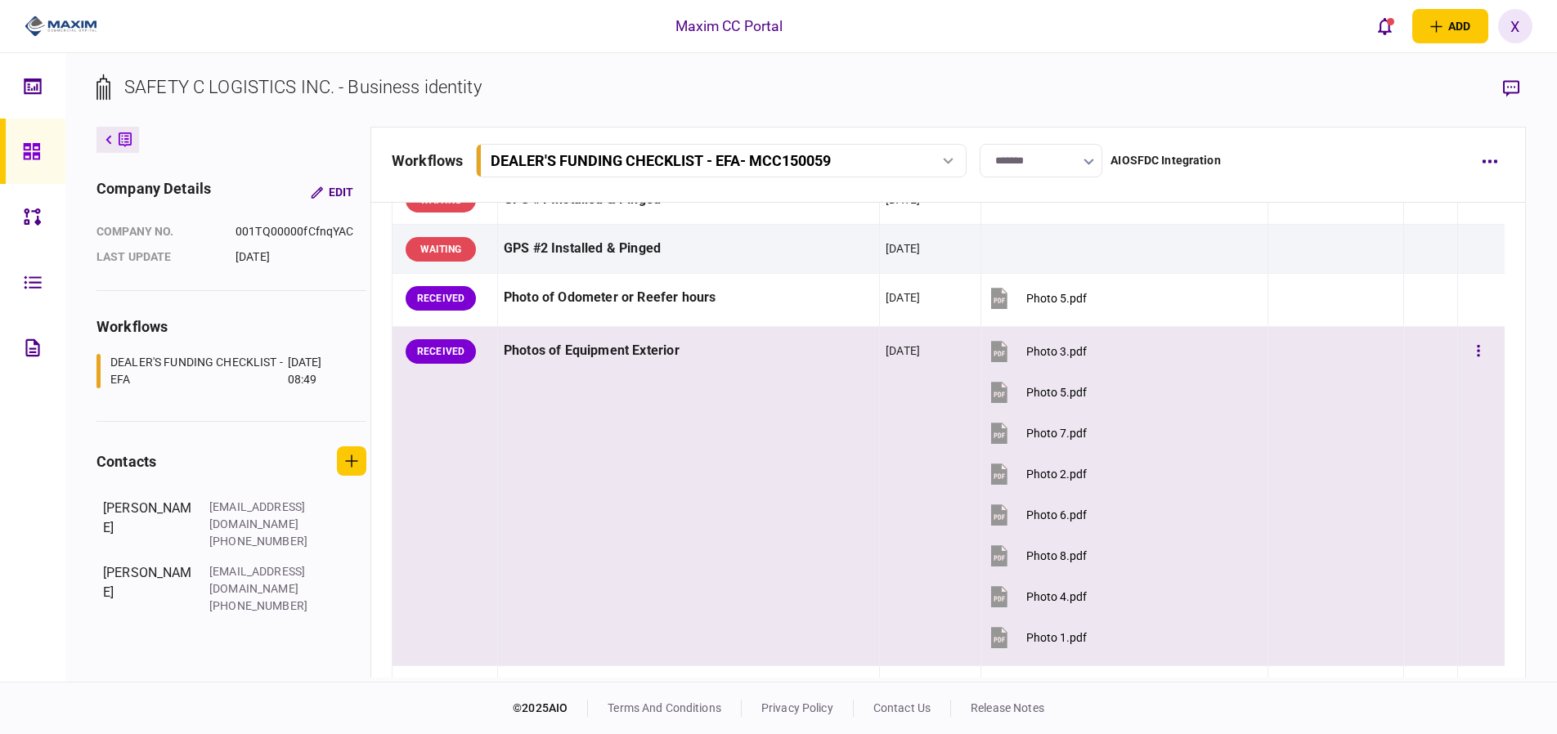
scroll to position [1457, 0]
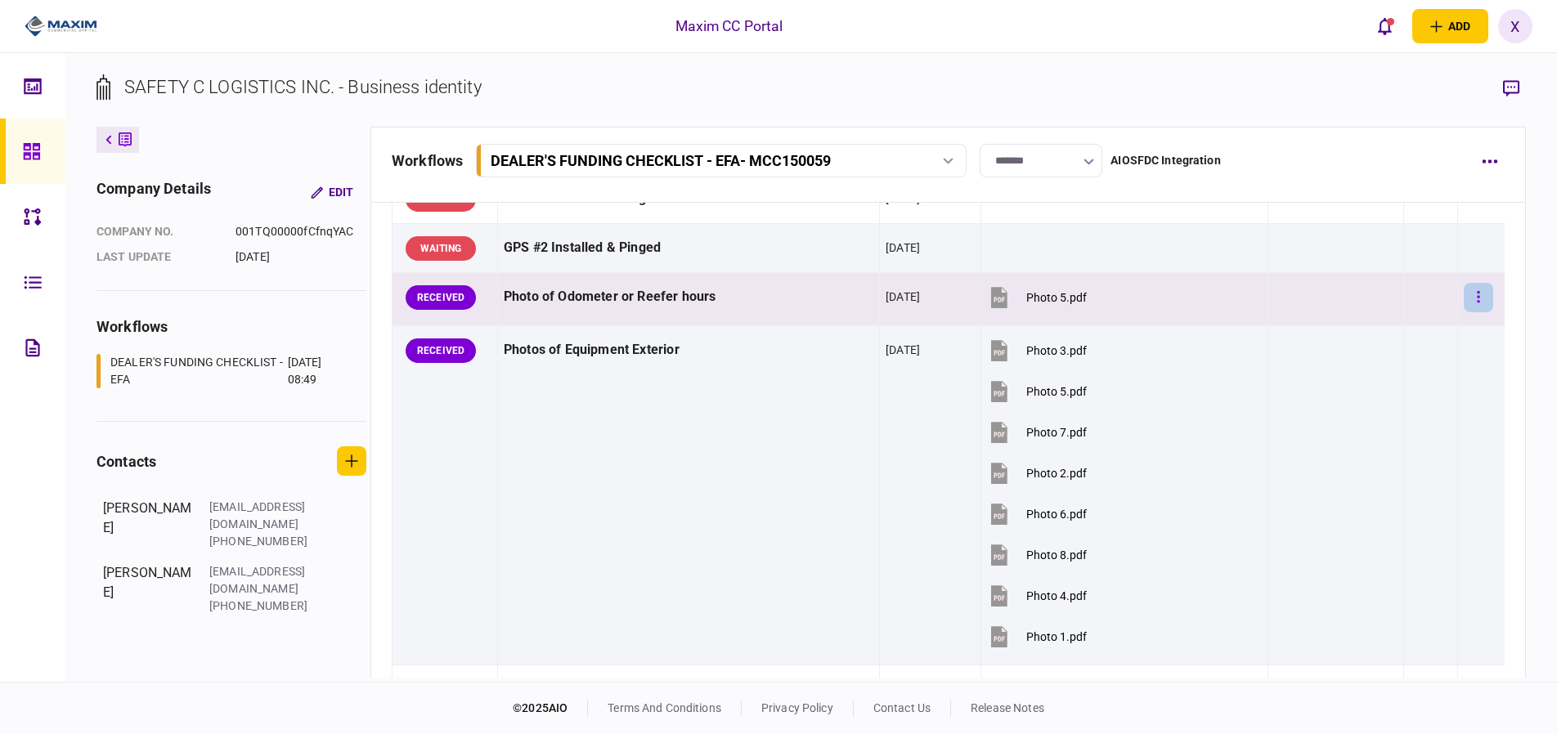
click at [1469, 285] on button "button" at bounding box center [1478, 297] width 29 height 29
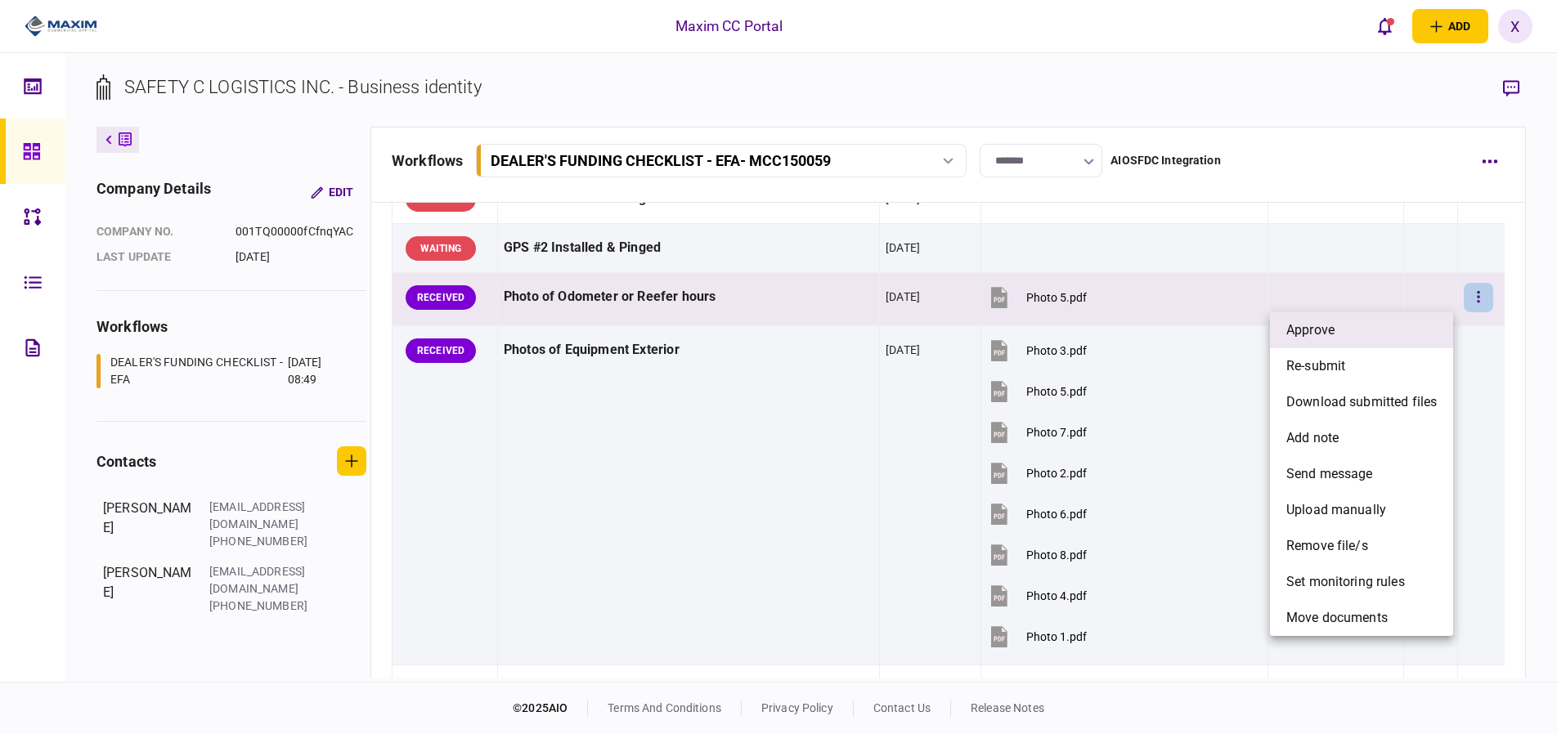
click at [1375, 337] on li "approve" at bounding box center [1361, 330] width 183 height 36
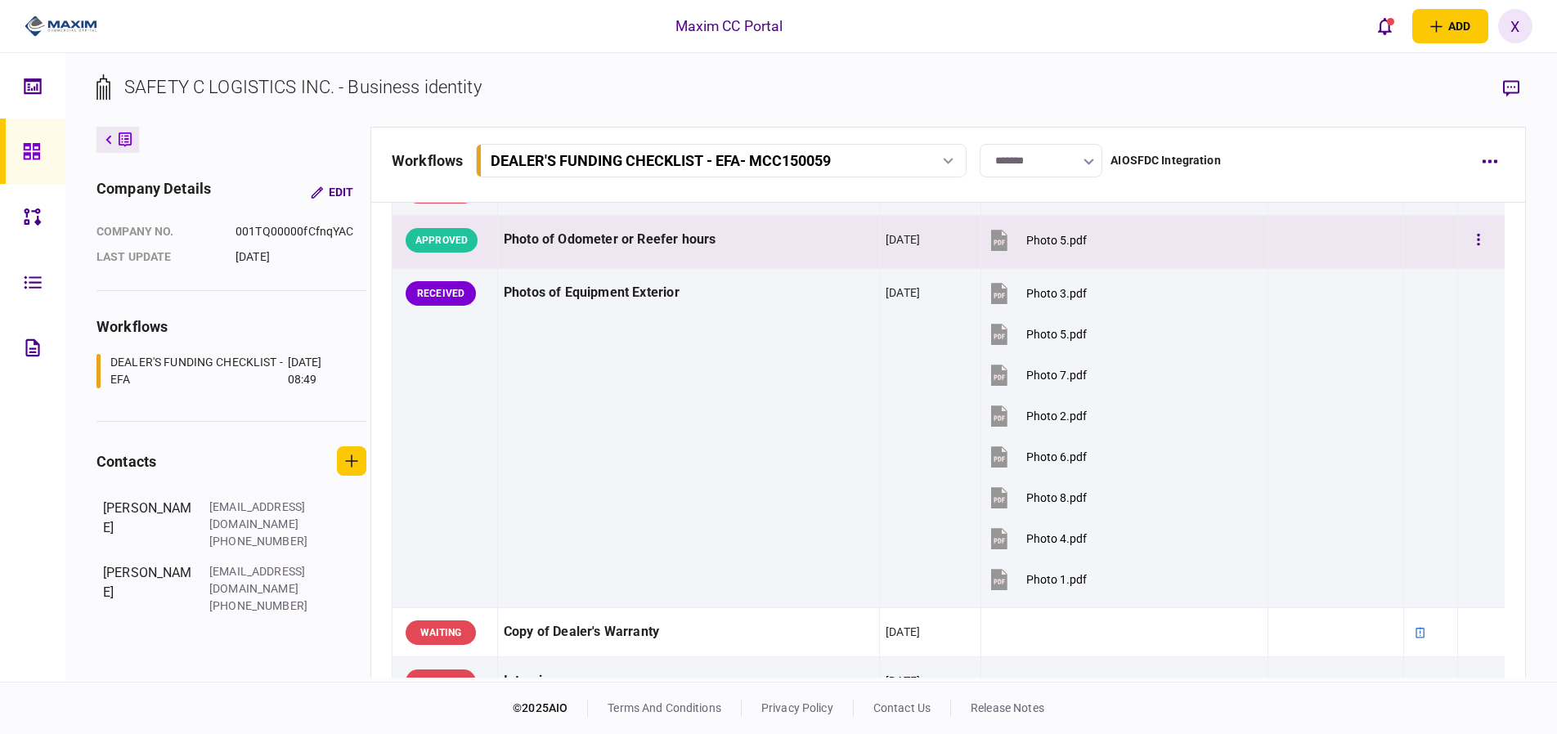
scroll to position [1375, 0]
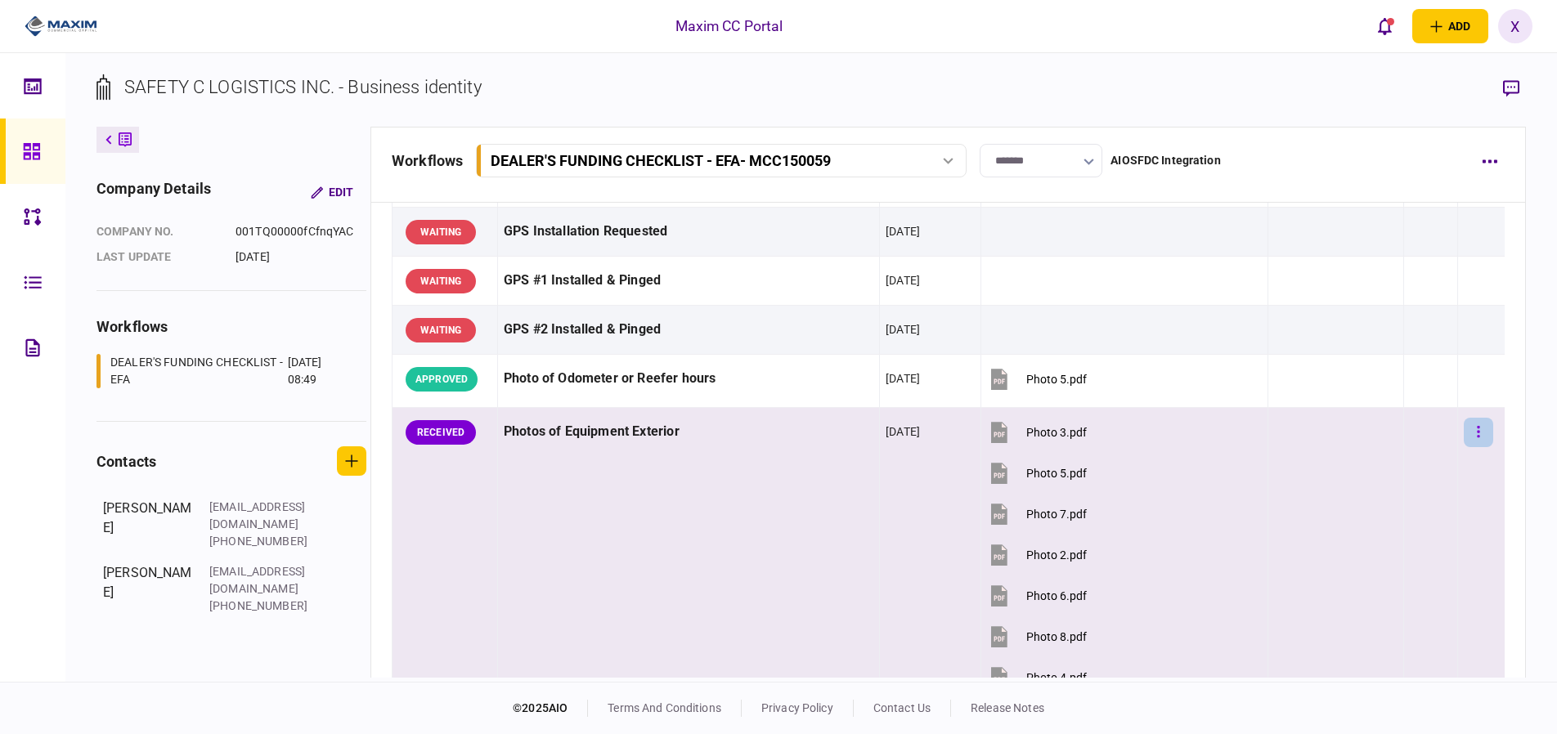
click at [1477, 421] on button "button" at bounding box center [1478, 432] width 29 height 29
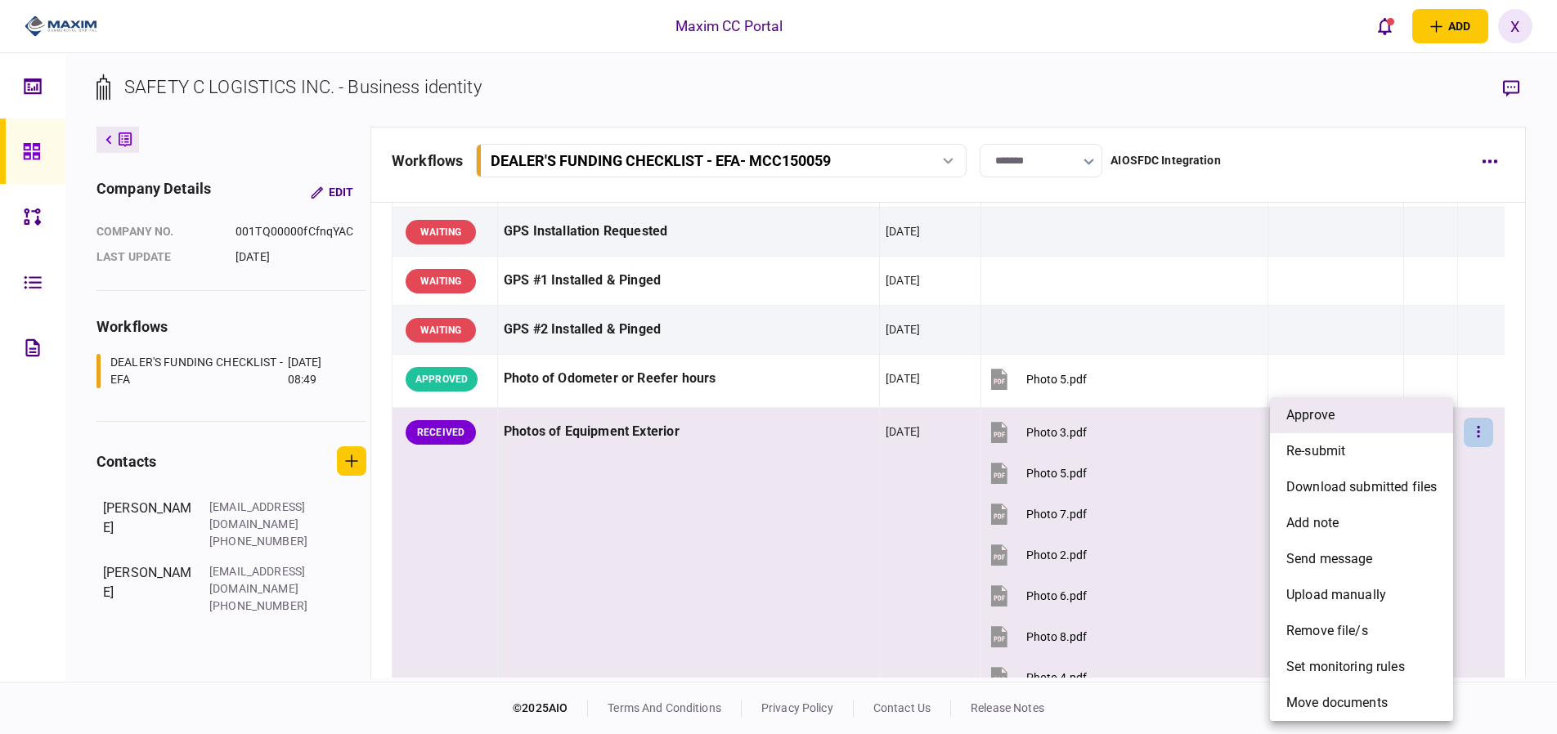
click at [1389, 419] on li "approve" at bounding box center [1361, 415] width 183 height 36
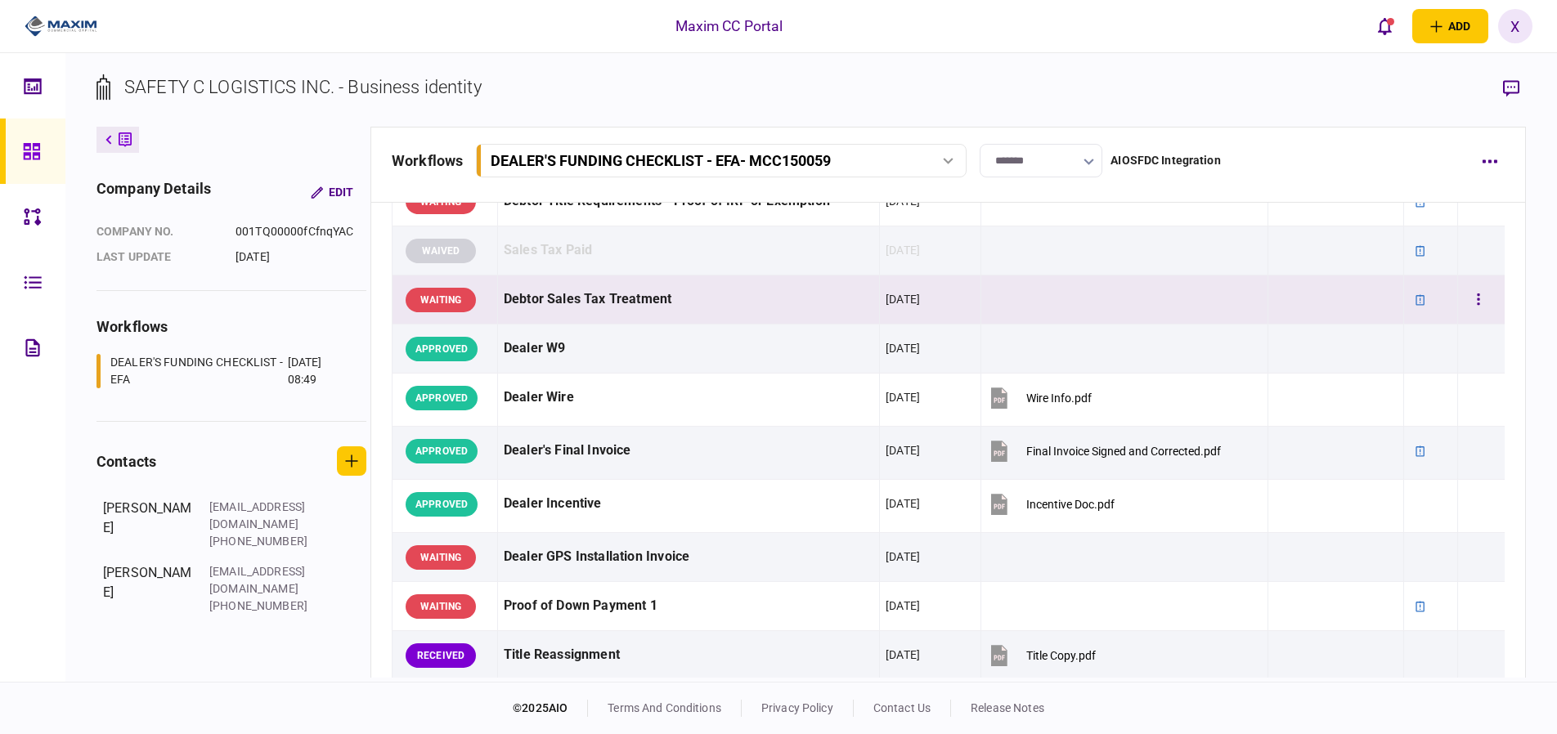
scroll to position [885, 0]
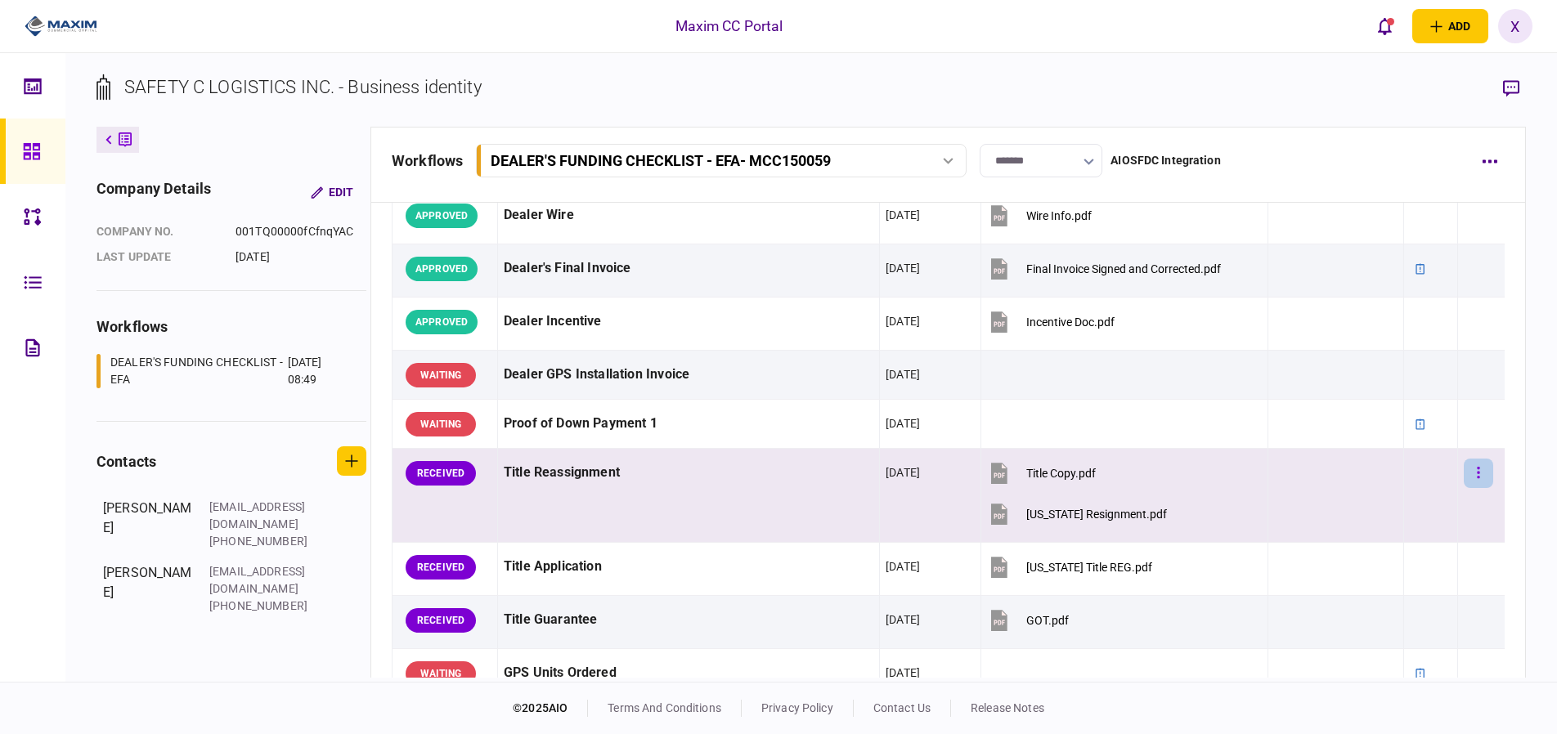
click at [1477, 469] on icon "button" at bounding box center [1478, 473] width 3 height 16
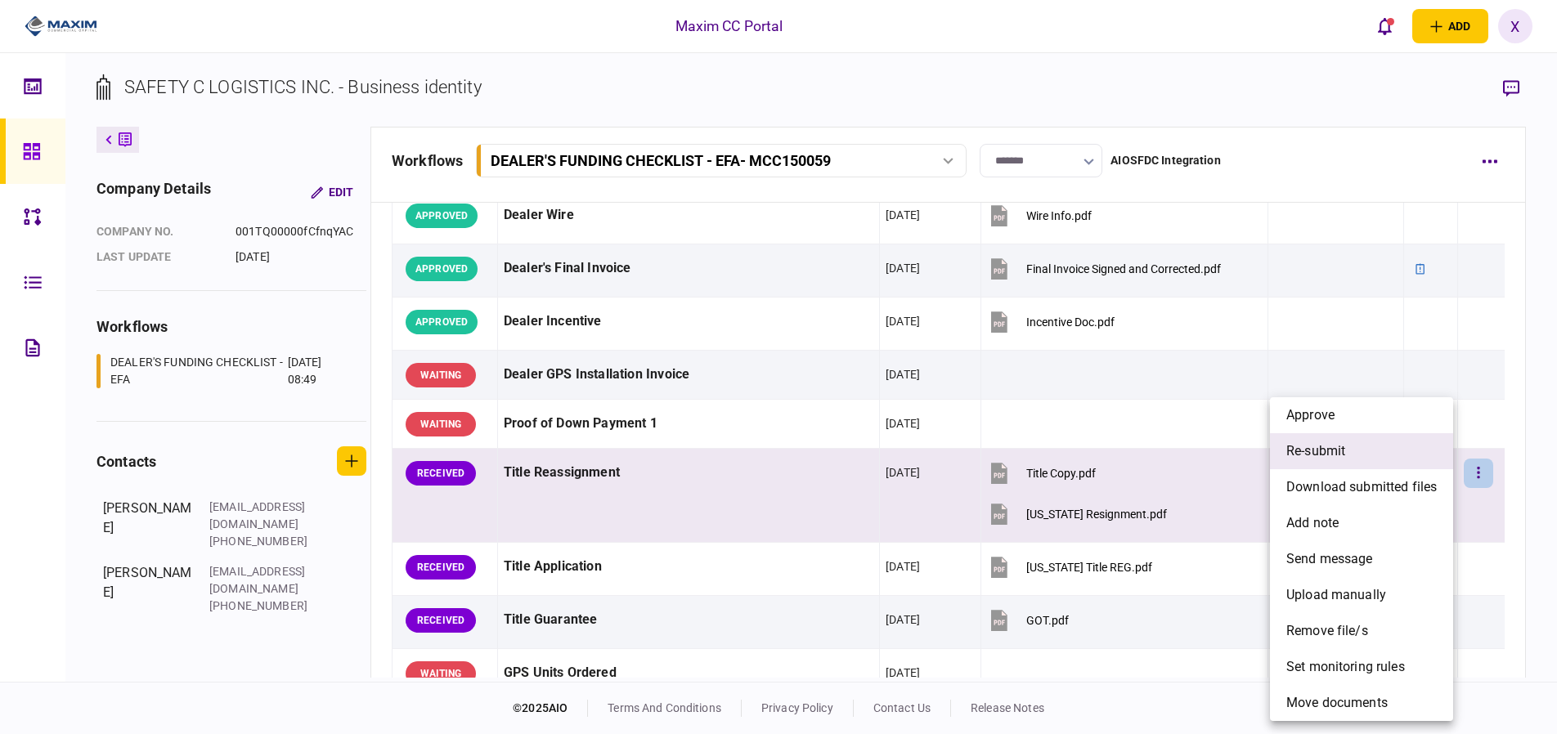
click at [1372, 444] on li "re-submit" at bounding box center [1361, 451] width 183 height 36
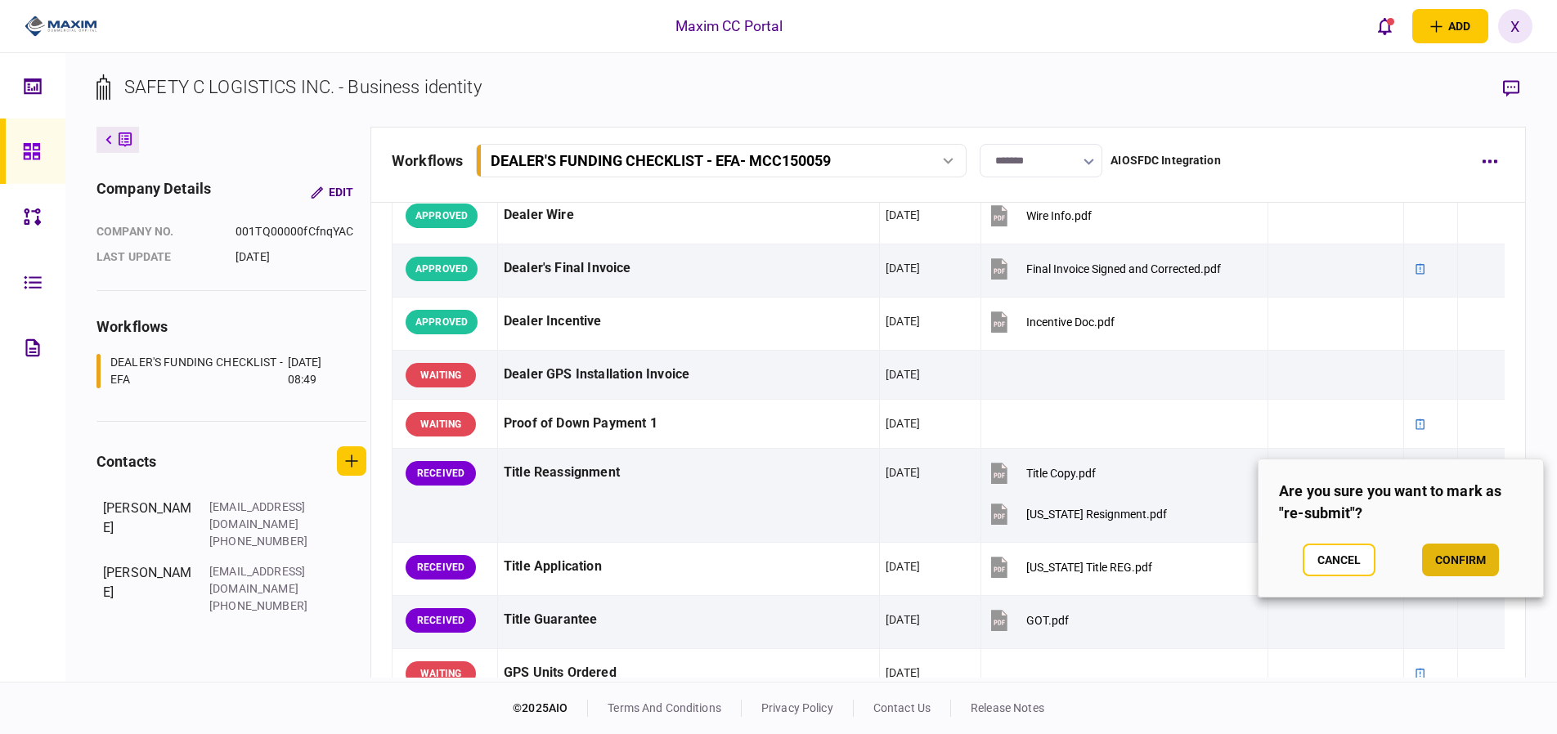
click at [1486, 570] on button "confirm" at bounding box center [1460, 560] width 77 height 33
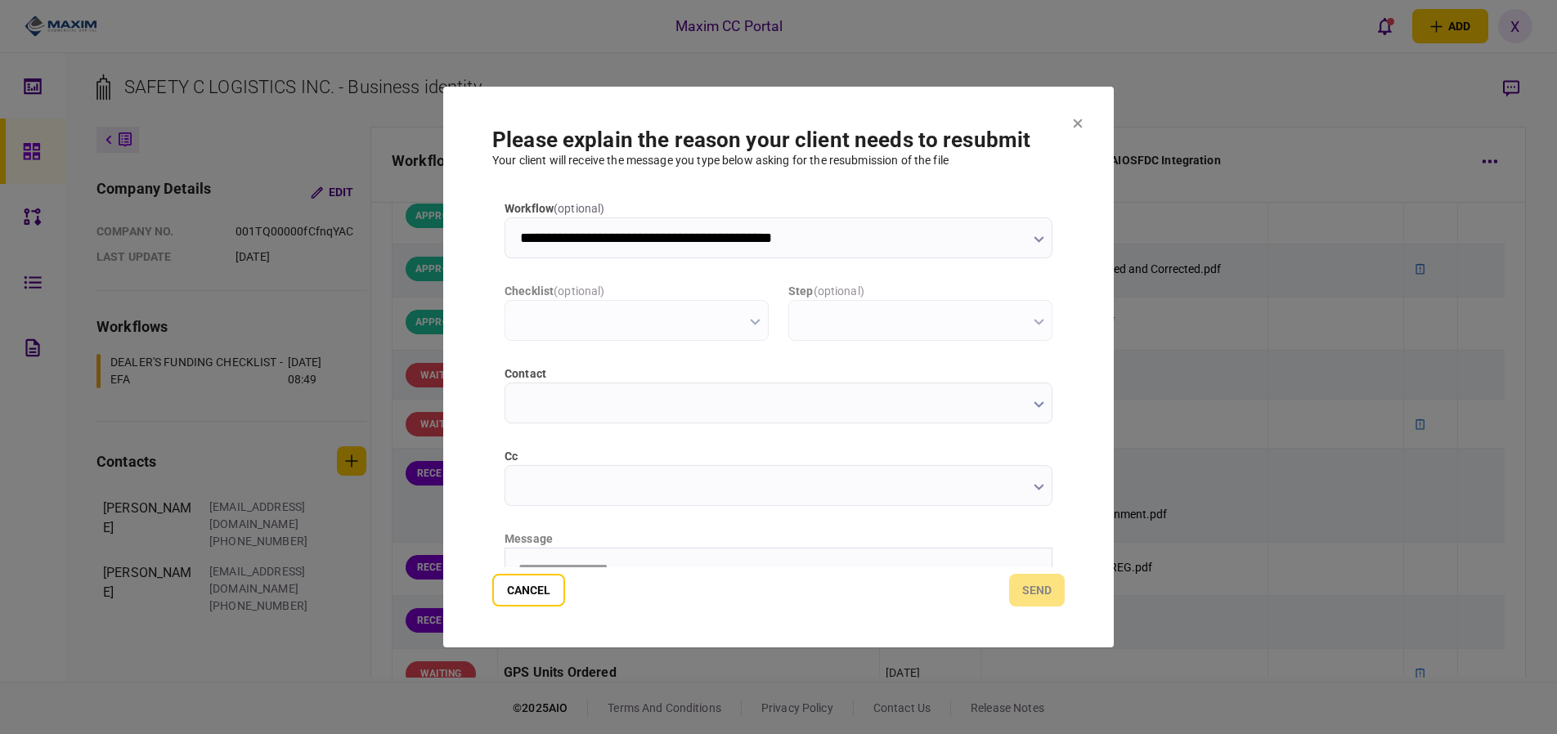
scroll to position [0, 0]
type input "**********"
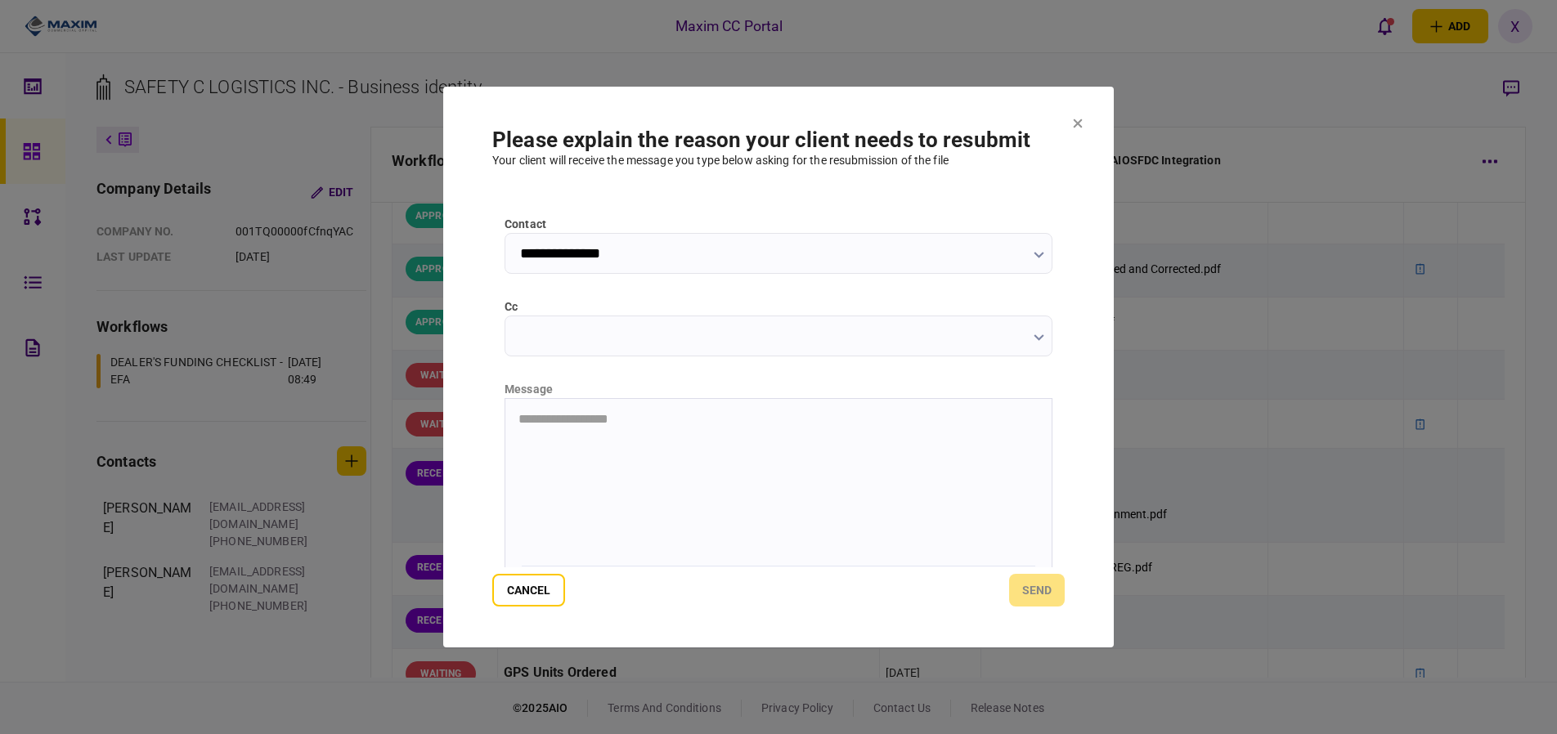
scroll to position [164, 0]
drag, startPoint x: 644, startPoint y: 440, endPoint x: 632, endPoint y: 449, distance: 14.6
click at [635, 426] on html "**********" at bounding box center [778, 405] width 546 height 41
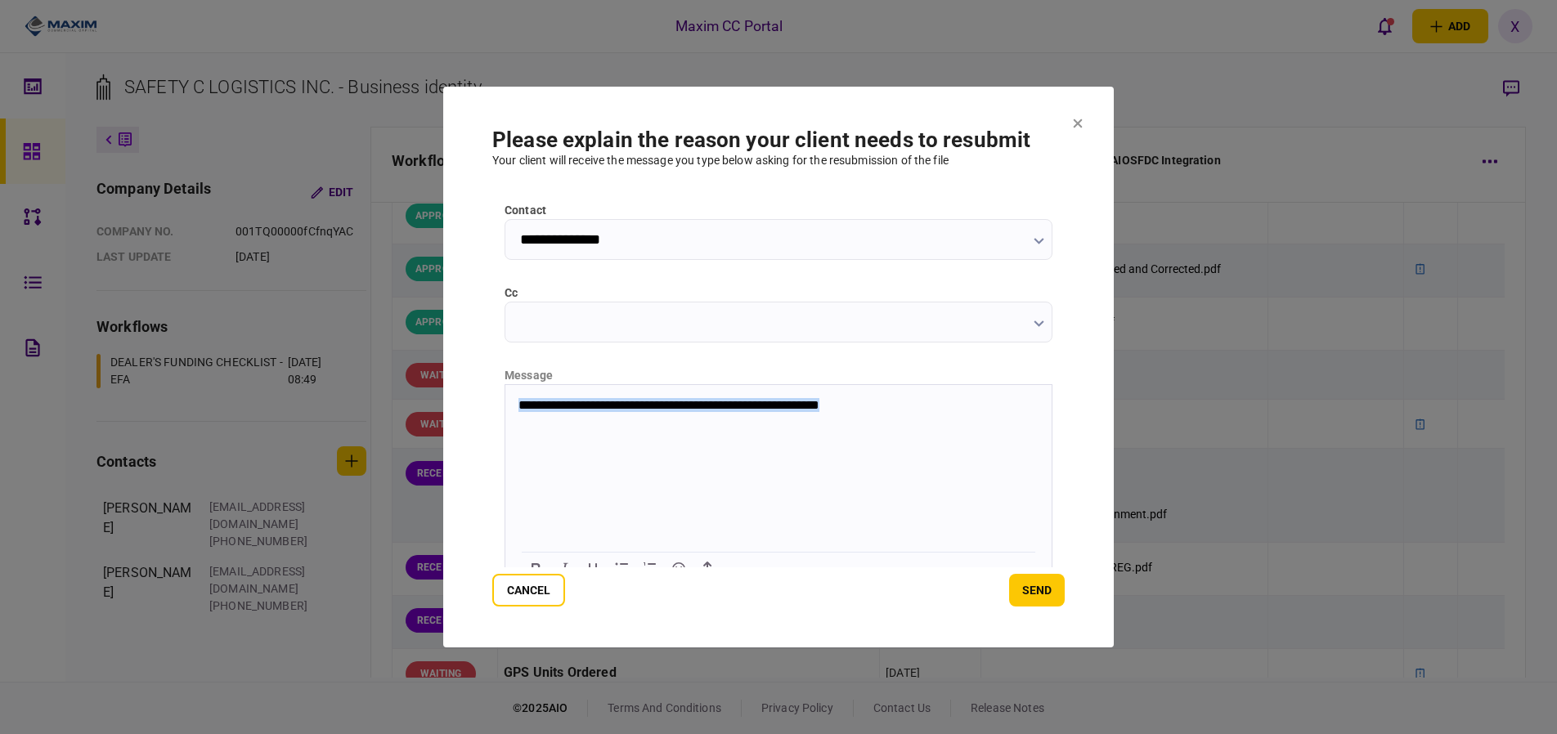
drag, startPoint x: 945, startPoint y: 402, endPoint x: 237, endPoint y: 463, distance: 710.7
click at [505, 426] on html "**********" at bounding box center [778, 405] width 546 height 41
copy p "**********"
click at [805, 426] on html "**********" at bounding box center [778, 405] width 546 height 41
click at [728, 406] on p "**********" at bounding box center [776, 405] width 517 height 15
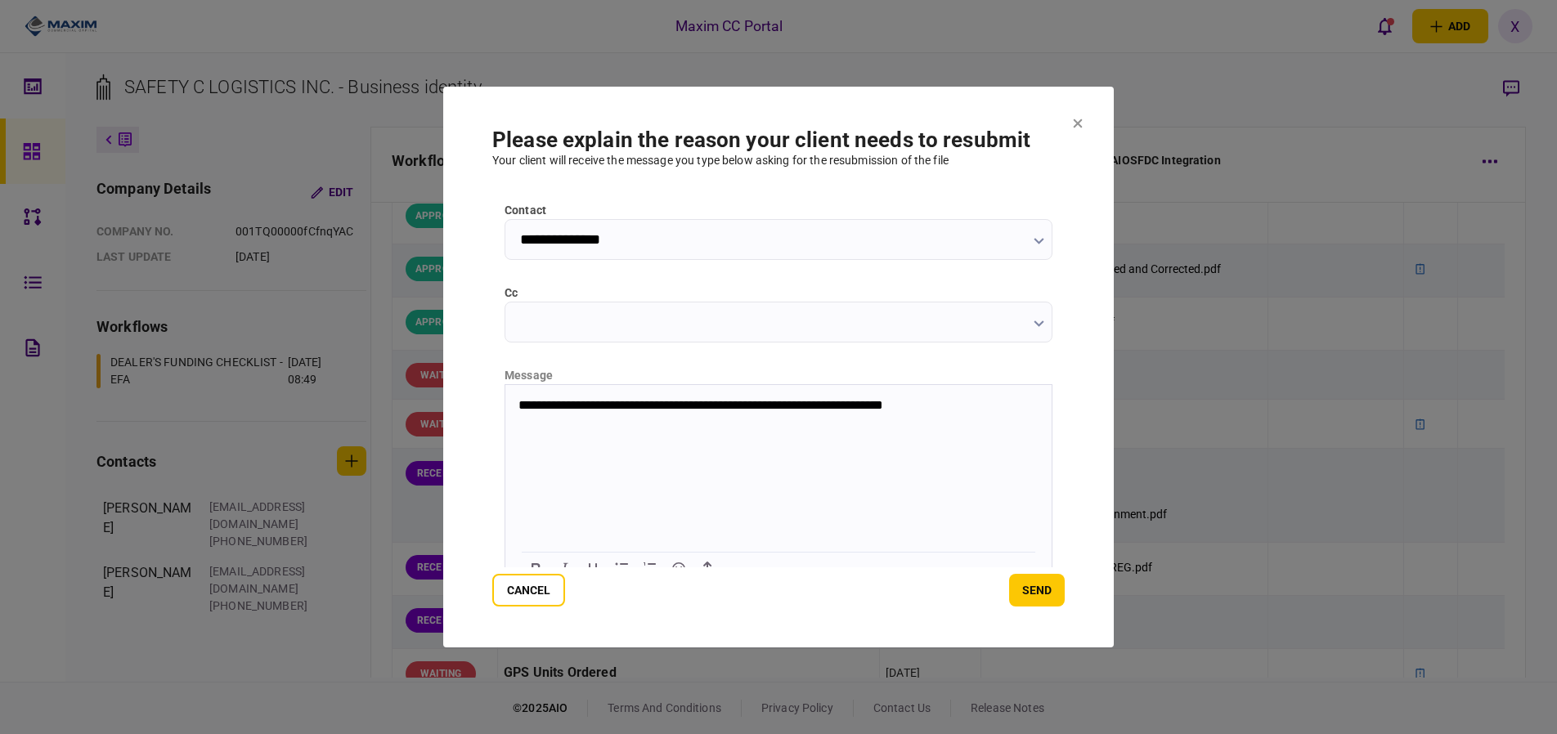
click at [806, 406] on p "**********" at bounding box center [776, 405] width 517 height 15
drag, startPoint x: 639, startPoint y: 433, endPoint x: 449, endPoint y: 403, distance: 192.0
click at [505, 403] on html "**********" at bounding box center [778, 413] width 546 height 56
drag, startPoint x: 627, startPoint y: 422, endPoint x: 477, endPoint y: 388, distance: 154.3
click at [505, 388] on html "**********" at bounding box center [778, 413] width 546 height 56
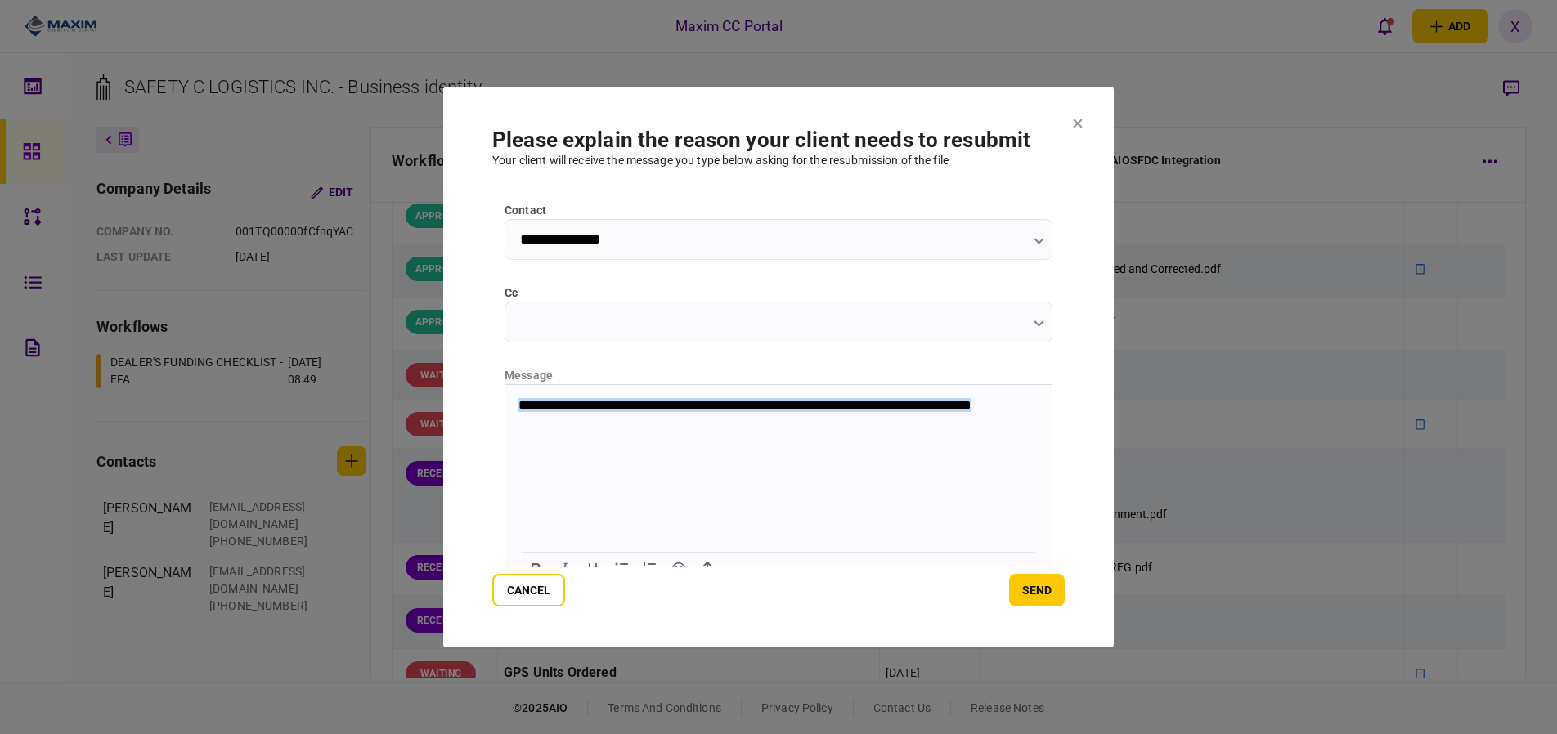
copy p "**********"
click at [1032, 605] on button "send" at bounding box center [1037, 590] width 56 height 33
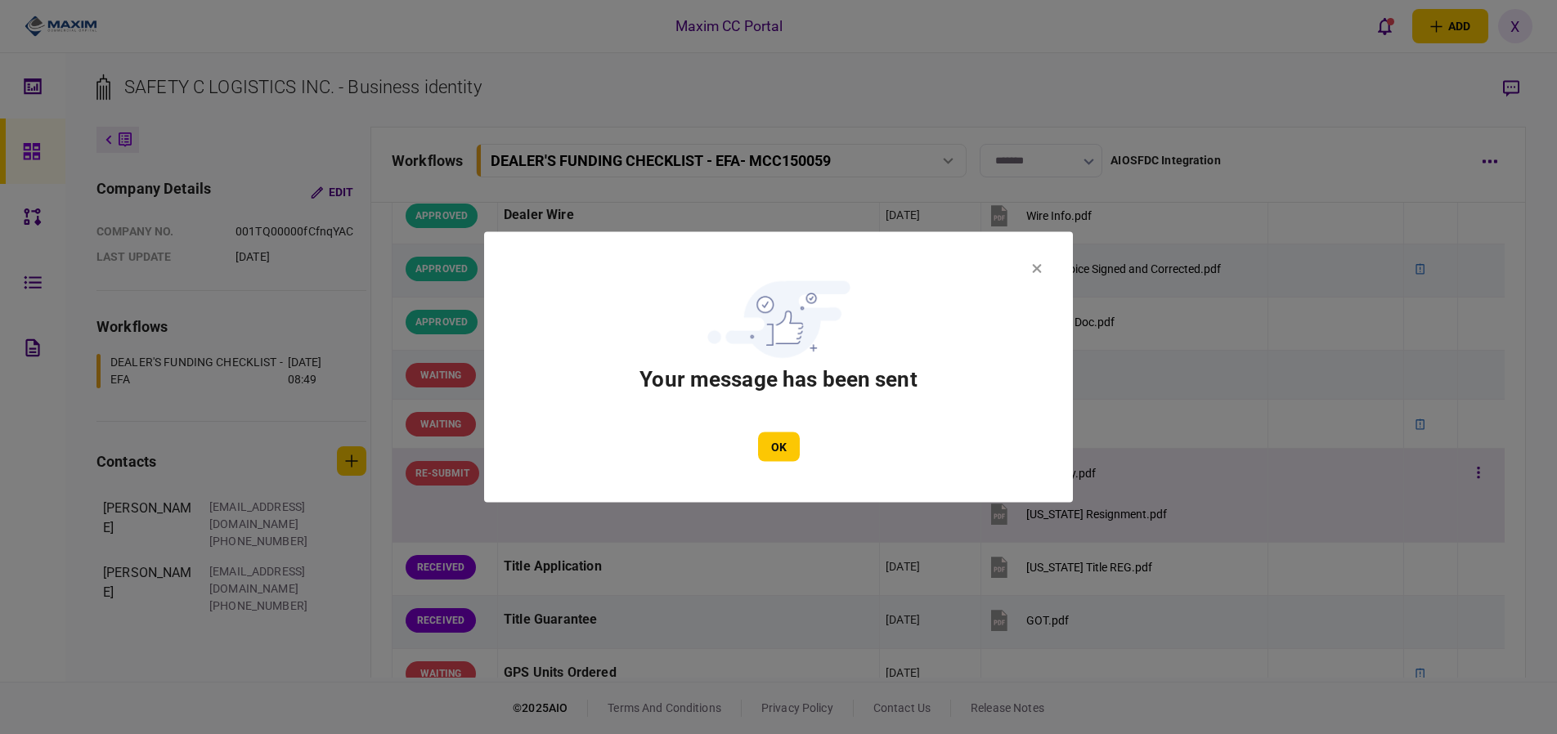
click at [787, 451] on button "OK" at bounding box center [779, 447] width 42 height 29
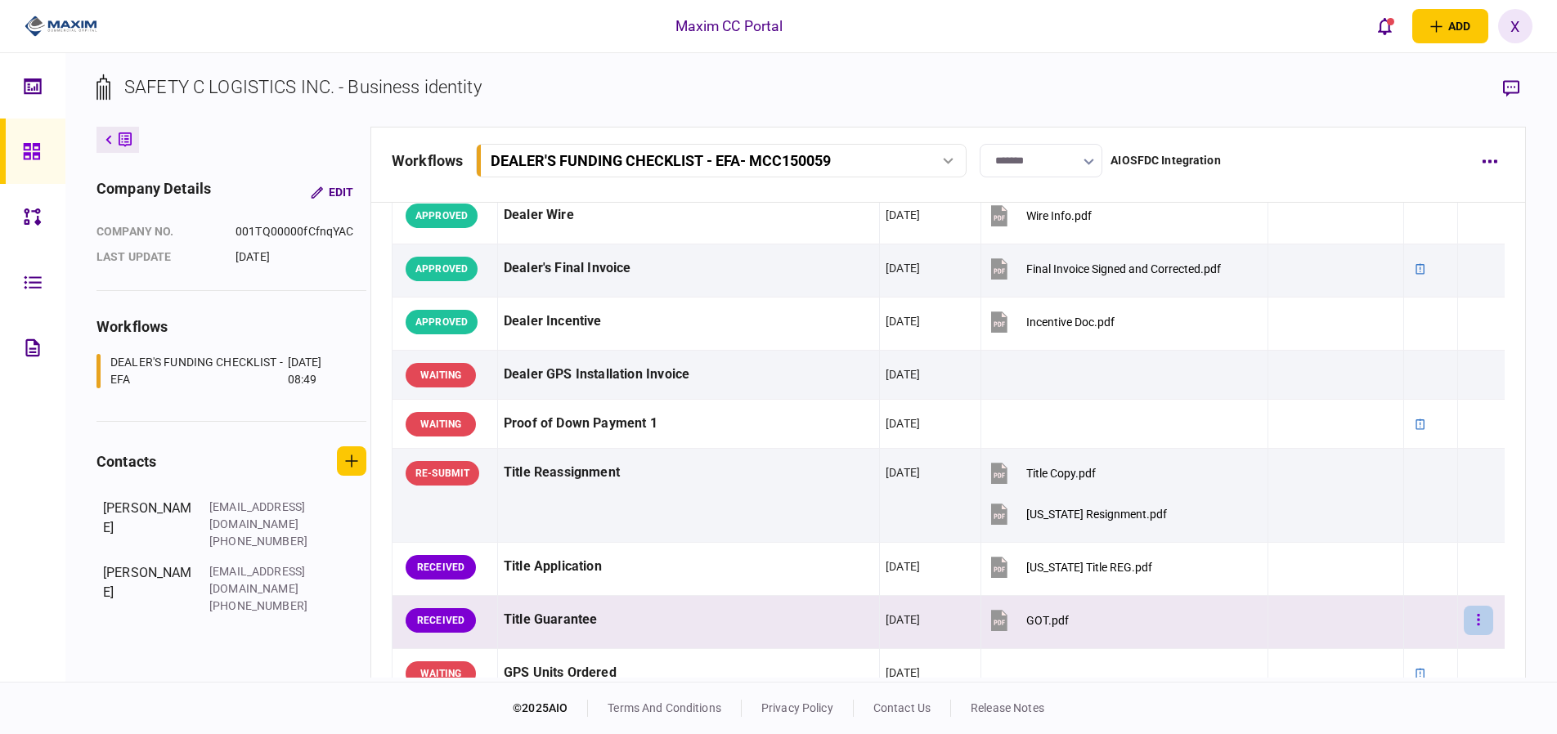
click at [1477, 623] on icon "button" at bounding box center [1478, 620] width 3 height 16
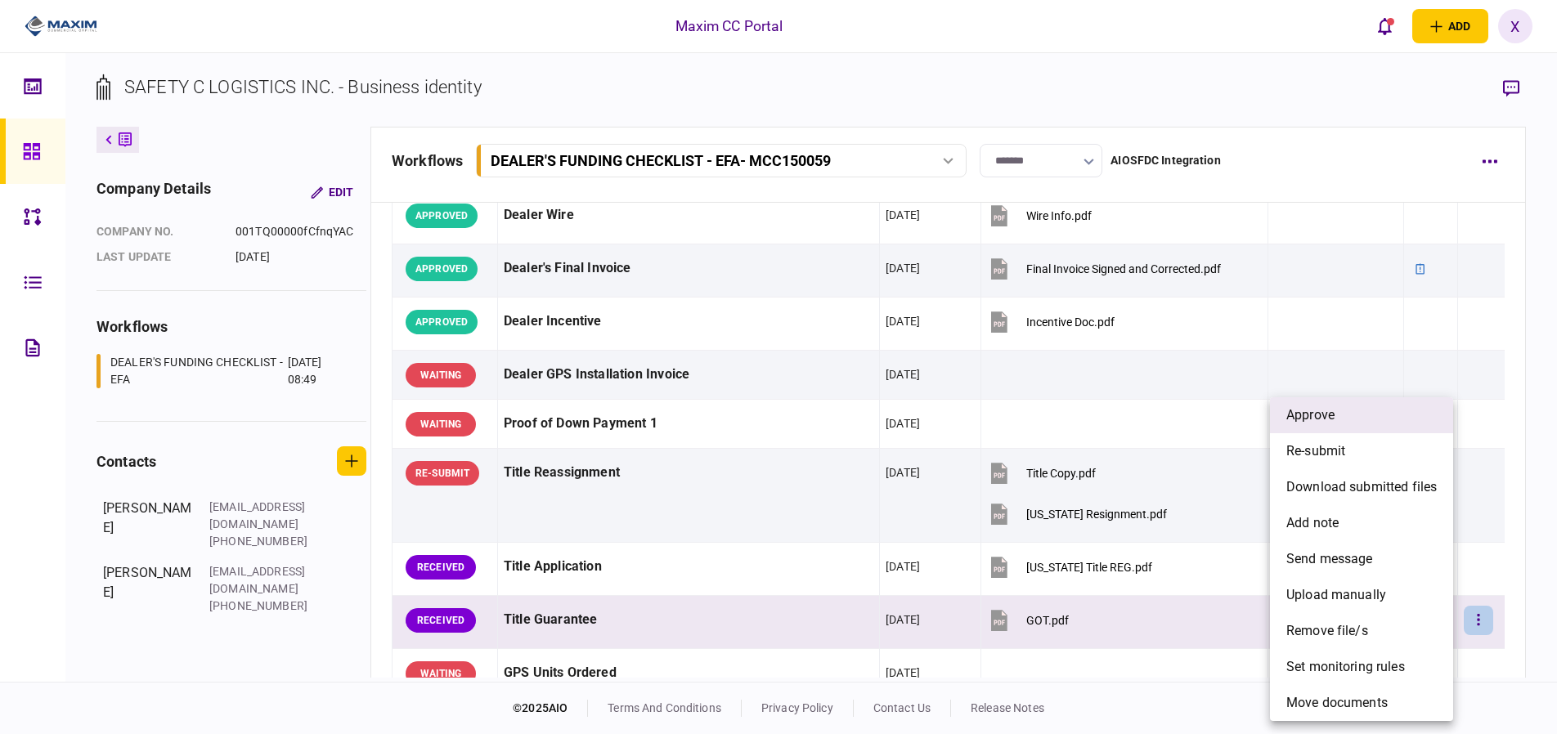
click at [1367, 419] on li "approve" at bounding box center [1361, 415] width 183 height 36
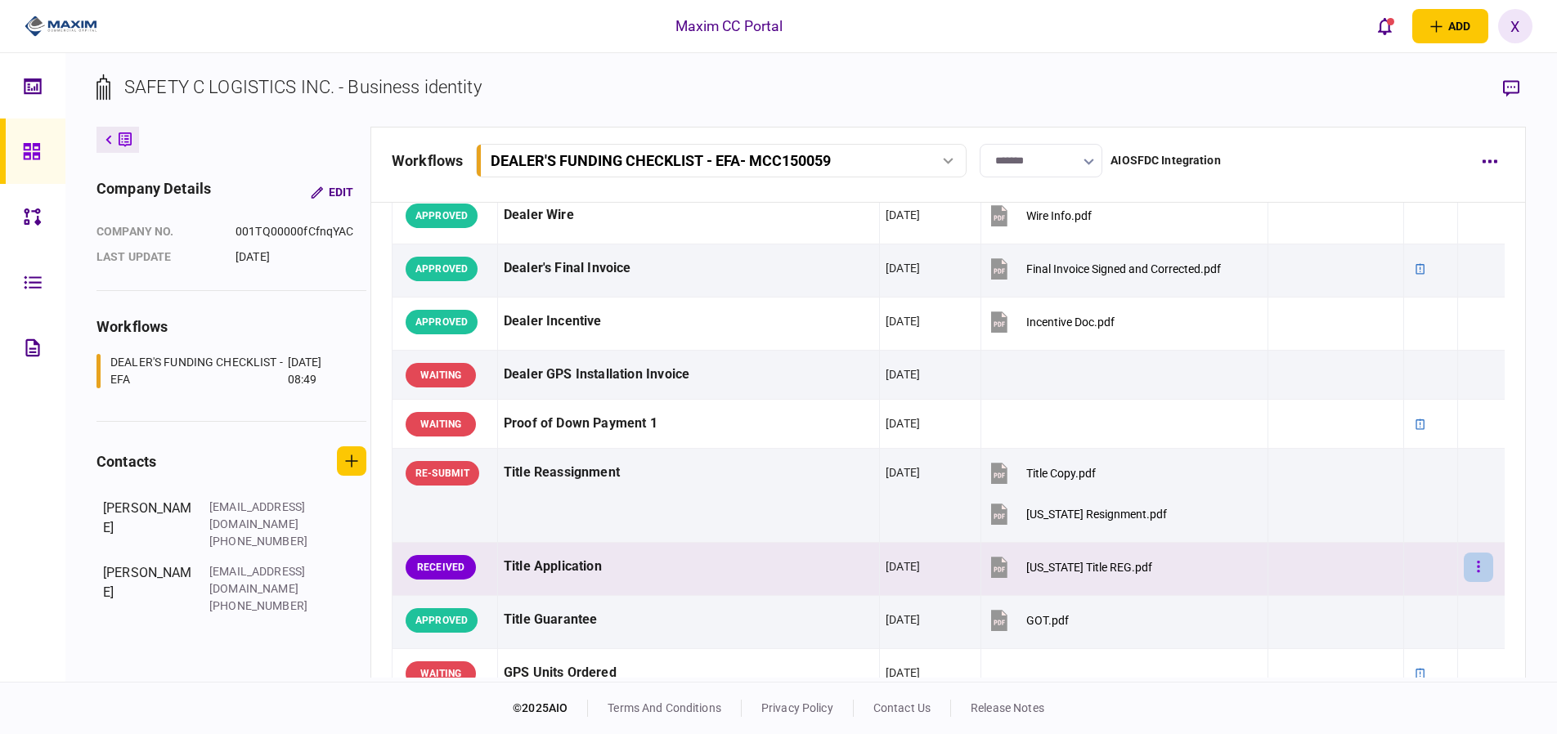
click at [1478, 562] on icon "button" at bounding box center [1479, 566] width 2 height 11
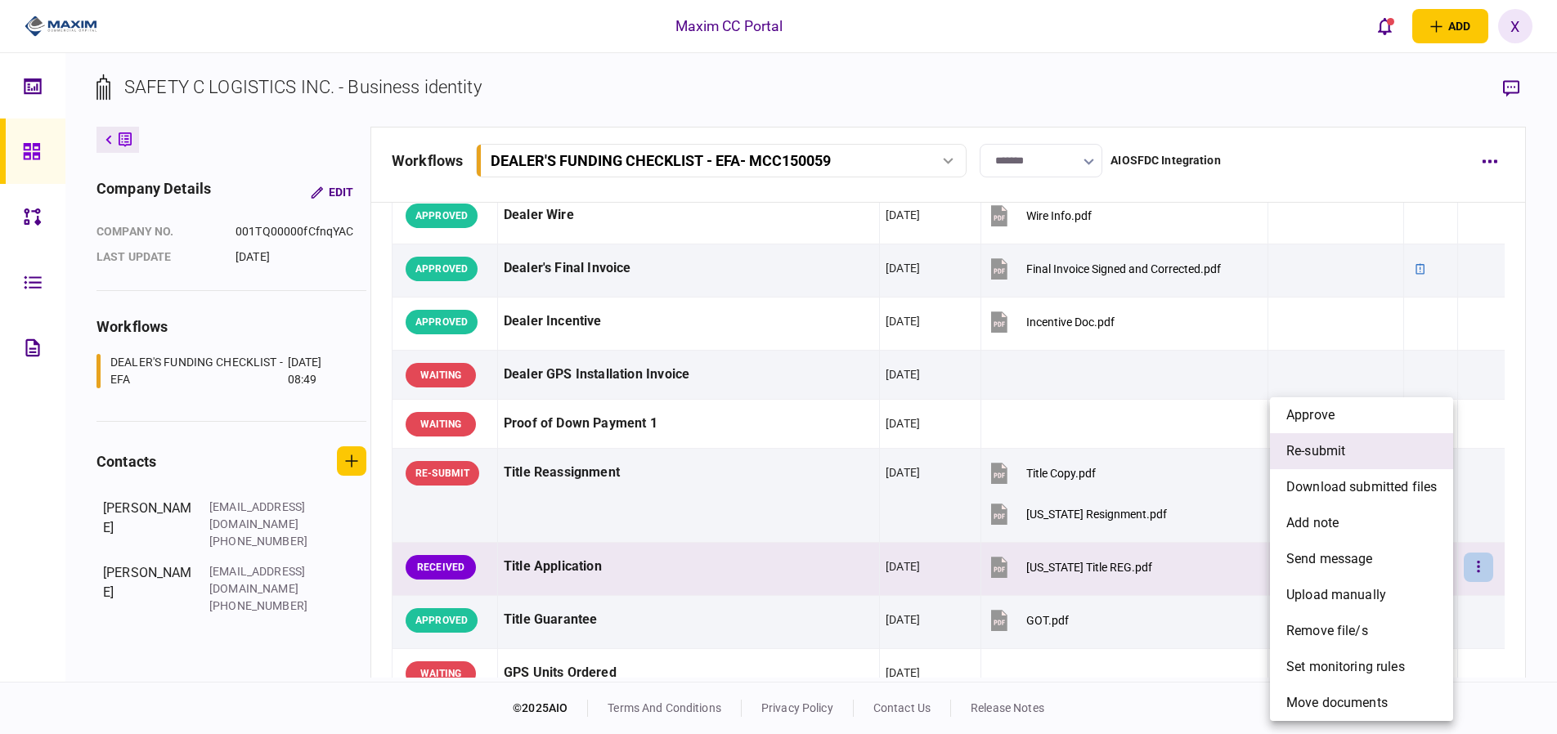
click at [1363, 457] on li "re-submit" at bounding box center [1361, 451] width 183 height 36
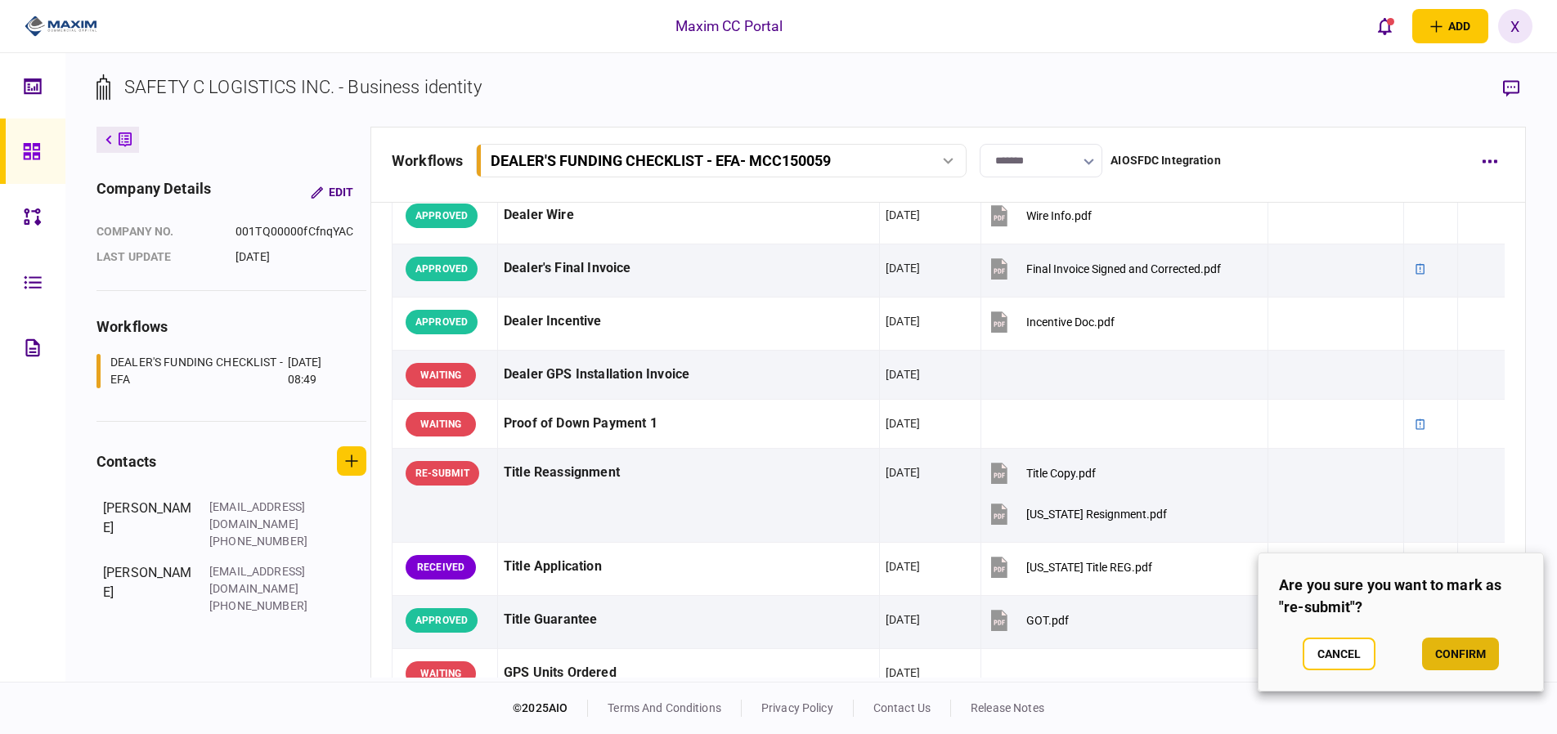
click at [1450, 655] on button "confirm" at bounding box center [1460, 654] width 77 height 33
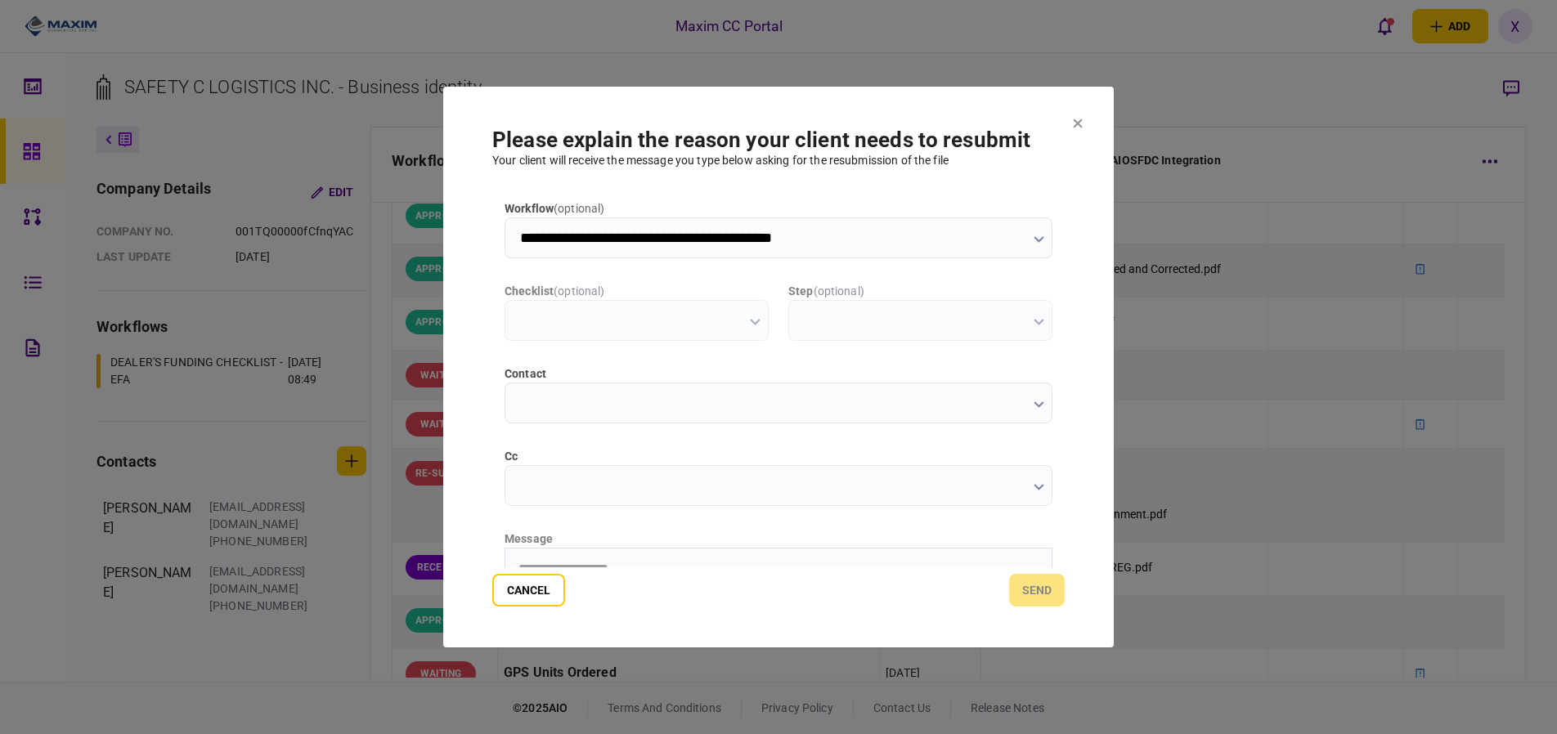
scroll to position [0, 0]
type input "**********"
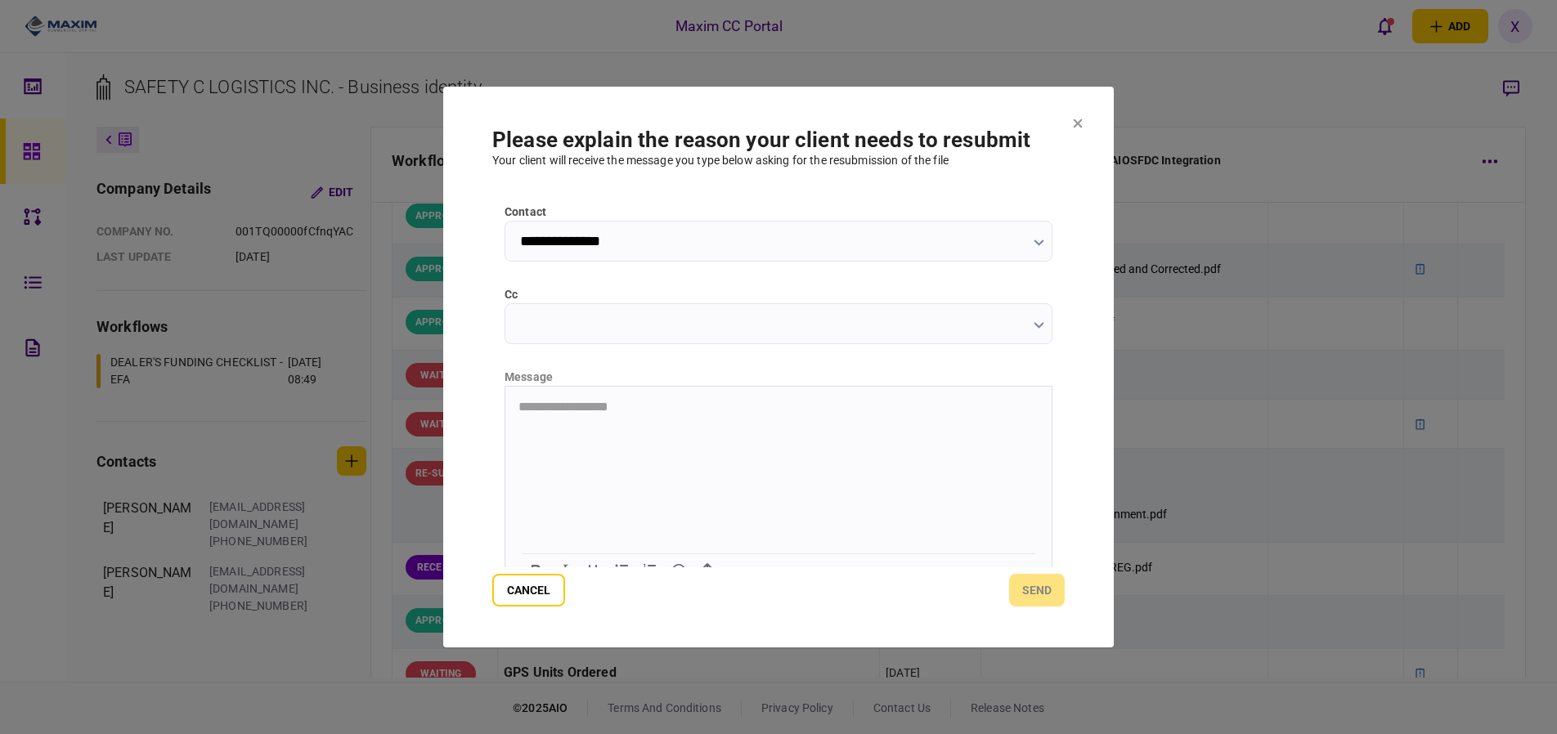
scroll to position [164, 0]
click at [663, 425] on html at bounding box center [778, 405] width 546 height 40
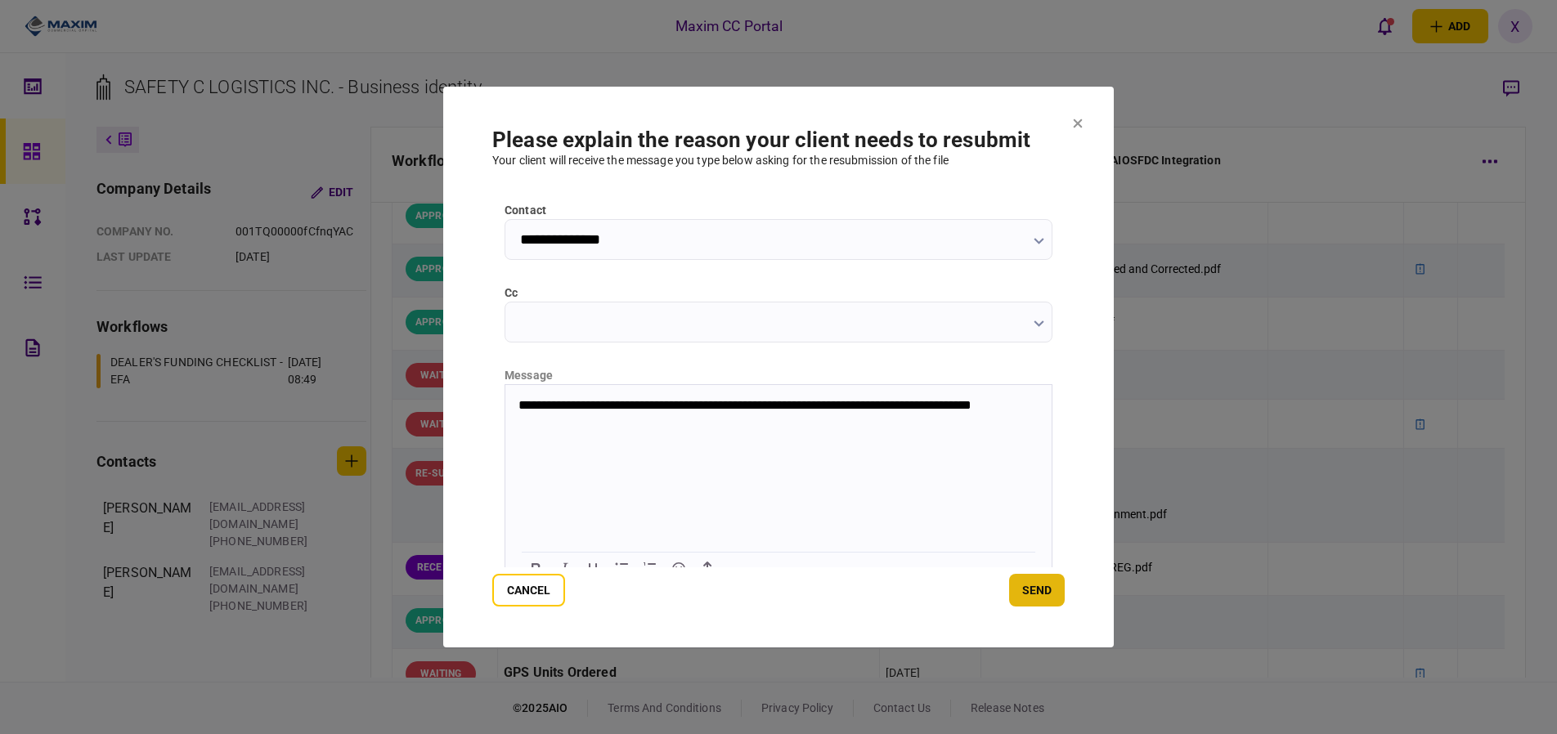
click at [1049, 594] on button "send" at bounding box center [1037, 590] width 56 height 33
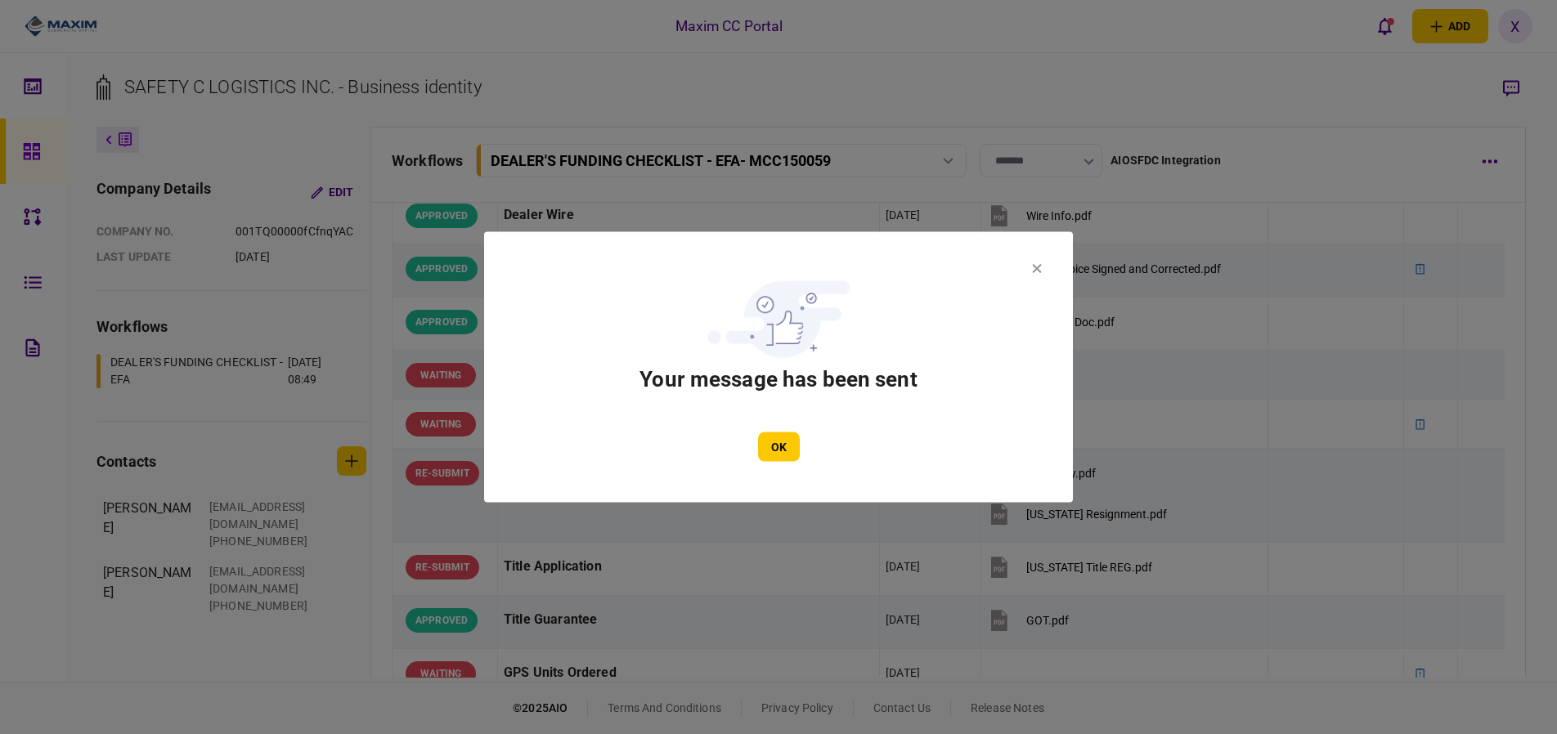
click at [788, 424] on section "Your message has been sent OK" at bounding box center [778, 367] width 491 height 189
click at [783, 433] on button "OK" at bounding box center [779, 447] width 42 height 29
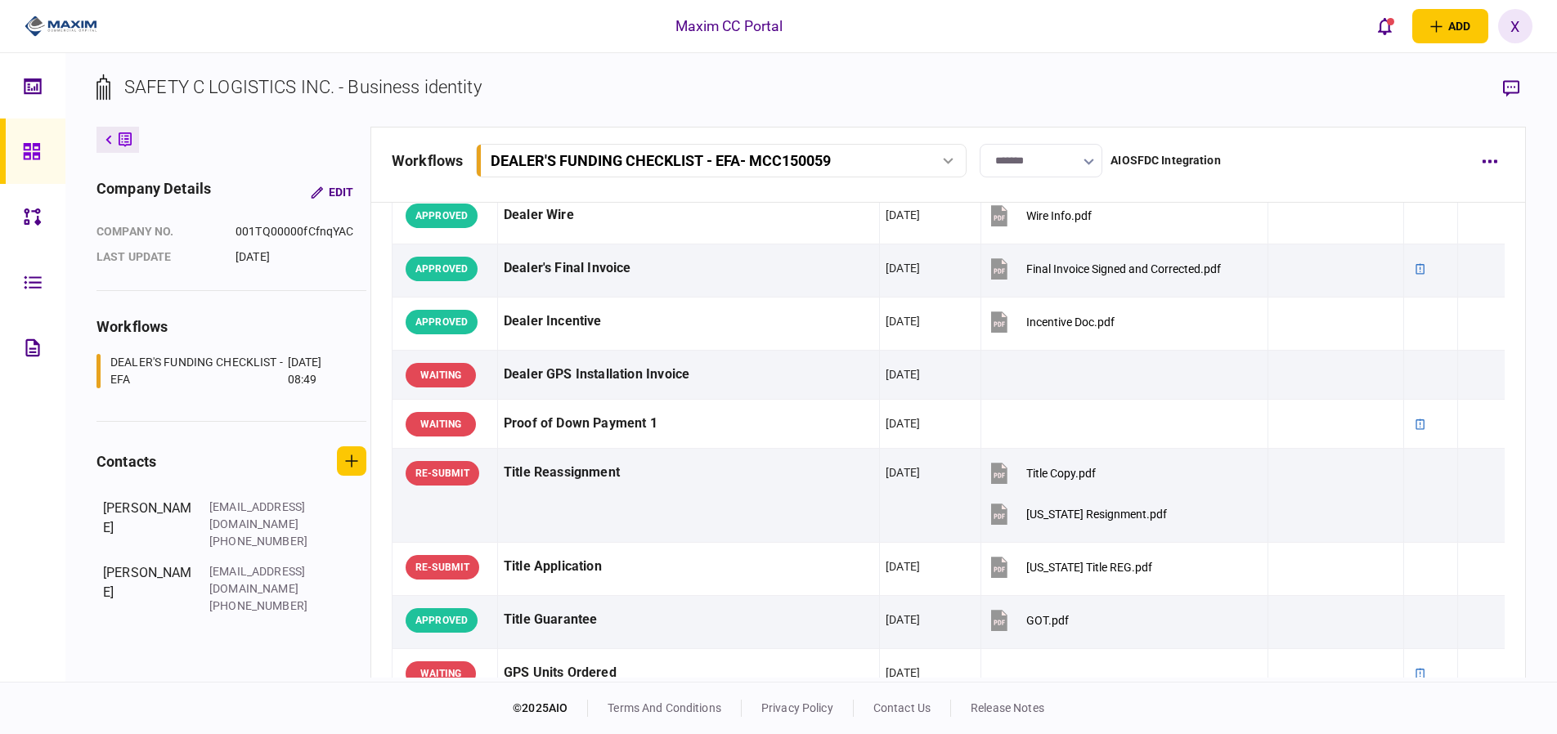
click at [40, 30] on img at bounding box center [61, 26] width 73 height 25
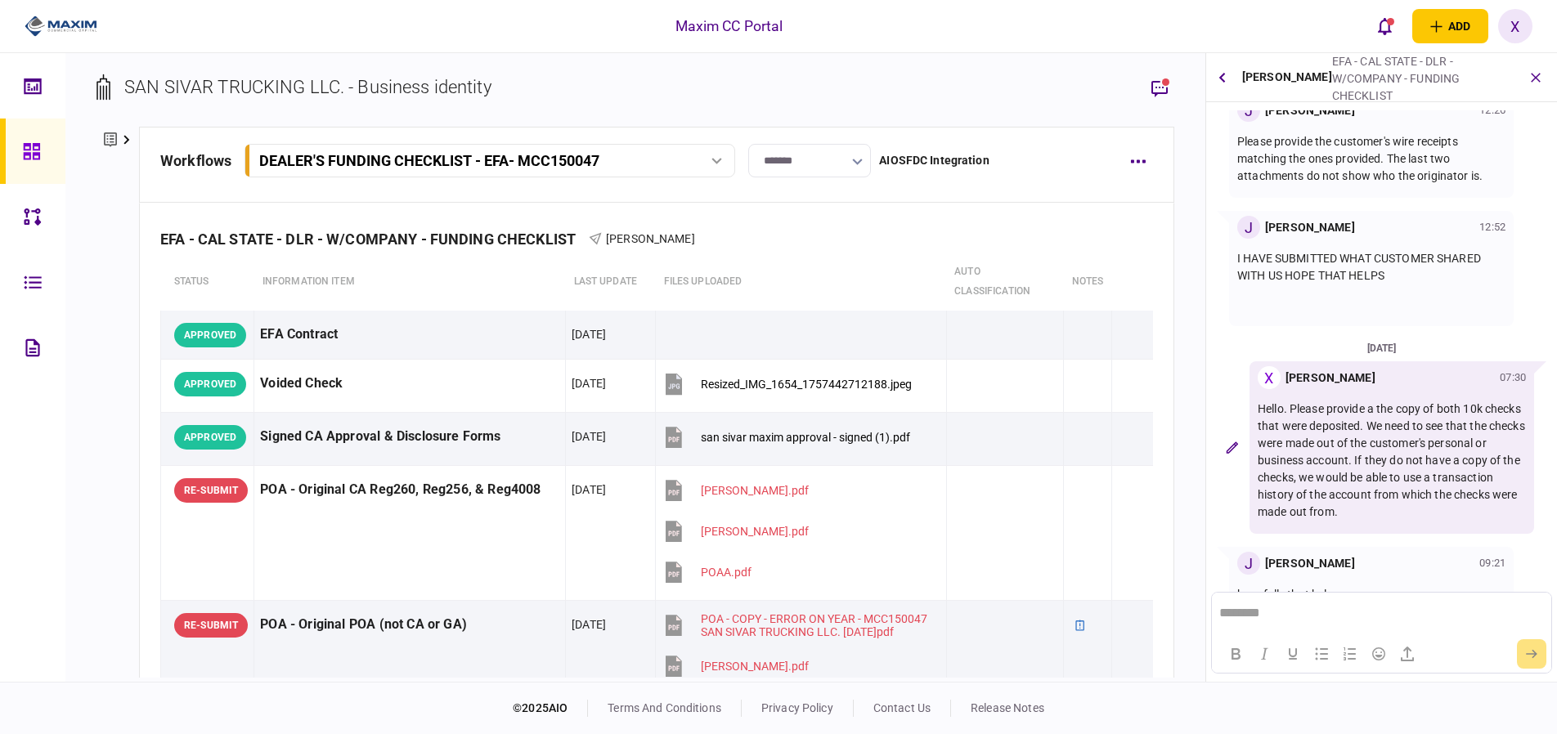
scroll to position [76, 0]
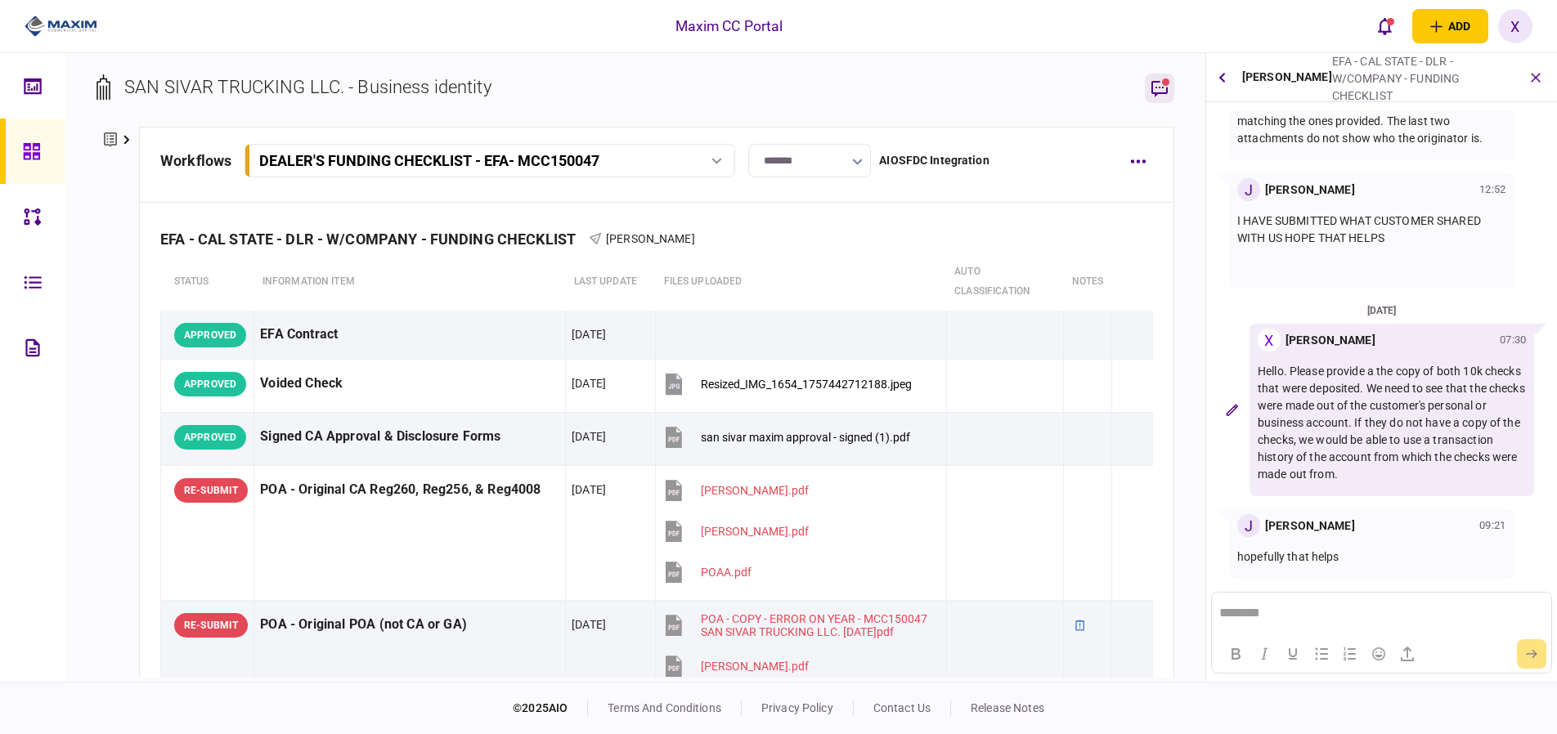
click at [1167, 87] on icon "button" at bounding box center [1160, 88] width 20 height 20
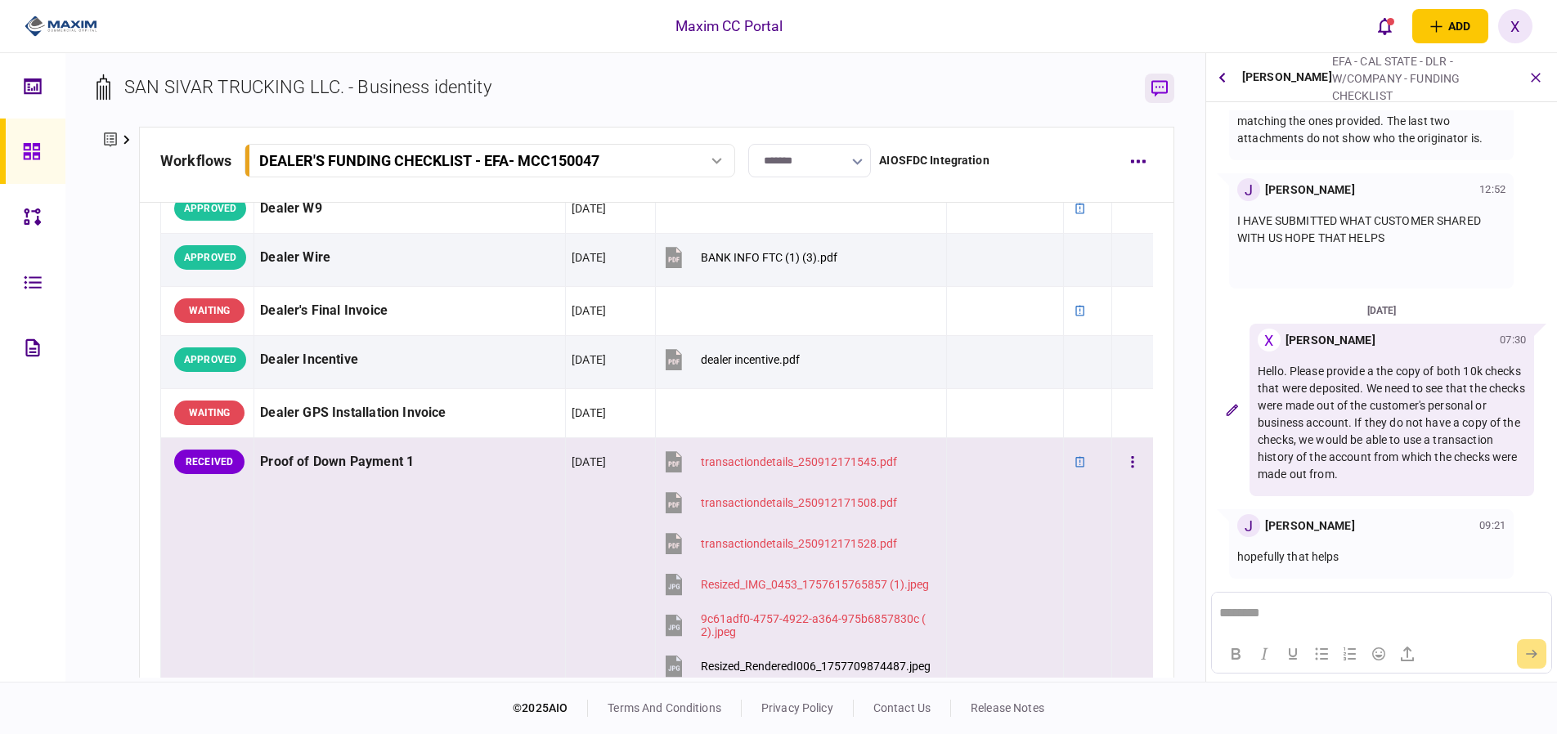
scroll to position [1390, 0]
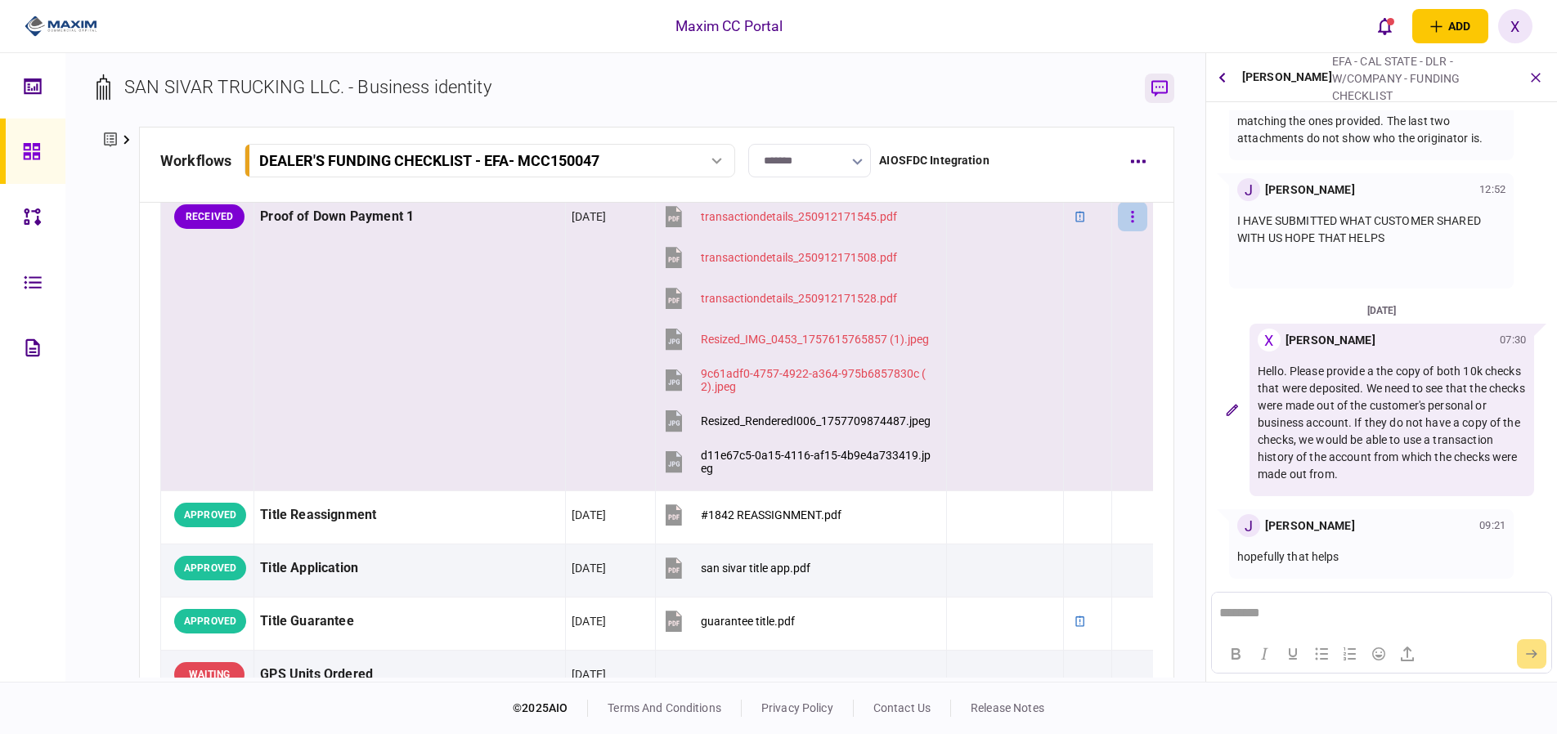
click at [1118, 217] on button "button" at bounding box center [1132, 216] width 29 height 29
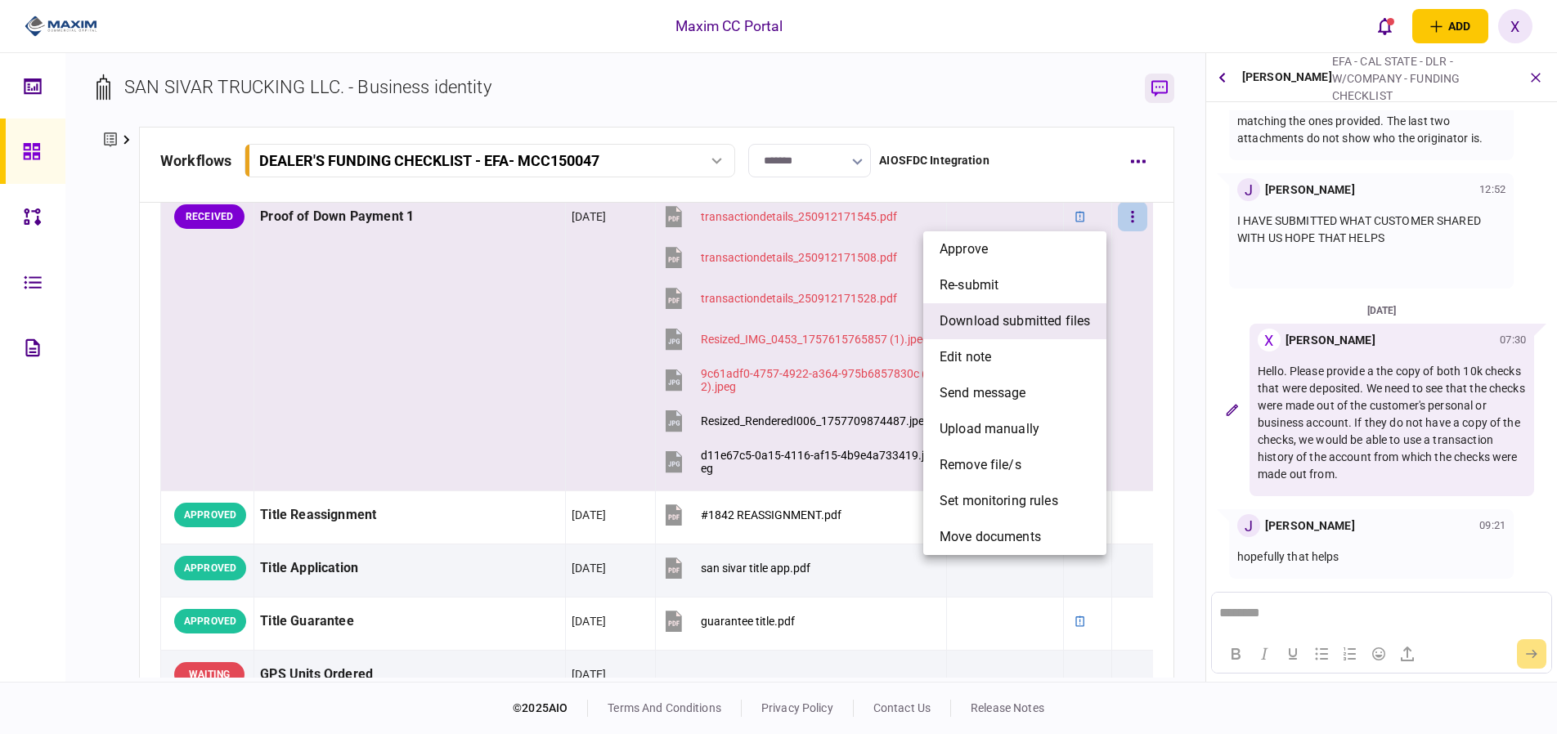
click at [1042, 329] on span "download submitted files" at bounding box center [1015, 322] width 150 height 20
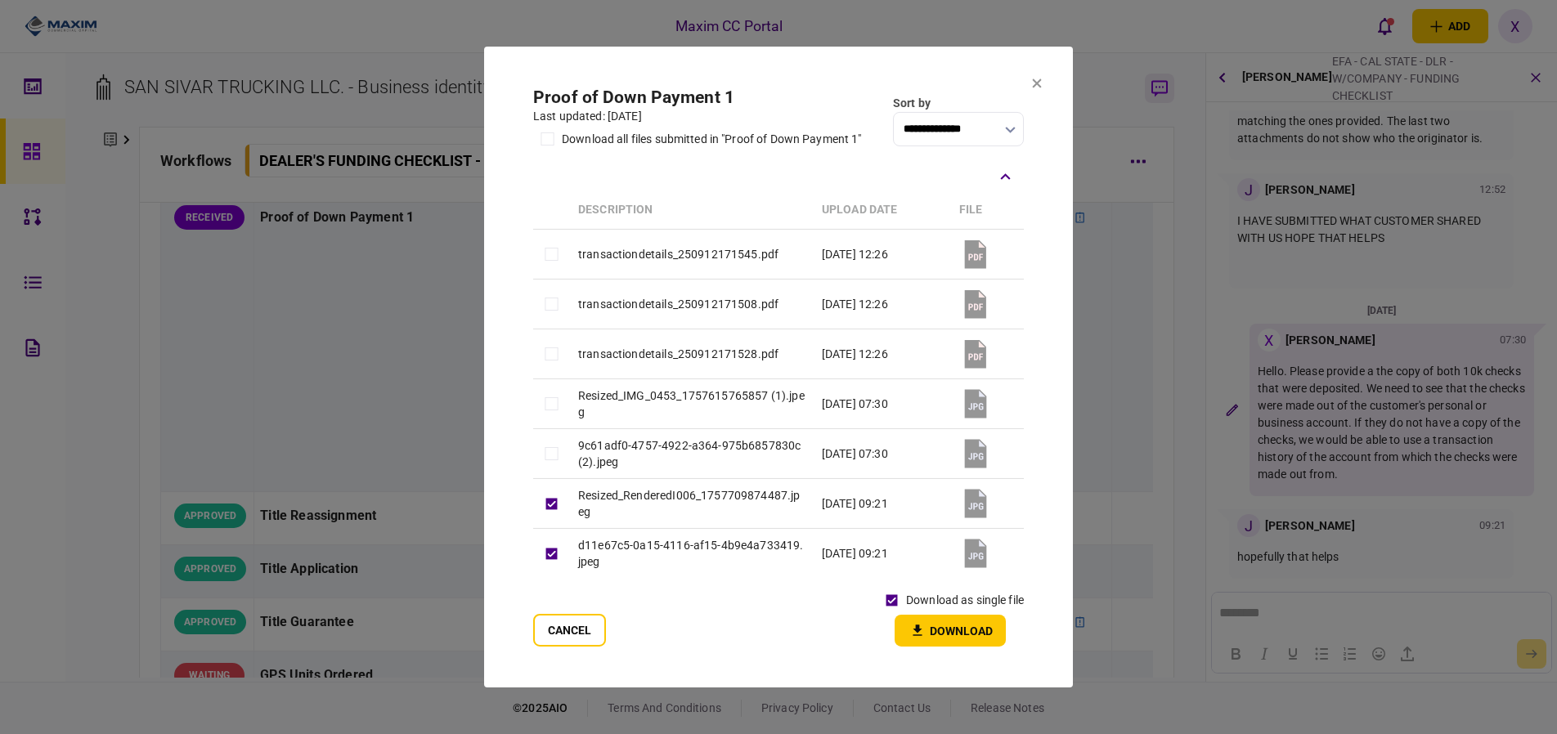
click at [929, 613] on div "download as single file" at bounding box center [950, 600] width 146 height 29
click at [939, 626] on button "Download" at bounding box center [950, 631] width 111 height 32
click at [1043, 82] on section "**********" at bounding box center [778, 367] width 589 height 641
click at [1042, 93] on section "**********" at bounding box center [778, 367] width 589 height 641
click at [1029, 91] on section "**********" at bounding box center [778, 367] width 589 height 641
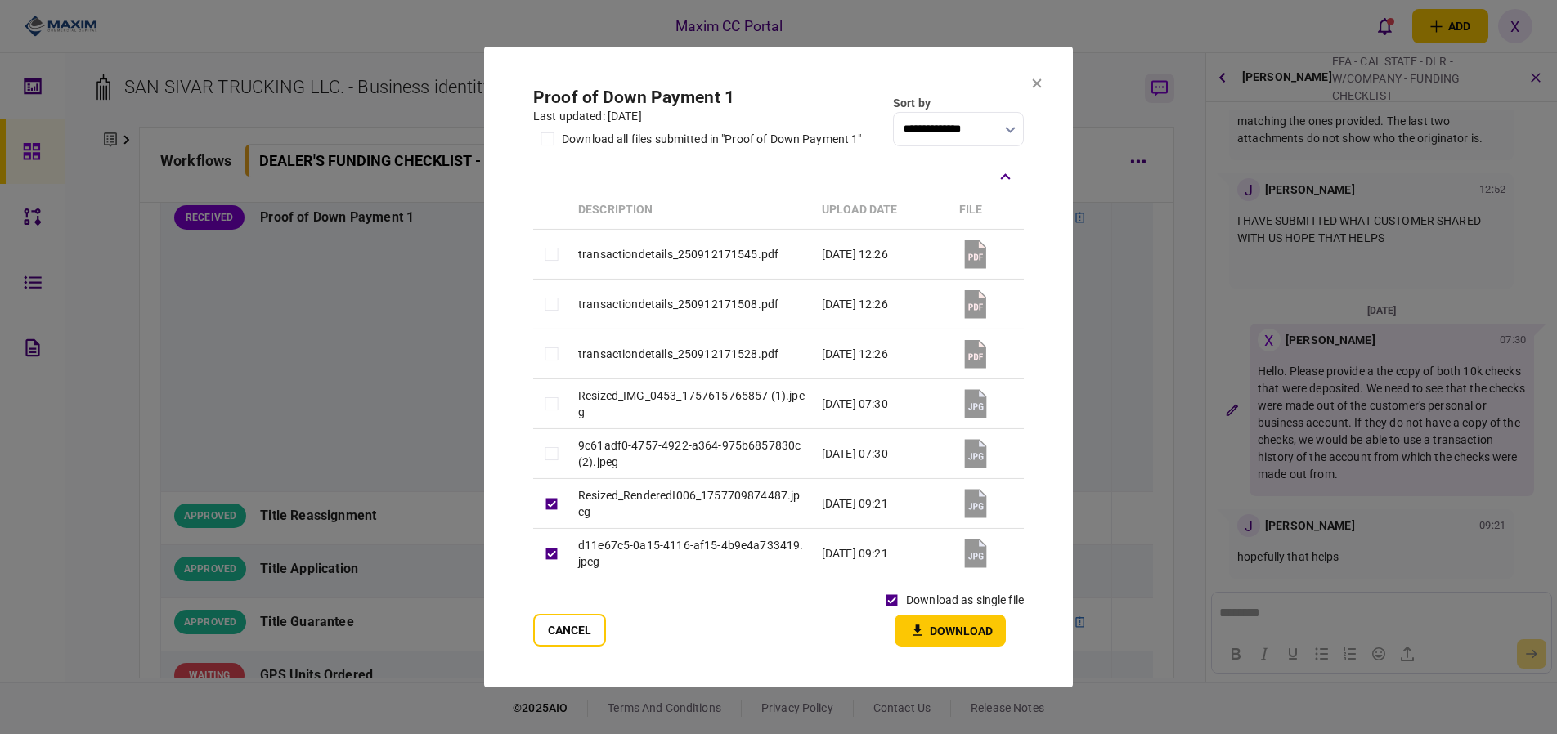
click at [1035, 78] on icon at bounding box center [1037, 83] width 10 height 10
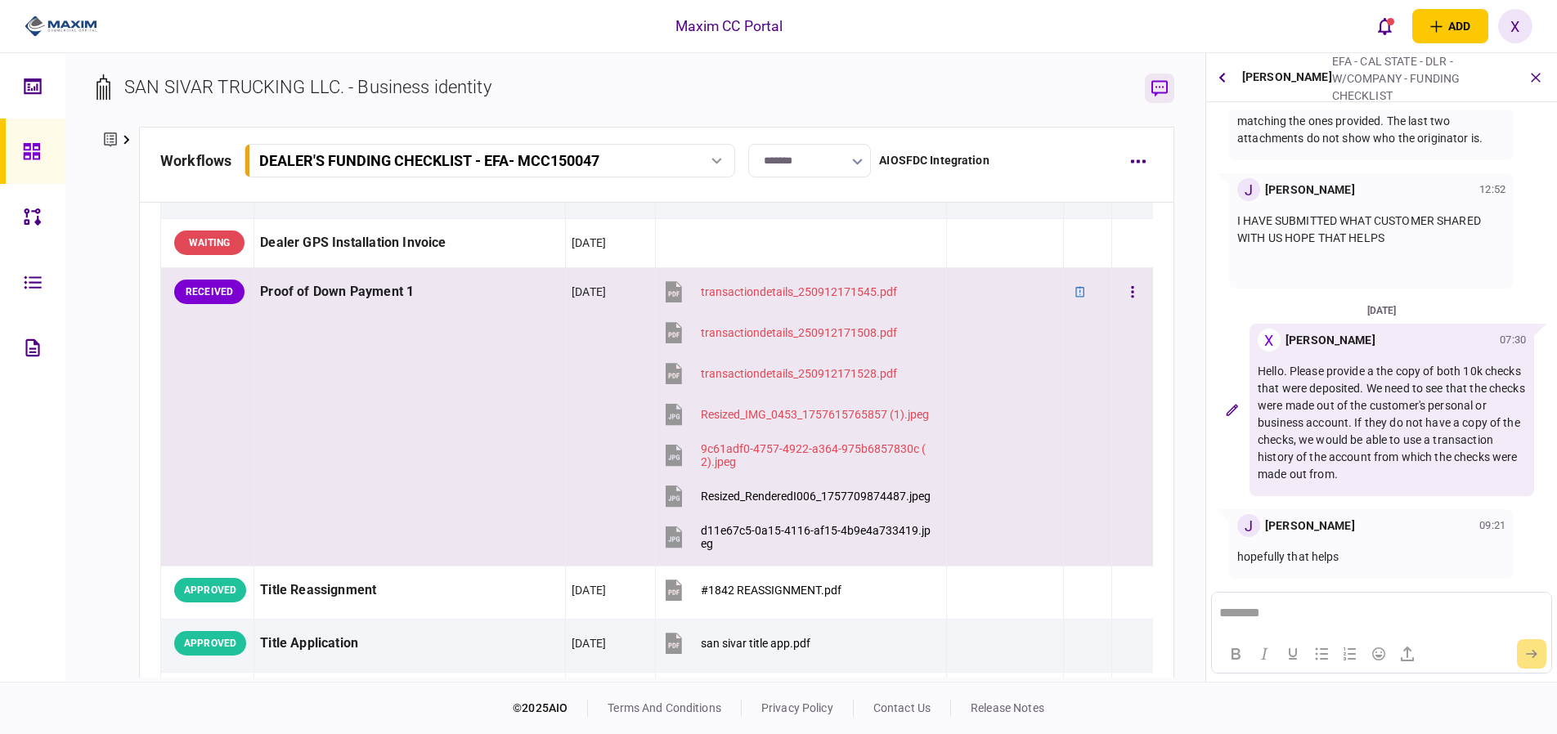
scroll to position [1226, 0]
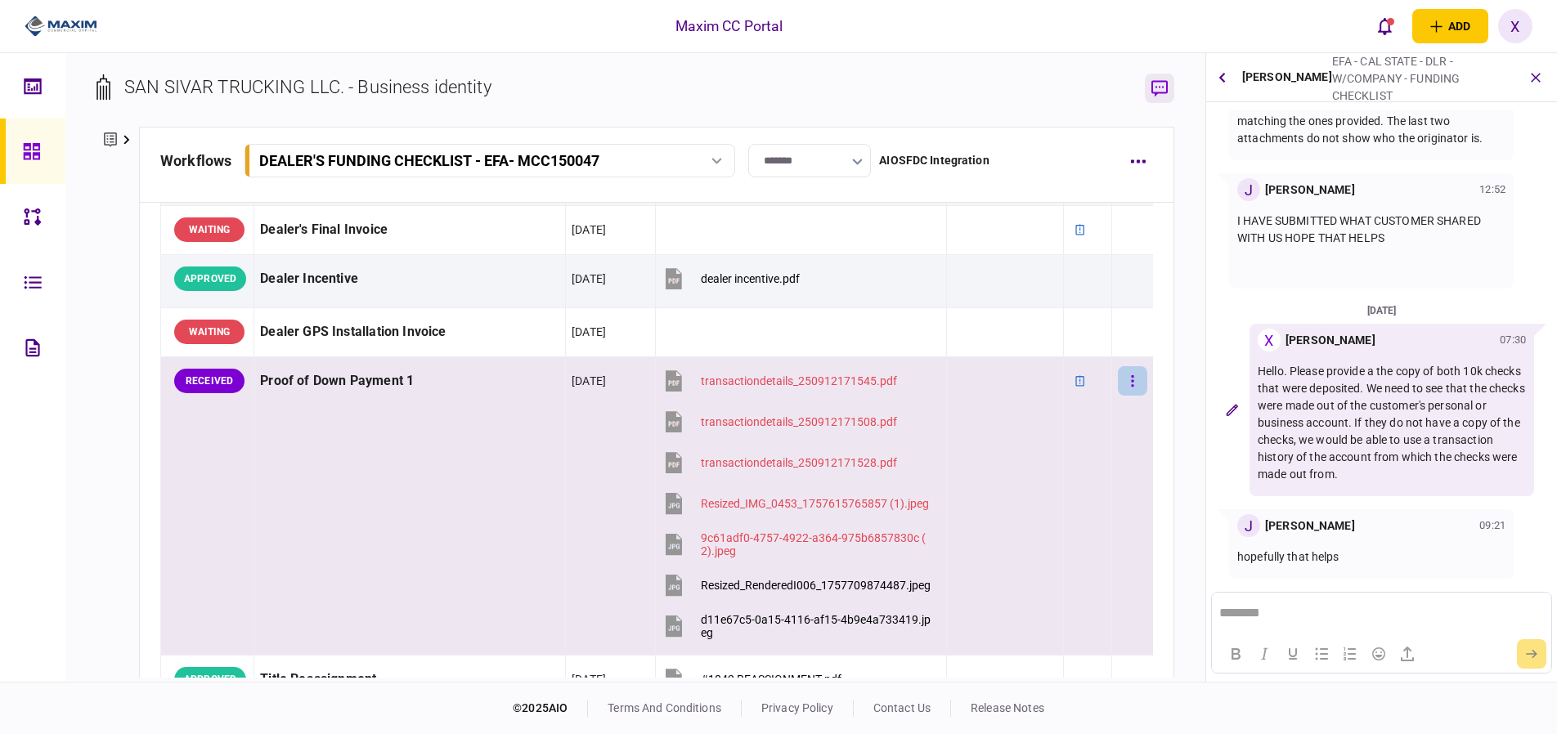
click at [1131, 376] on icon "button" at bounding box center [1132, 382] width 3 height 16
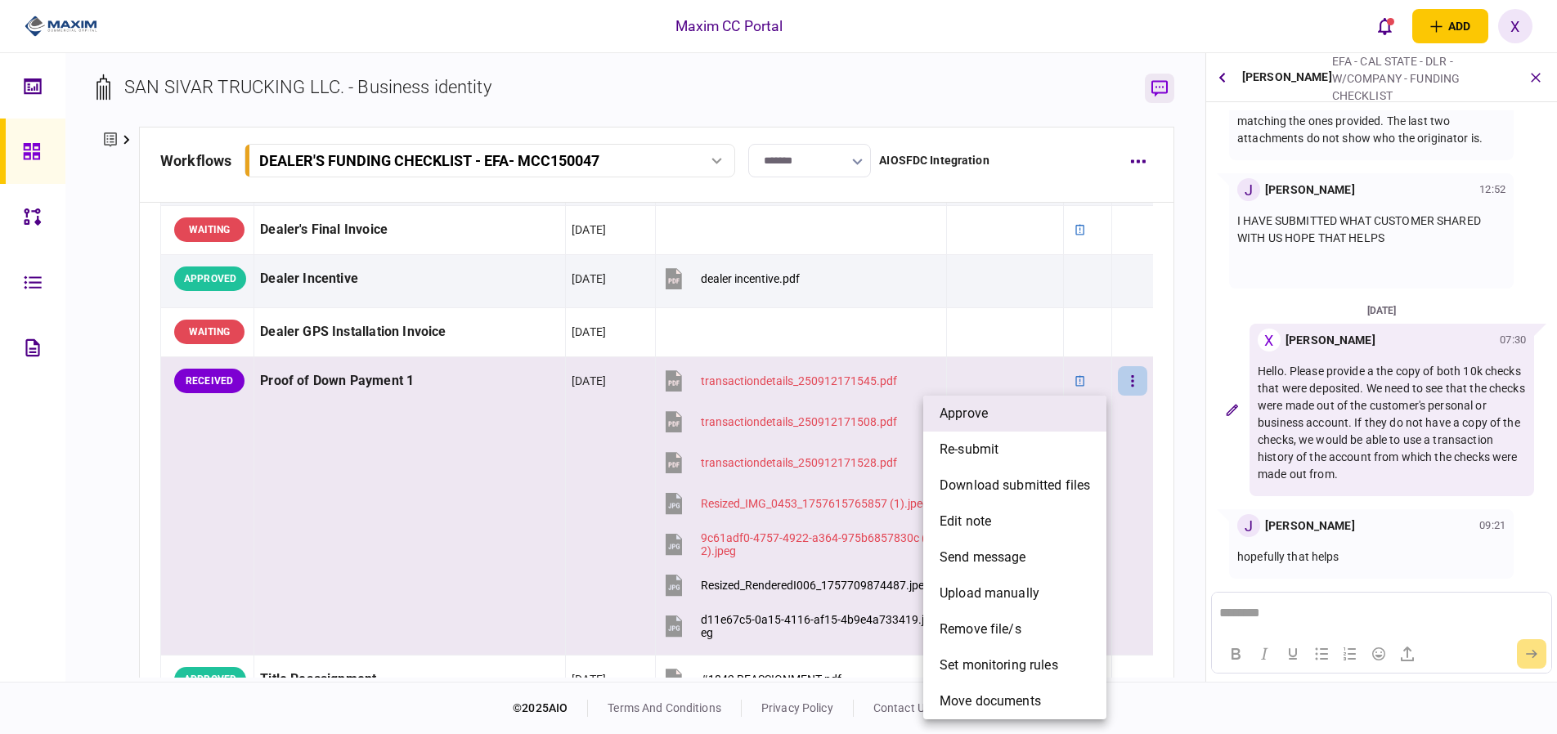
click at [1102, 417] on li "approve" at bounding box center [1014, 414] width 183 height 36
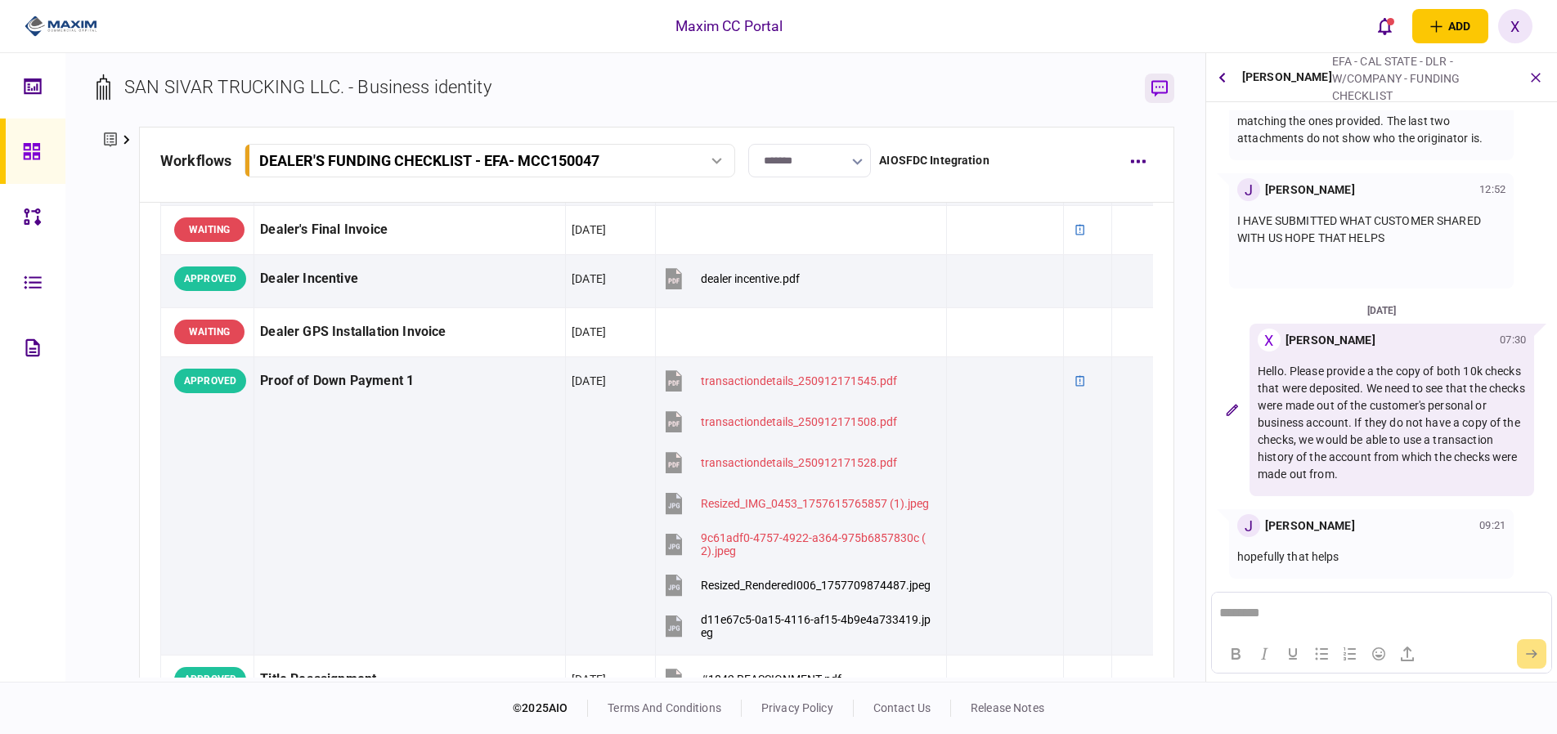
click at [65, 30] on img at bounding box center [61, 26] width 73 height 25
click at [1529, 79] on icon "button" at bounding box center [1536, 77] width 19 height 19
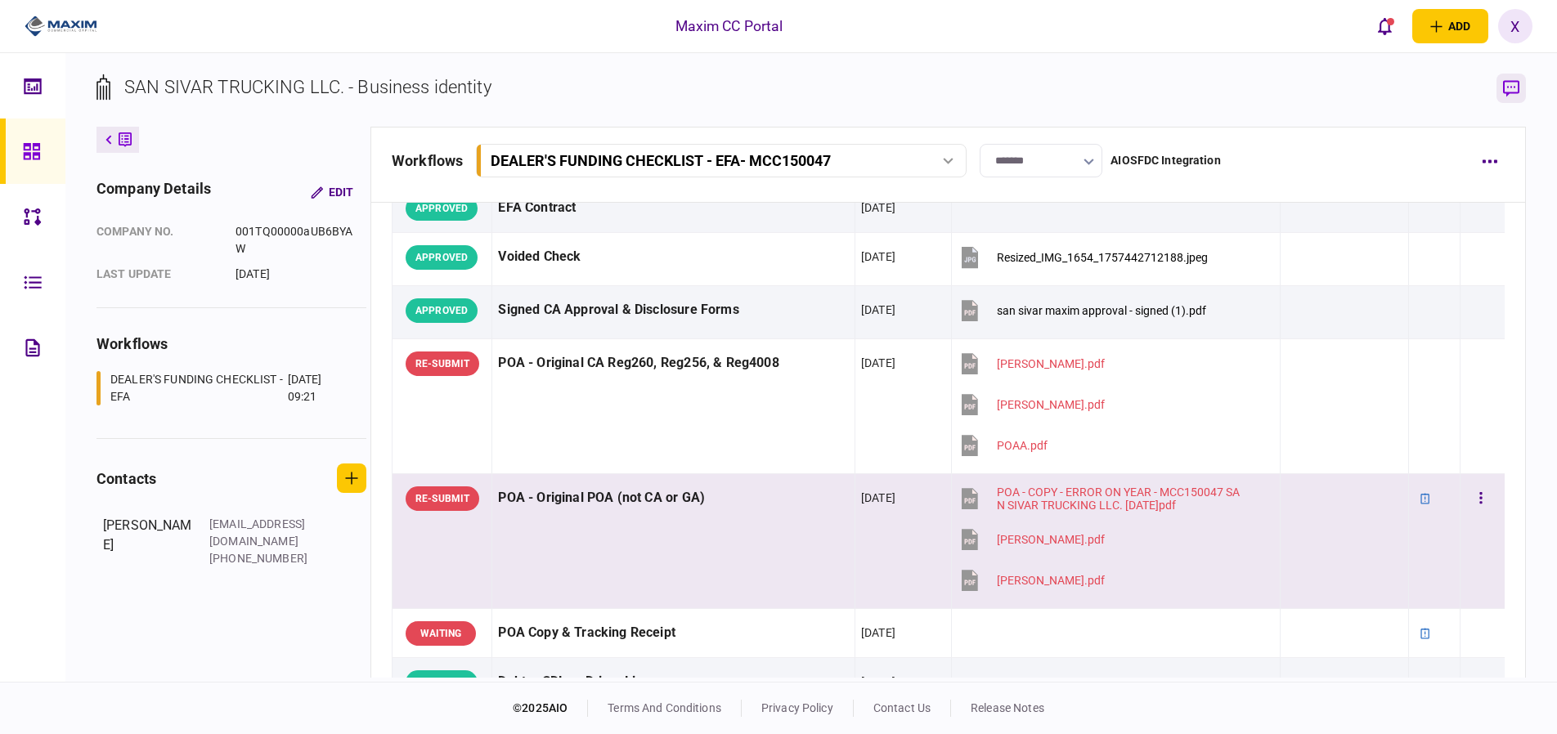
scroll to position [0, 0]
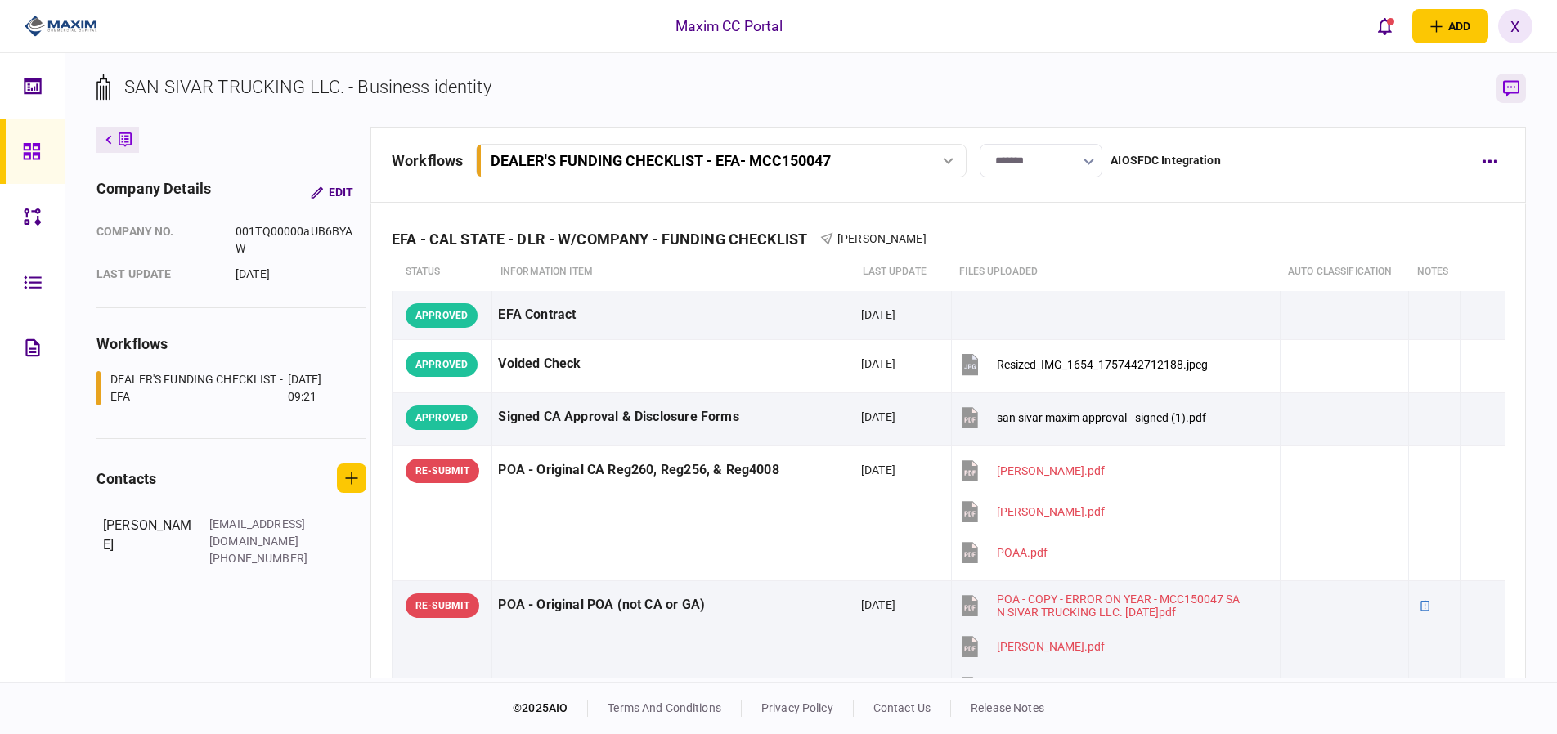
click at [29, 18] on img at bounding box center [61, 26] width 73 height 25
click at [43, 27] on img at bounding box center [61, 26] width 73 height 25
click at [105, 143] on icon at bounding box center [108, 140] width 7 height 10
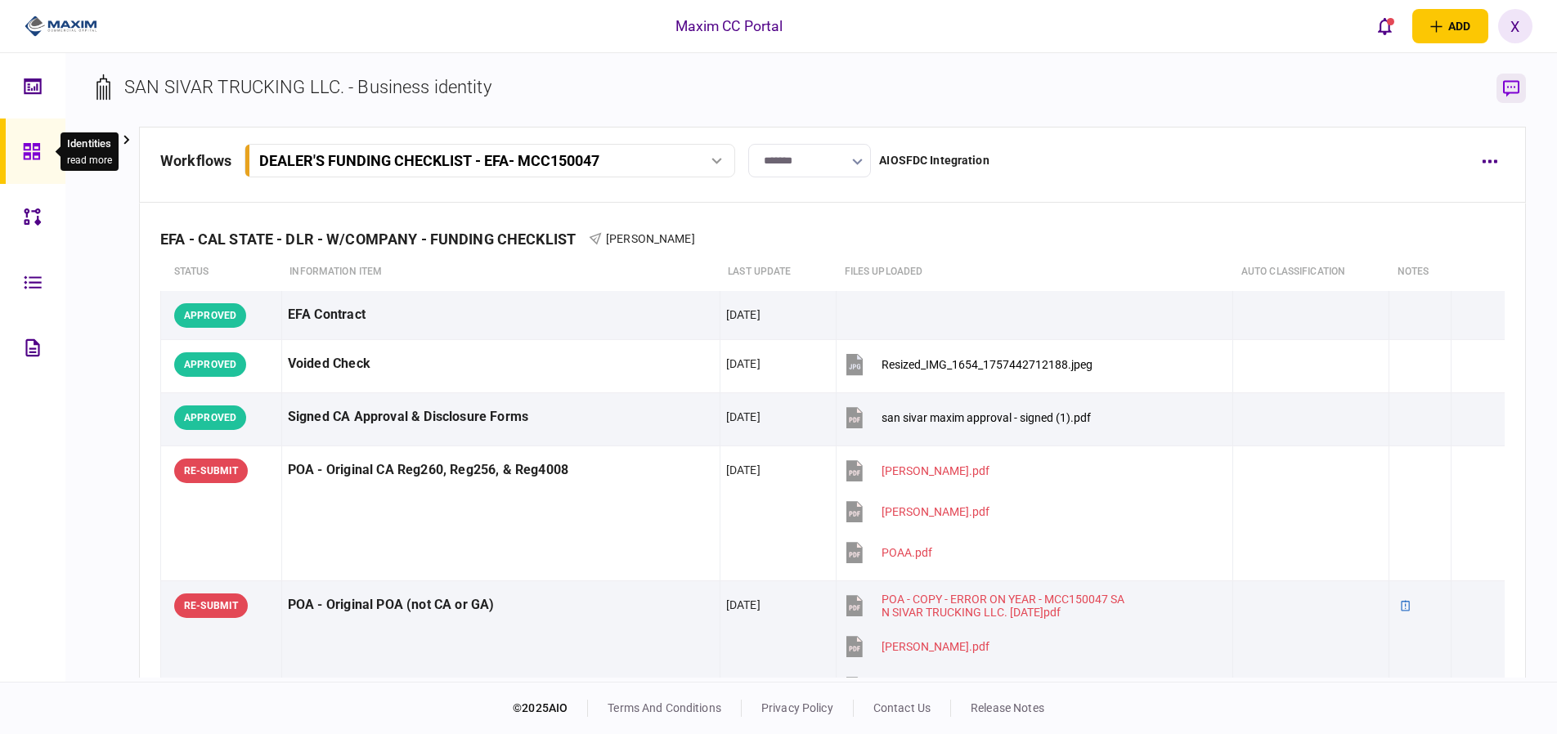
click at [25, 150] on icon at bounding box center [32, 151] width 18 height 19
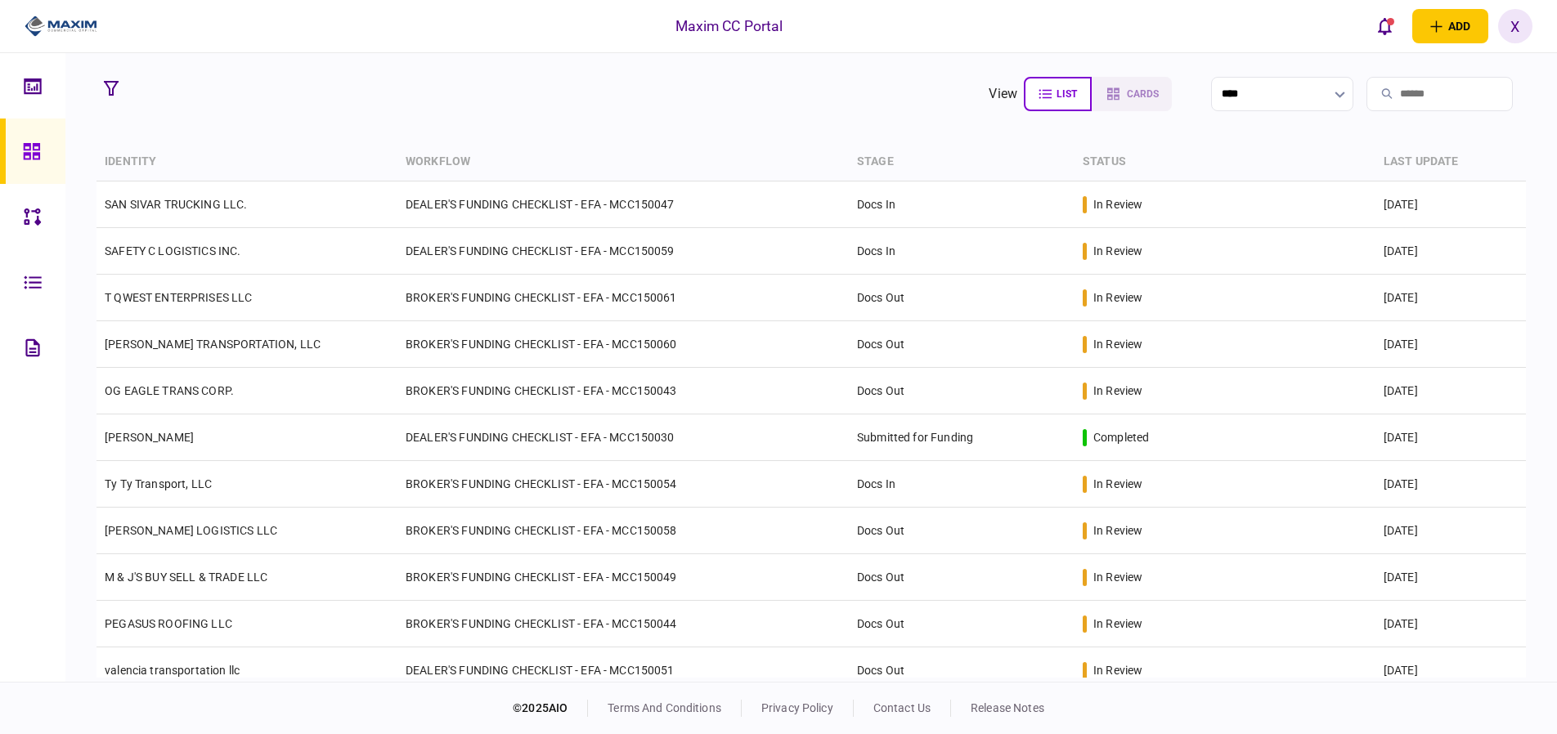
click at [69, 34] on img at bounding box center [61, 26] width 73 height 25
click at [95, 20] on img at bounding box center [61, 26] width 73 height 25
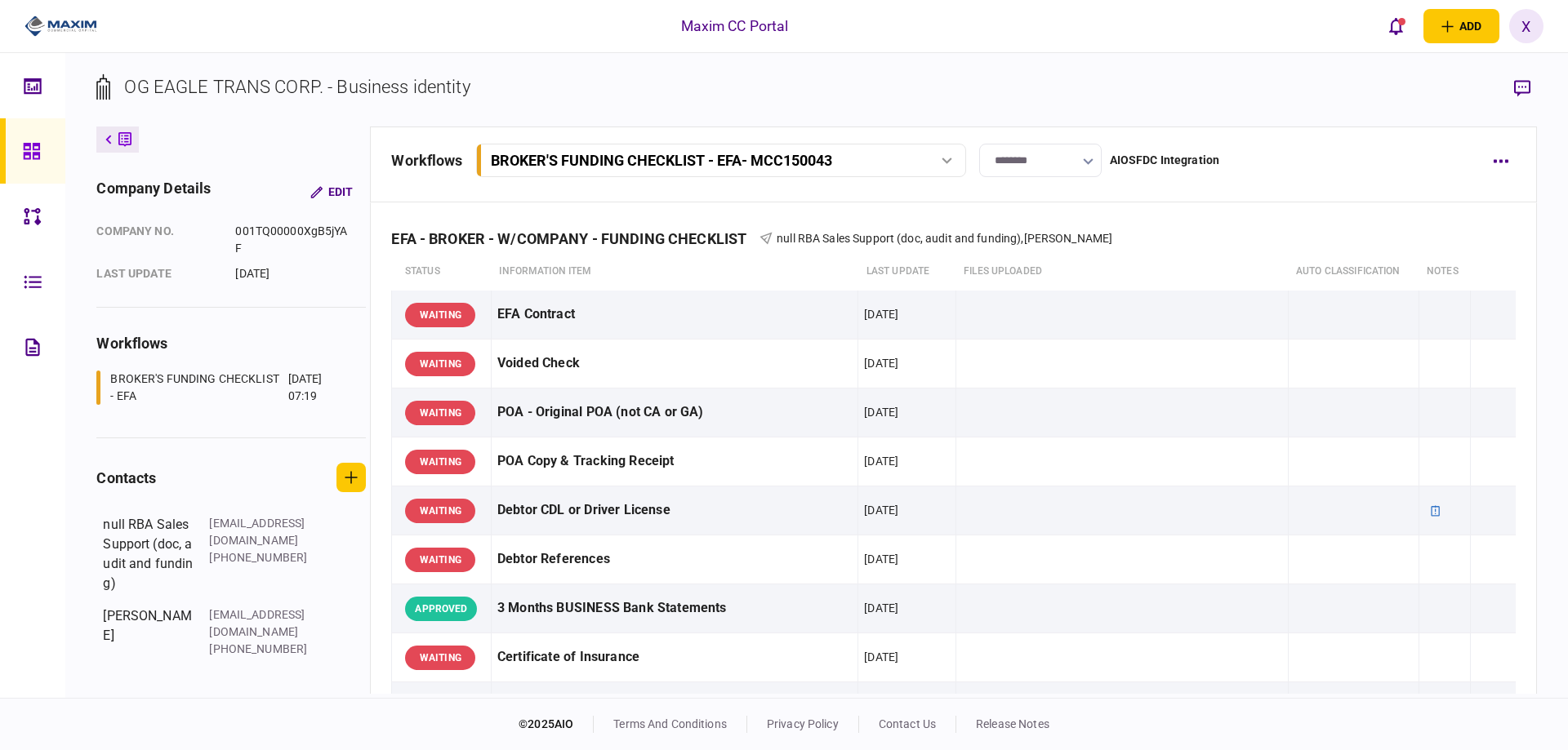
click at [68, 33] on img at bounding box center [61, 26] width 73 height 25
click at [59, 20] on img at bounding box center [61, 26] width 73 height 25
click at [43, 20] on img at bounding box center [61, 26] width 73 height 25
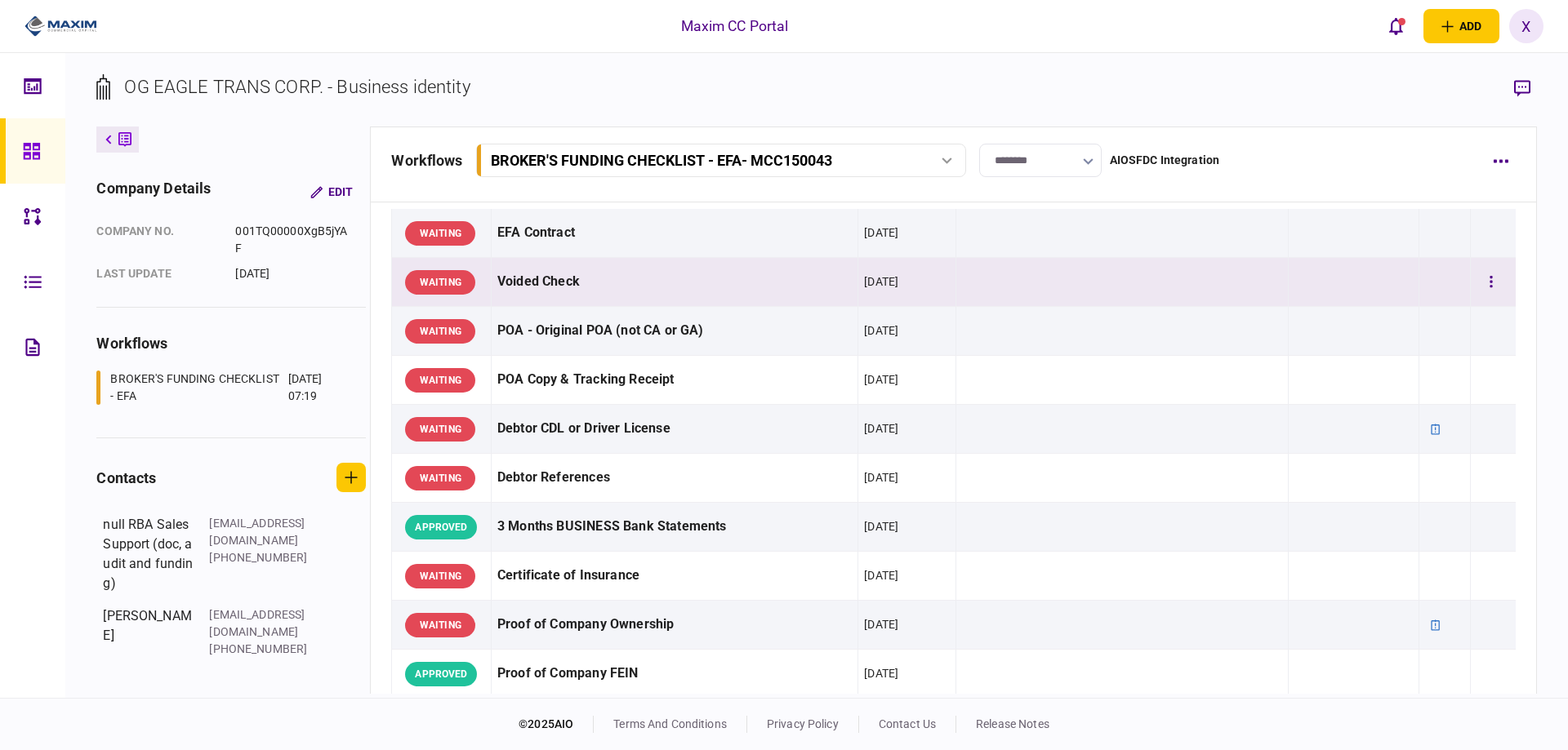
scroll to position [164, 0]
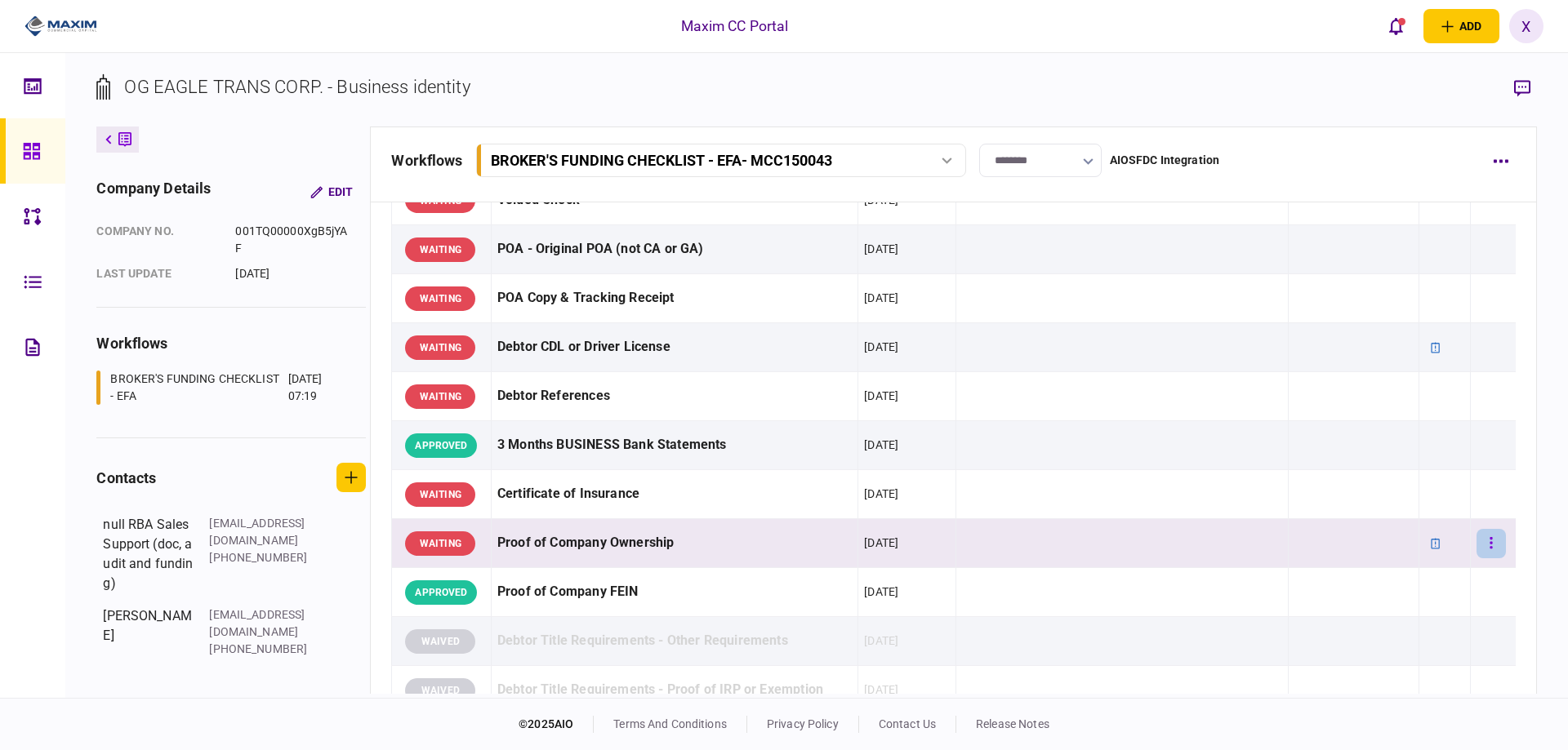
click at [1482, 544] on button "button" at bounding box center [1490, 543] width 29 height 29
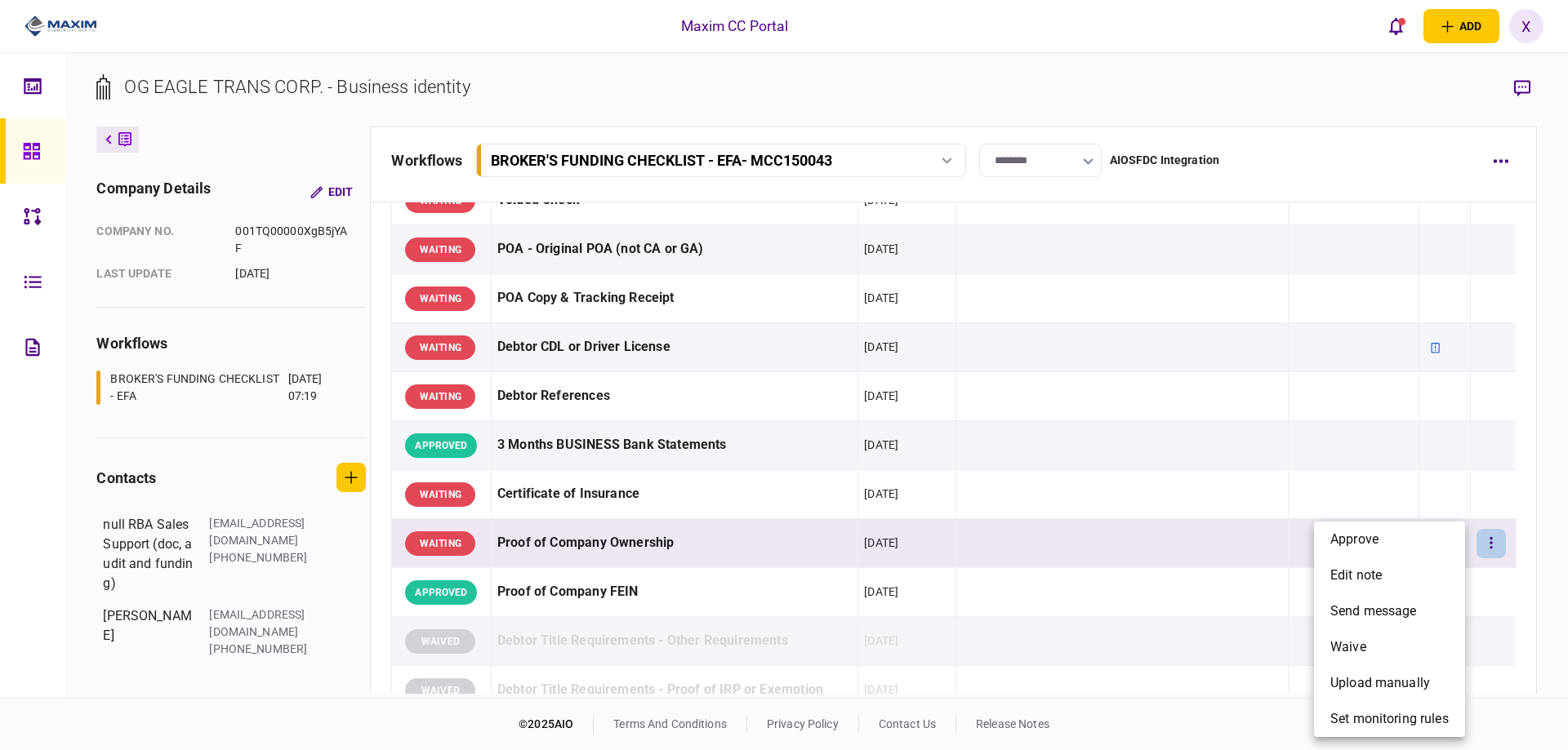
click at [1481, 544] on div at bounding box center [784, 375] width 1568 height 750
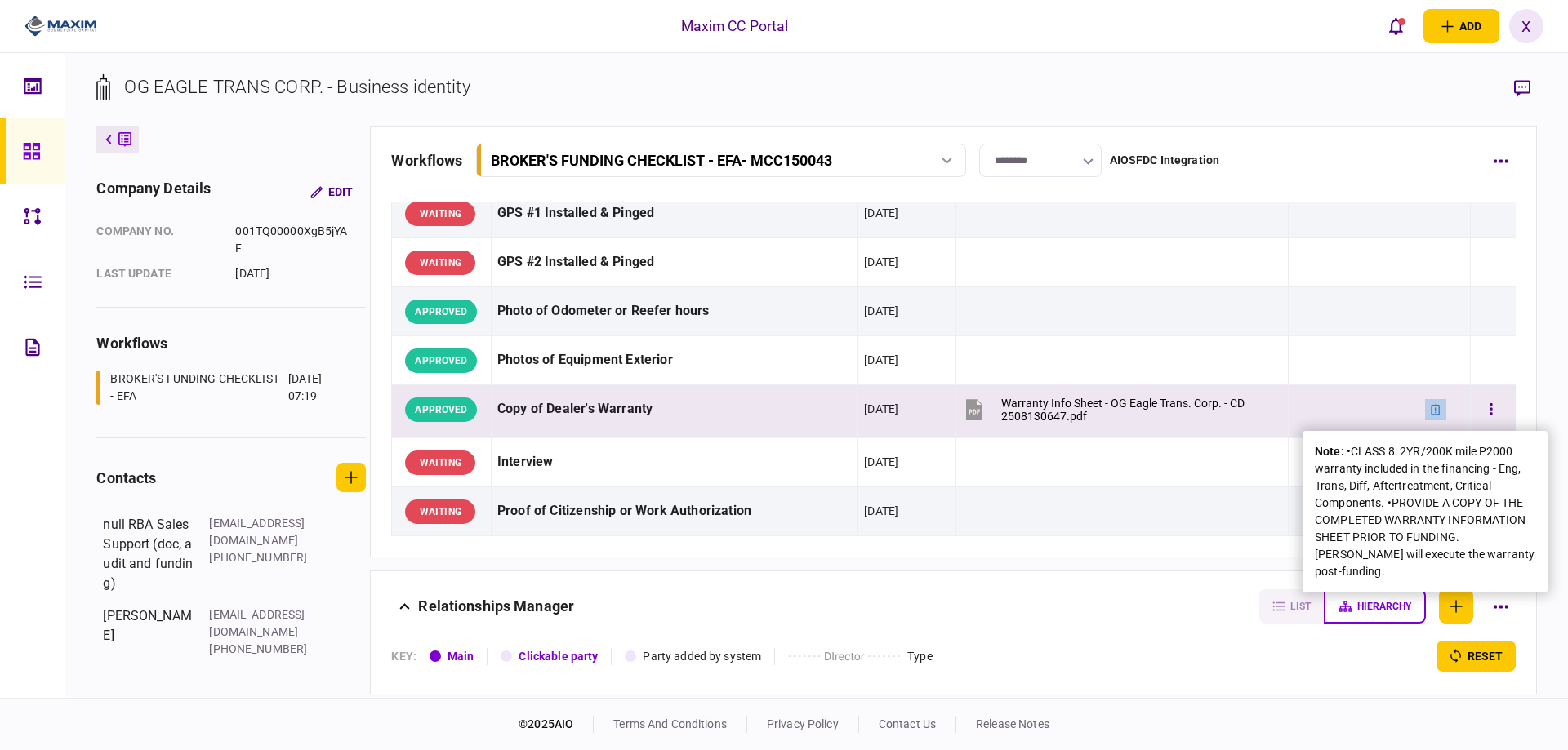
scroll to position [1388, 0]
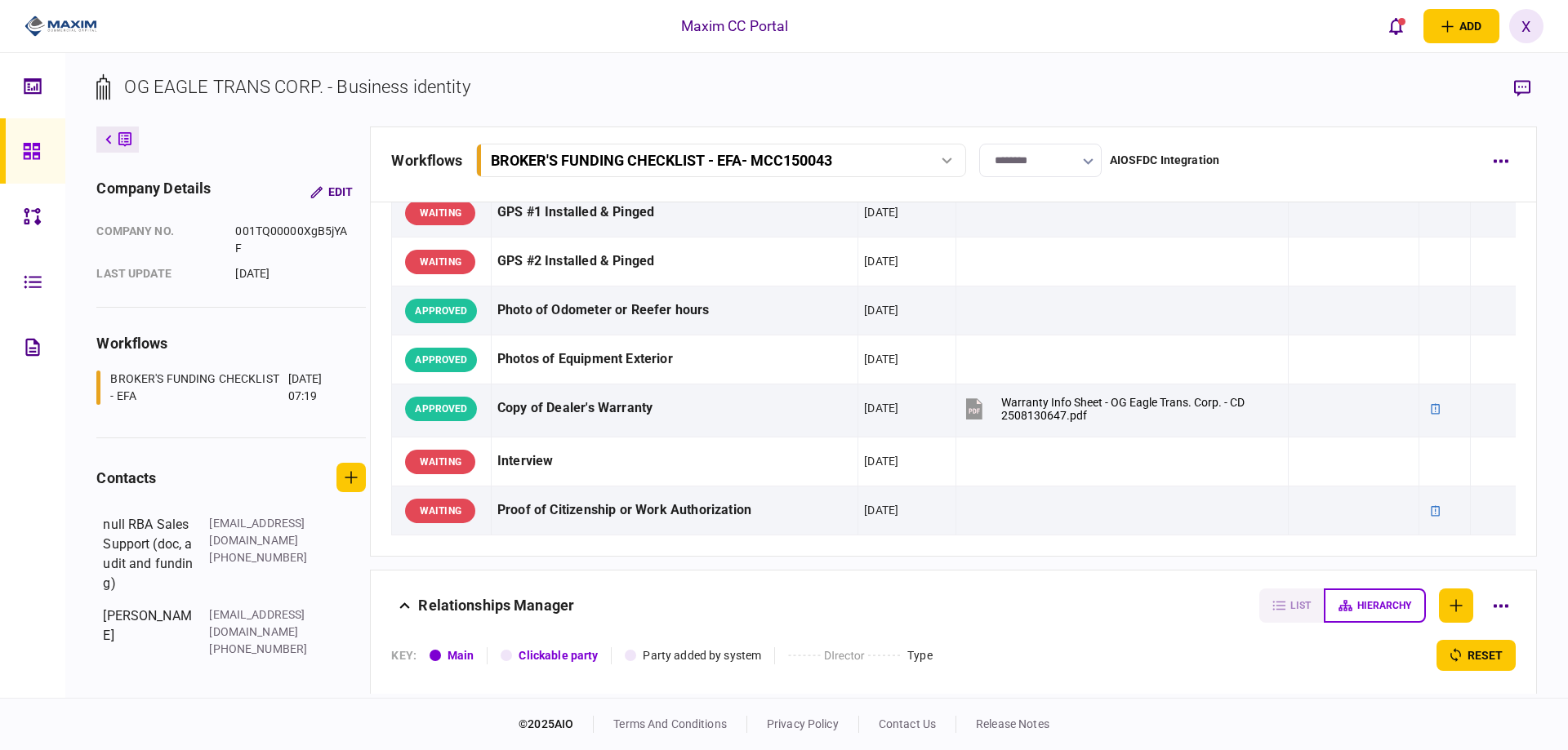
click at [63, 28] on img at bounding box center [61, 26] width 73 height 25
click at [40, 141] on div at bounding box center [36, 151] width 26 height 65
